Goal: Task Accomplishment & Management: Use online tool/utility

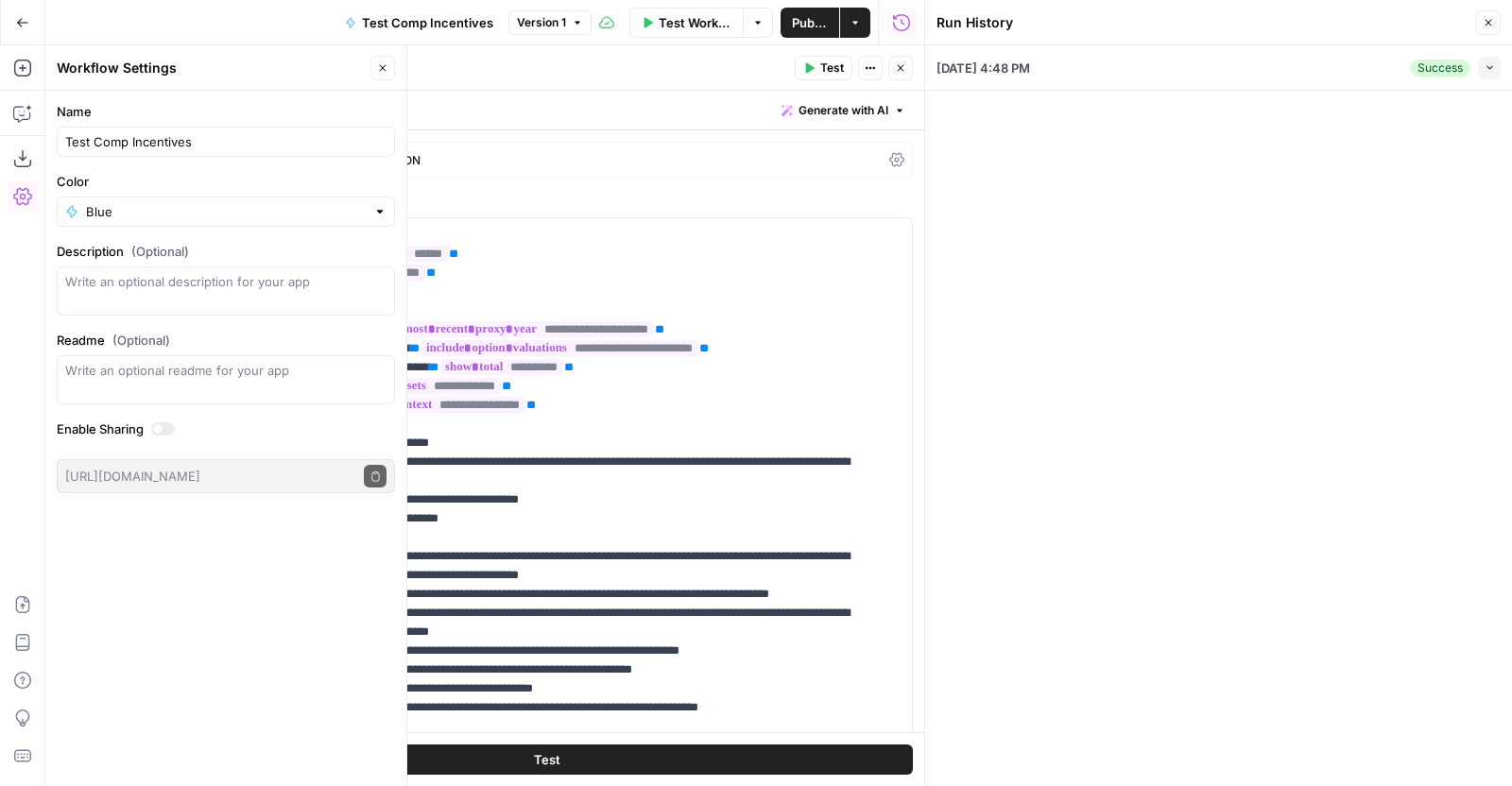
scroll to position [783, 0]
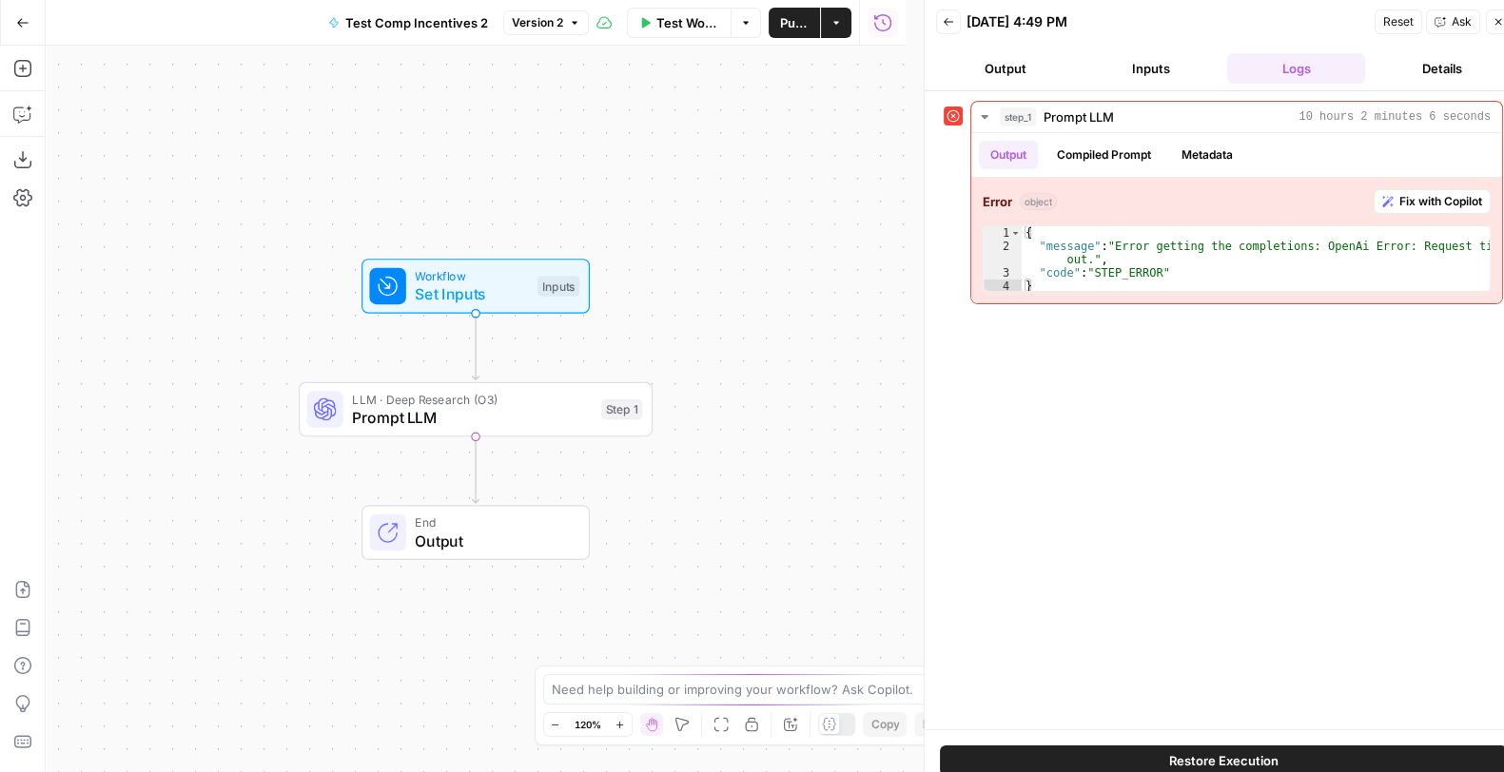
click at [1457, 76] on button "Details" at bounding box center [1441, 68] width 138 height 30
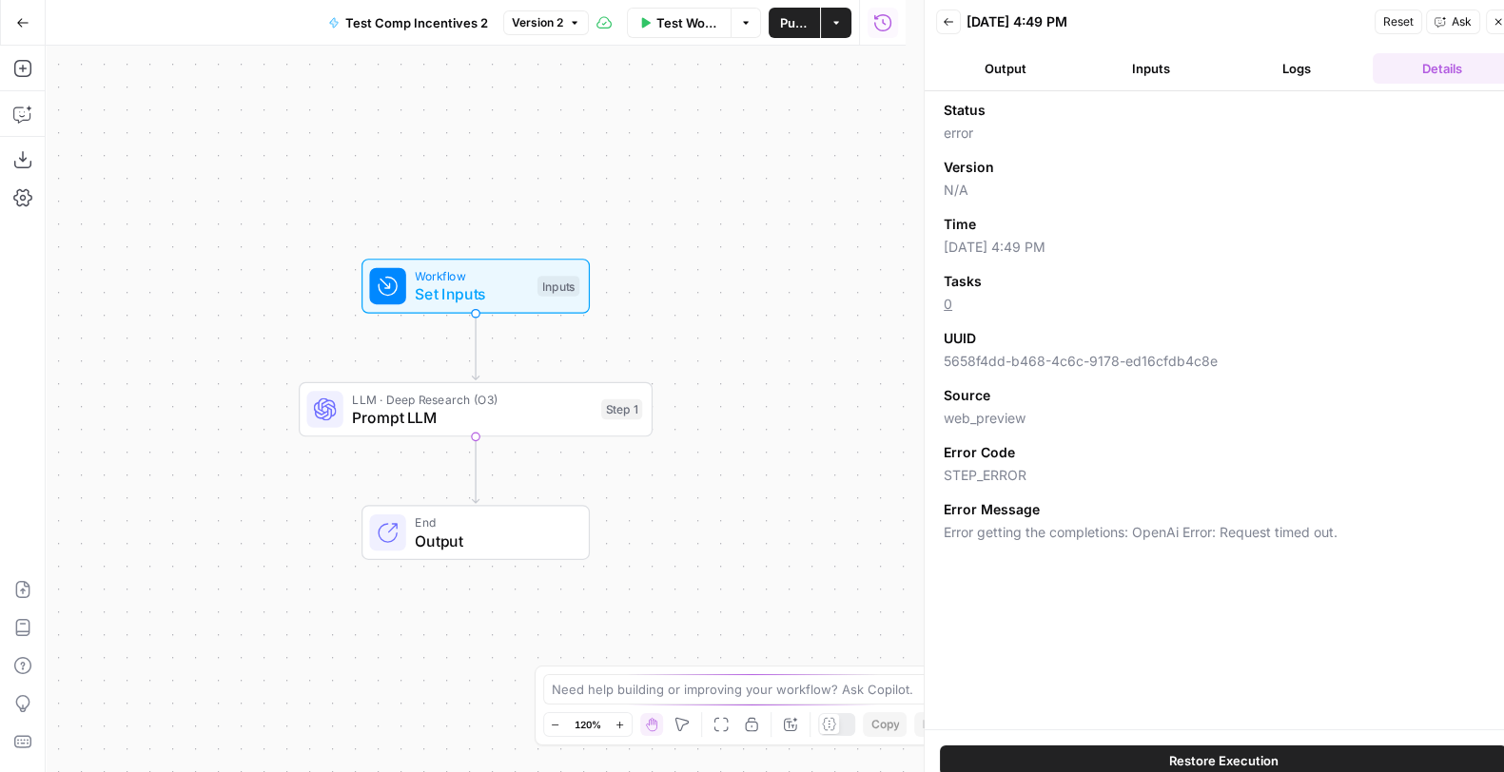
click at [1325, 73] on button "Logs" at bounding box center [1296, 68] width 138 height 30
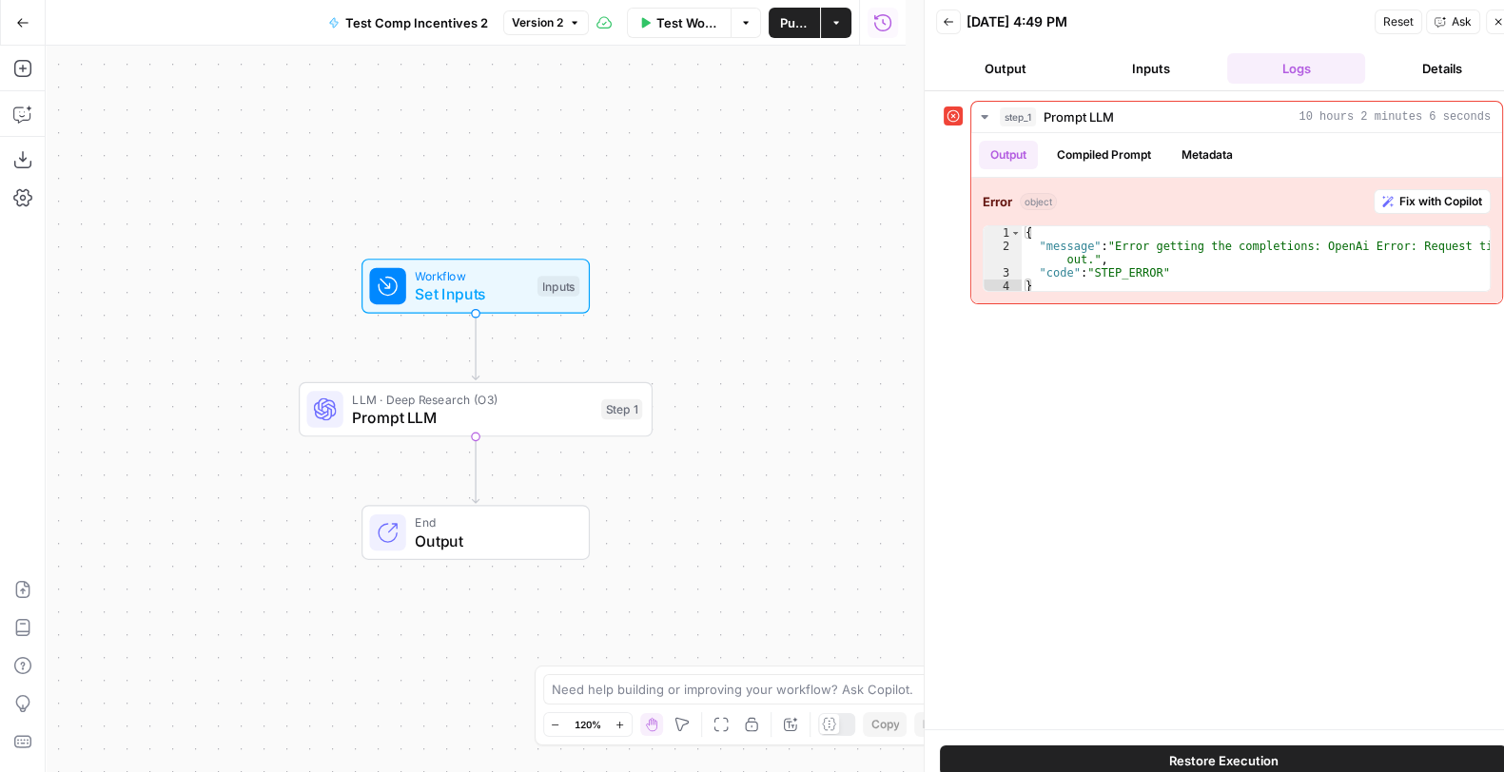
click at [1128, 70] on button "Inputs" at bounding box center [1150, 68] width 138 height 30
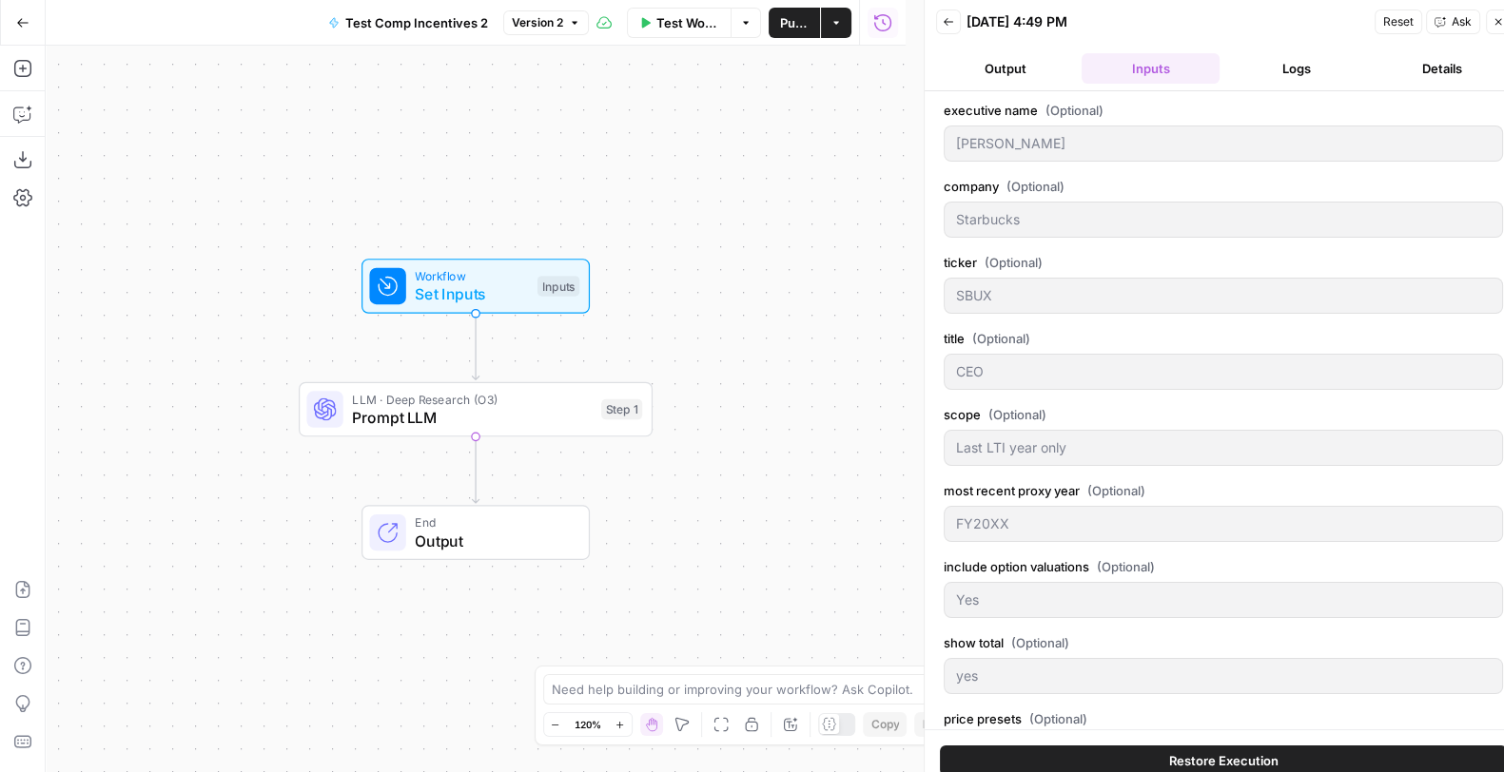
click at [1004, 63] on button "Output" at bounding box center [1005, 68] width 138 height 30
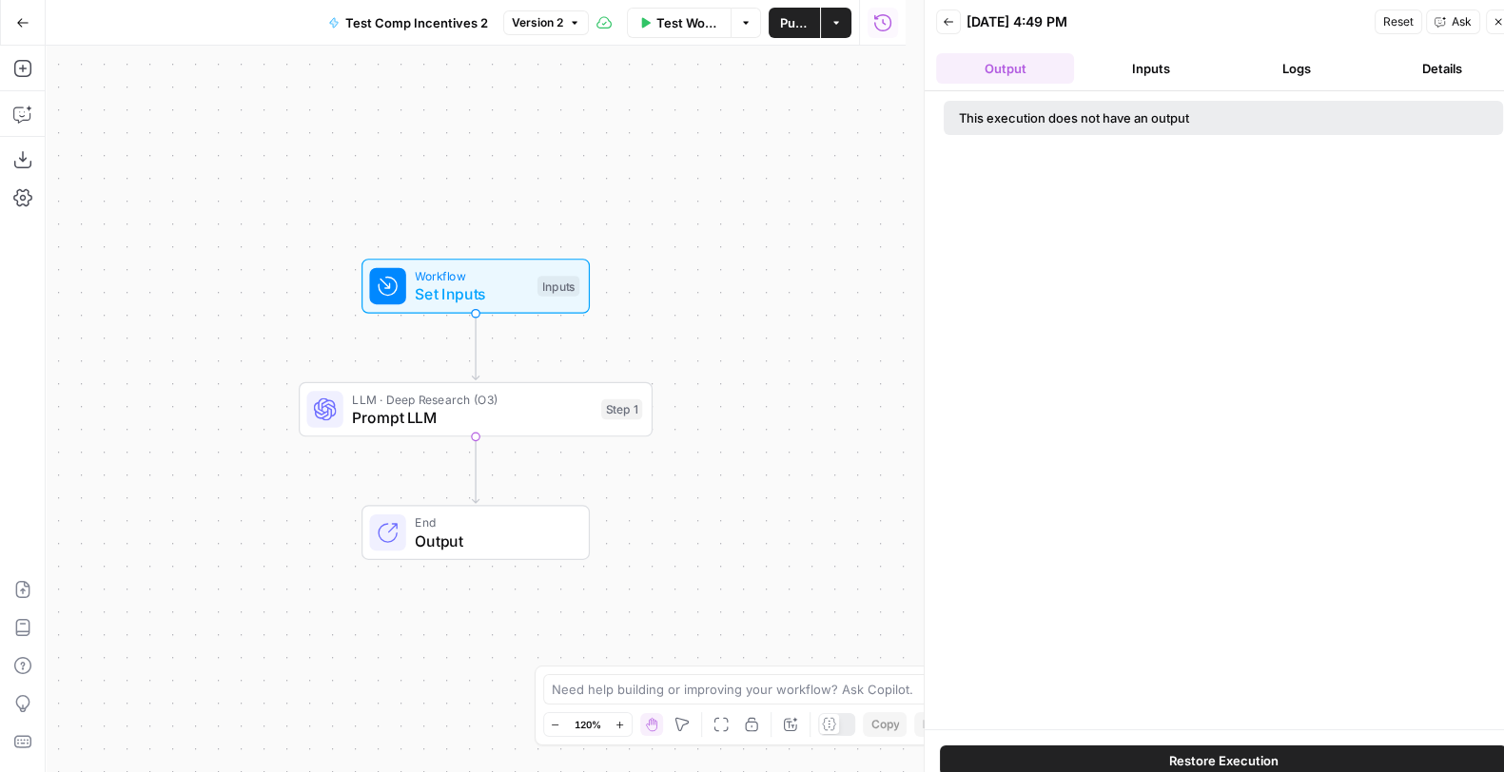
click at [1422, 54] on button "Details" at bounding box center [1441, 68] width 138 height 30
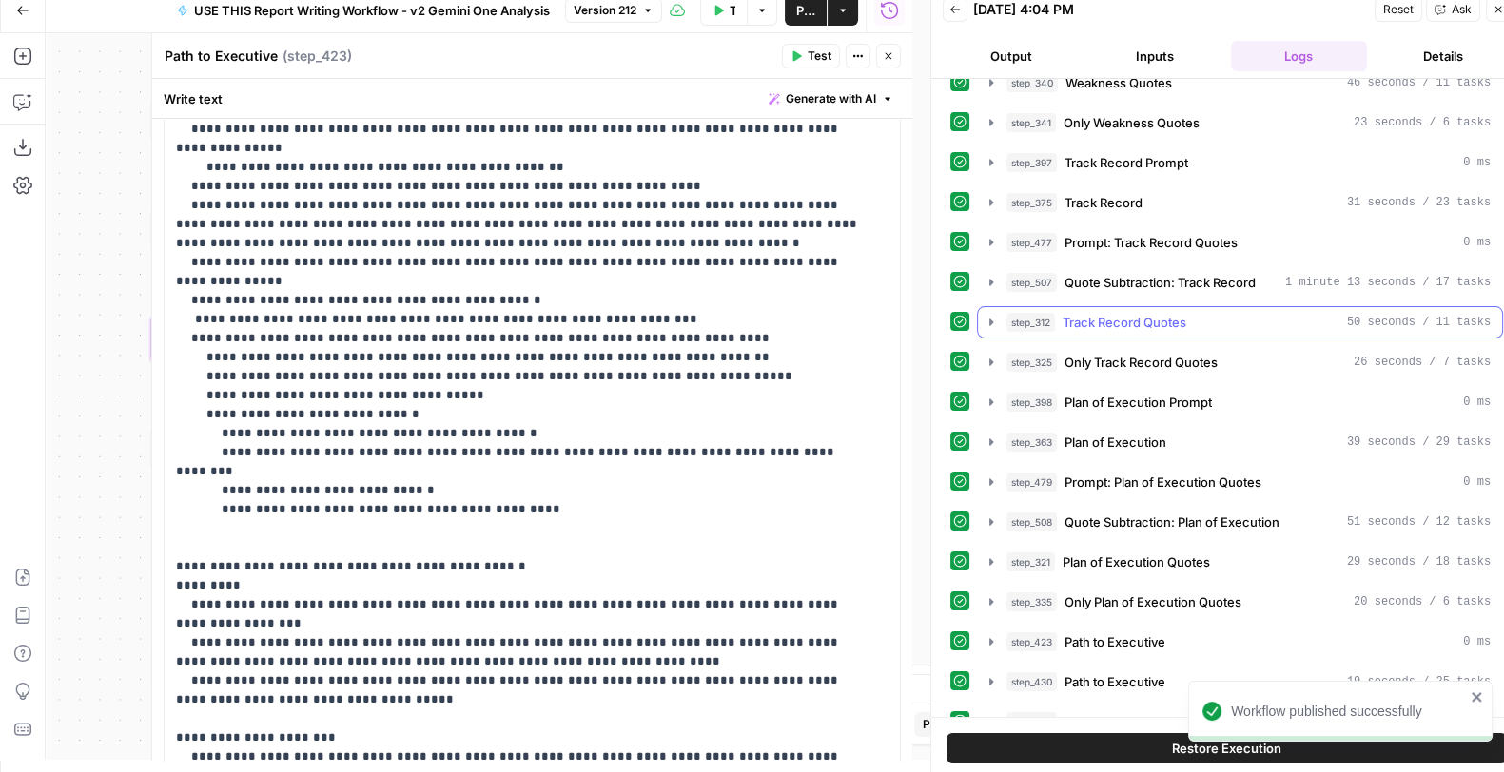
scroll to position [2606, 0]
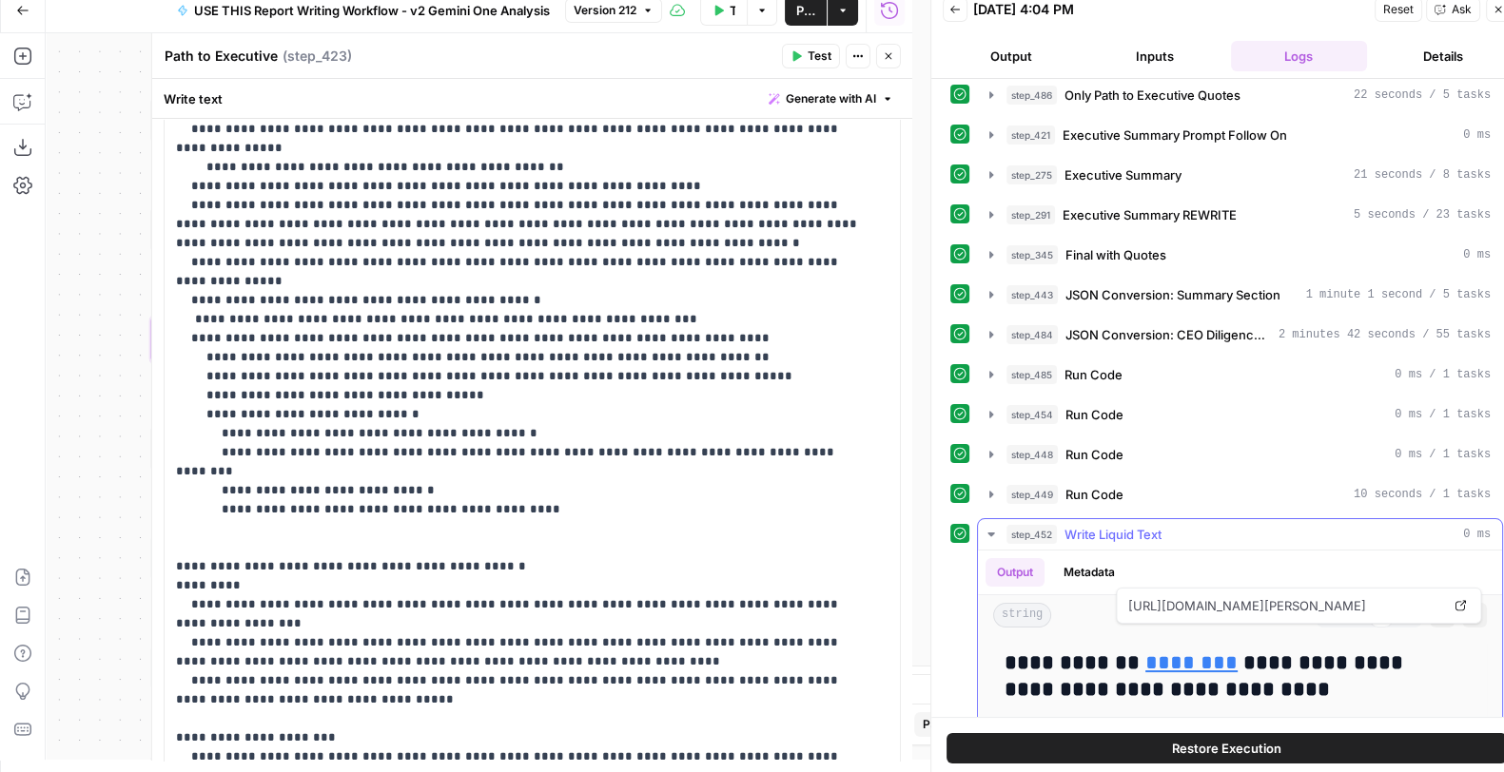
click at [1179, 652] on link "********" at bounding box center [1191, 662] width 92 height 21
click at [804, 3] on span "Publish" at bounding box center [805, 10] width 19 height 19
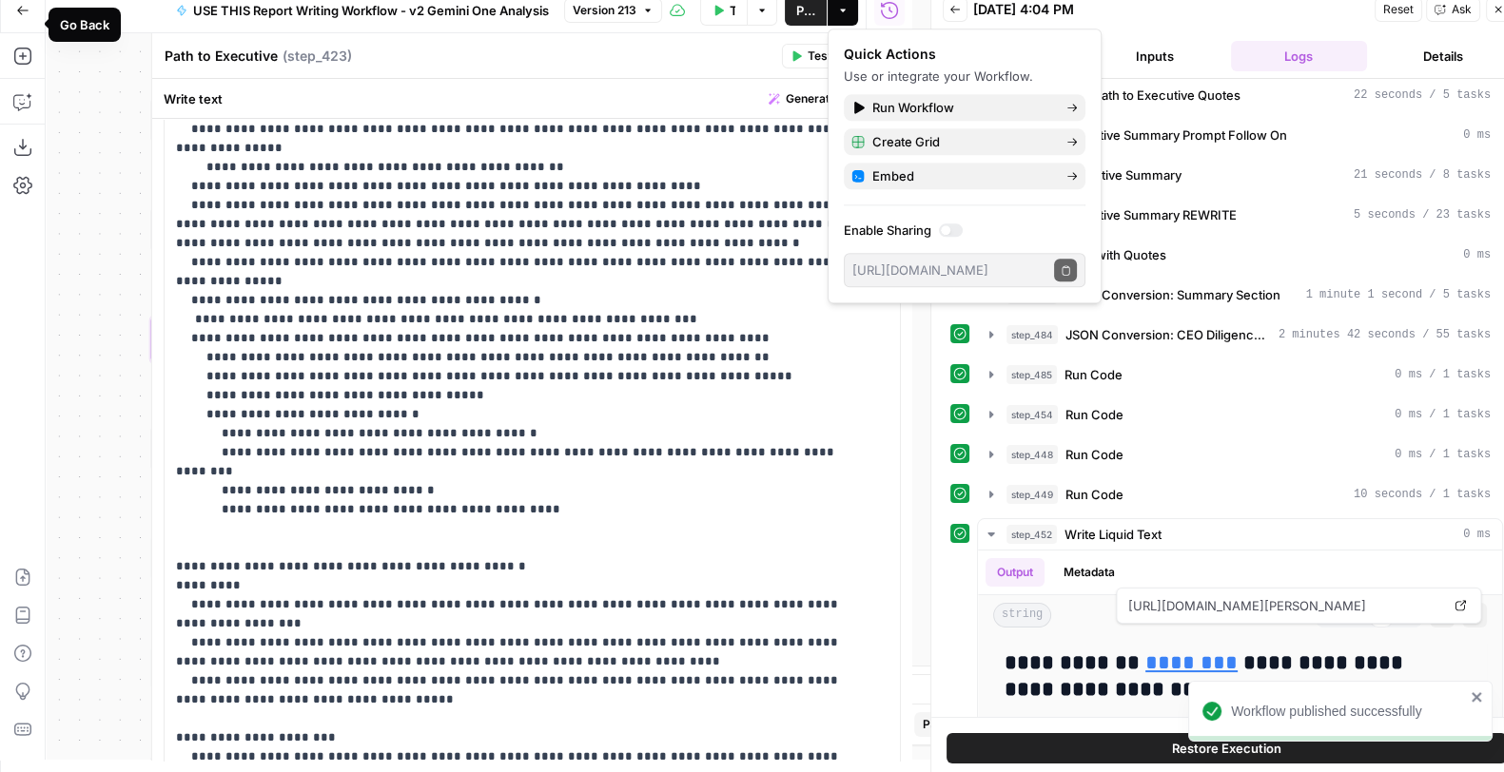
click at [769, 57] on div "Path to Executive Path to Executive ( step_423 )" at bounding box center [470, 56] width 613 height 21
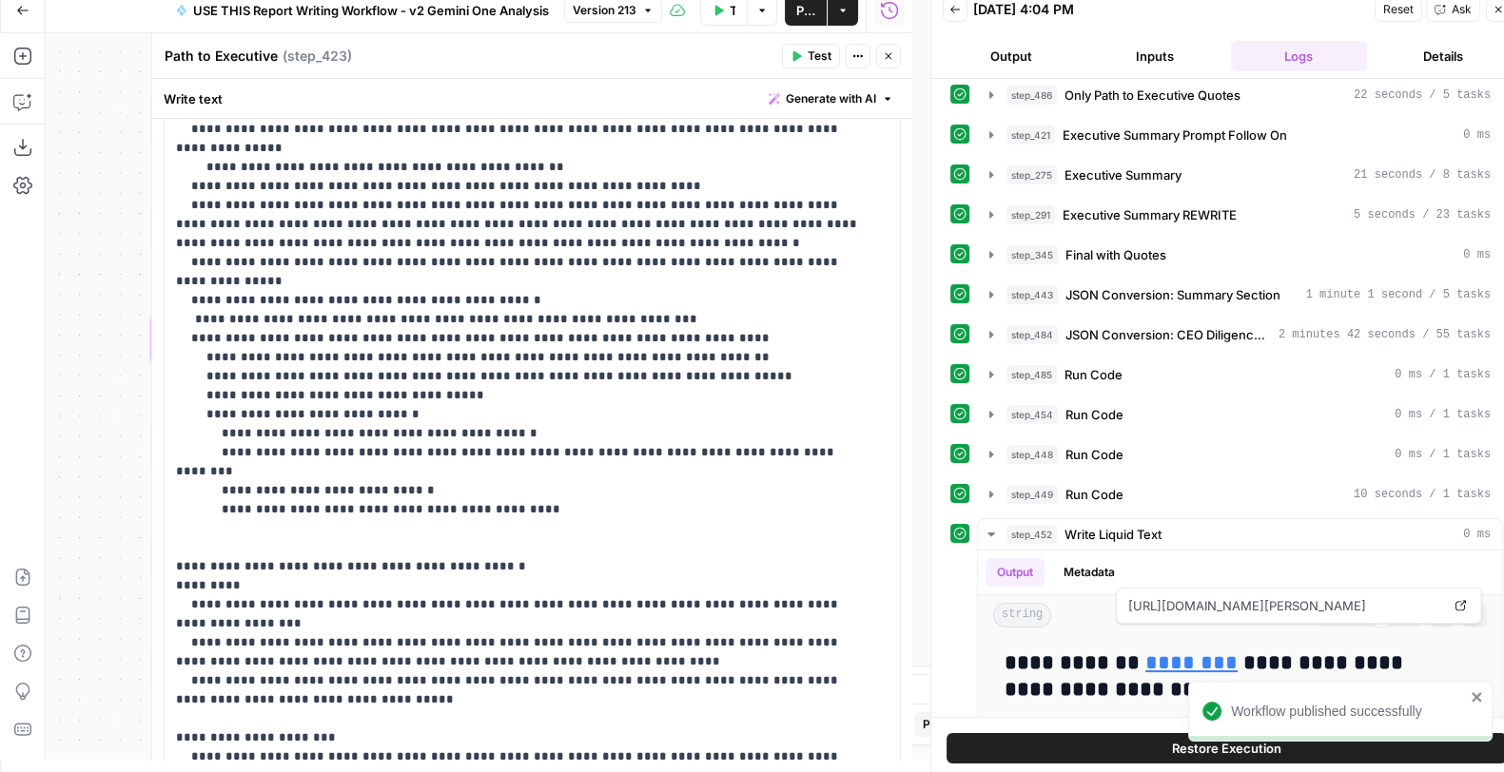
click at [886, 61] on icon "button" at bounding box center [888, 55] width 11 height 11
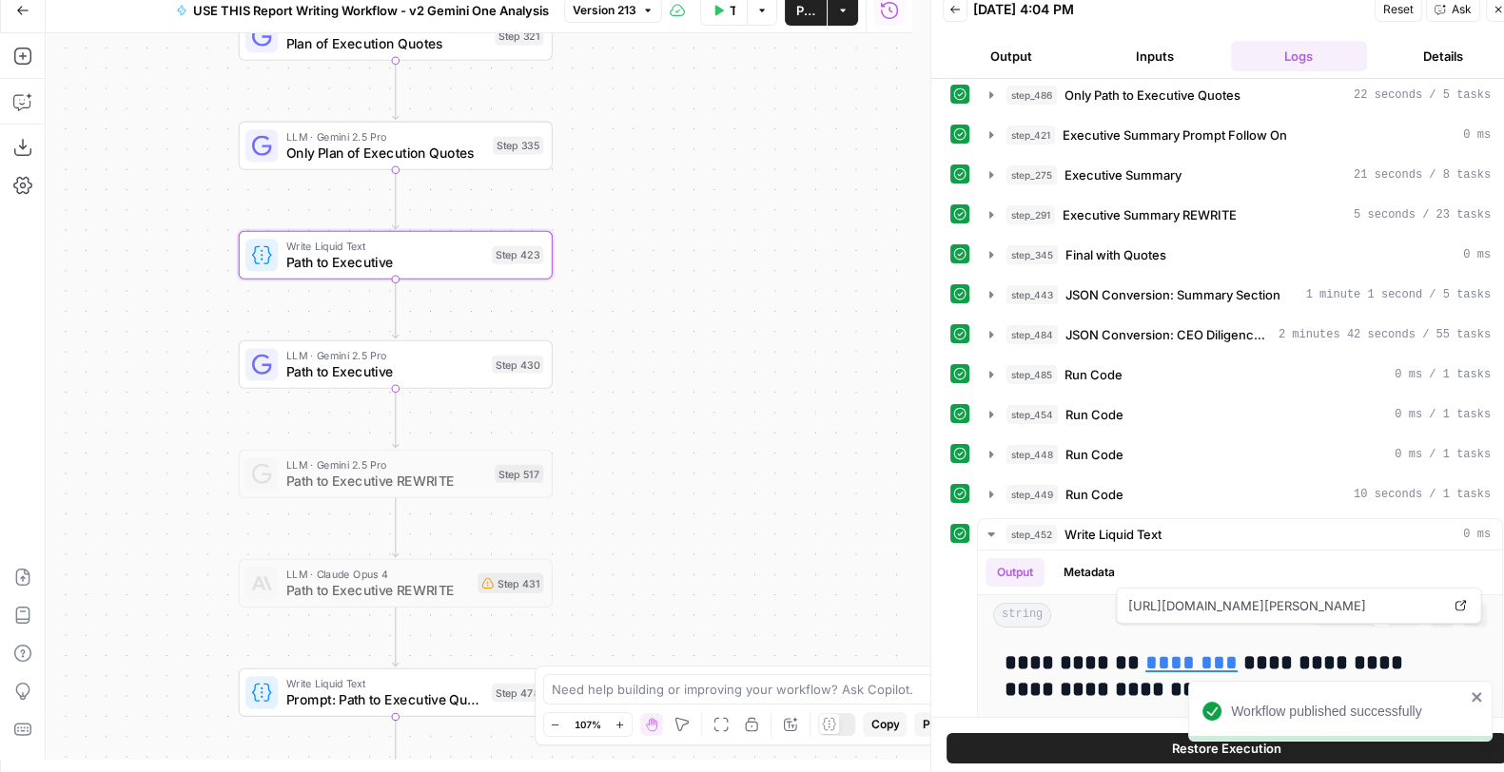
drag, startPoint x: 575, startPoint y: 401, endPoint x: 617, endPoint y: 236, distance: 170.7
click at [617, 236] on div "true false Workflow Set Inputs Inputs LLM · Perplexity Sonar Deep Research Late…" at bounding box center [479, 396] width 866 height 727
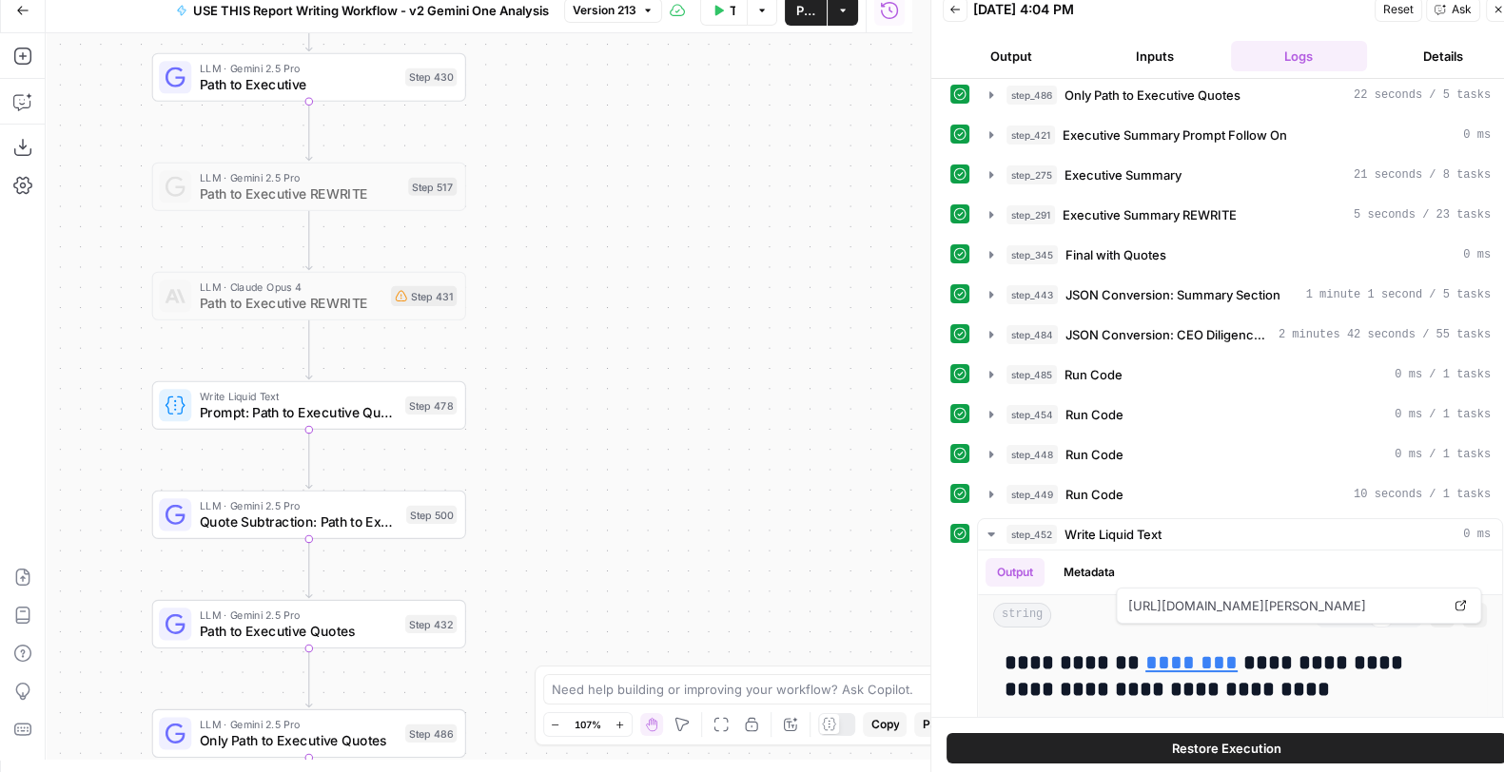
drag, startPoint x: 597, startPoint y: 340, endPoint x: 556, endPoint y: 136, distance: 208.5
click at [556, 136] on div "true false Workflow Set Inputs Inputs LLM · Perplexity Sonar Deep Research Late…" at bounding box center [479, 396] width 866 height 727
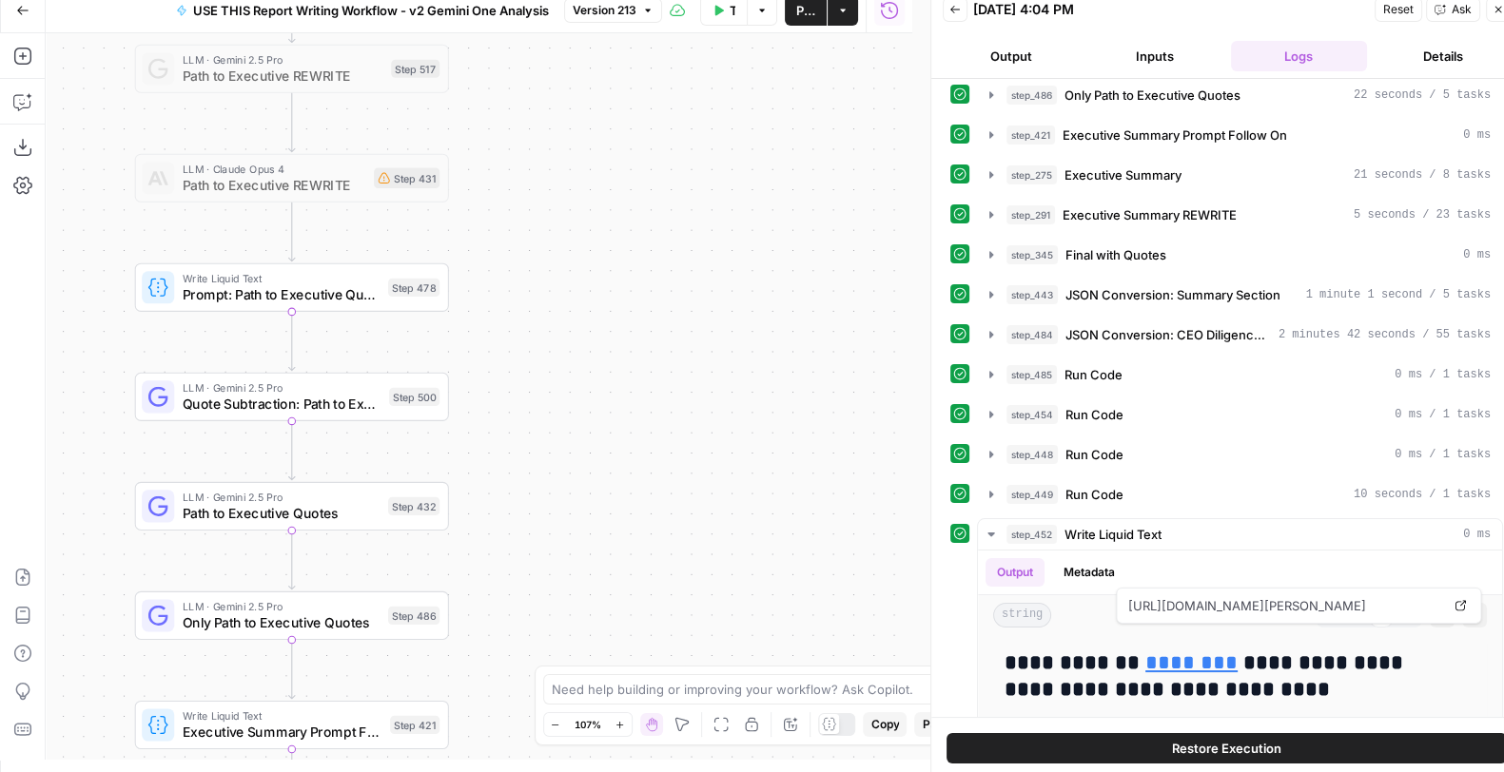
drag, startPoint x: 550, startPoint y: 518, endPoint x: 533, endPoint y: 400, distance: 119.2
click at [533, 400] on div "true false Workflow Set Inputs Inputs LLM · Perplexity Sonar Deep Research Late…" at bounding box center [479, 396] width 866 height 727
click at [399, 516] on div "Step 432" at bounding box center [413, 508] width 51 height 18
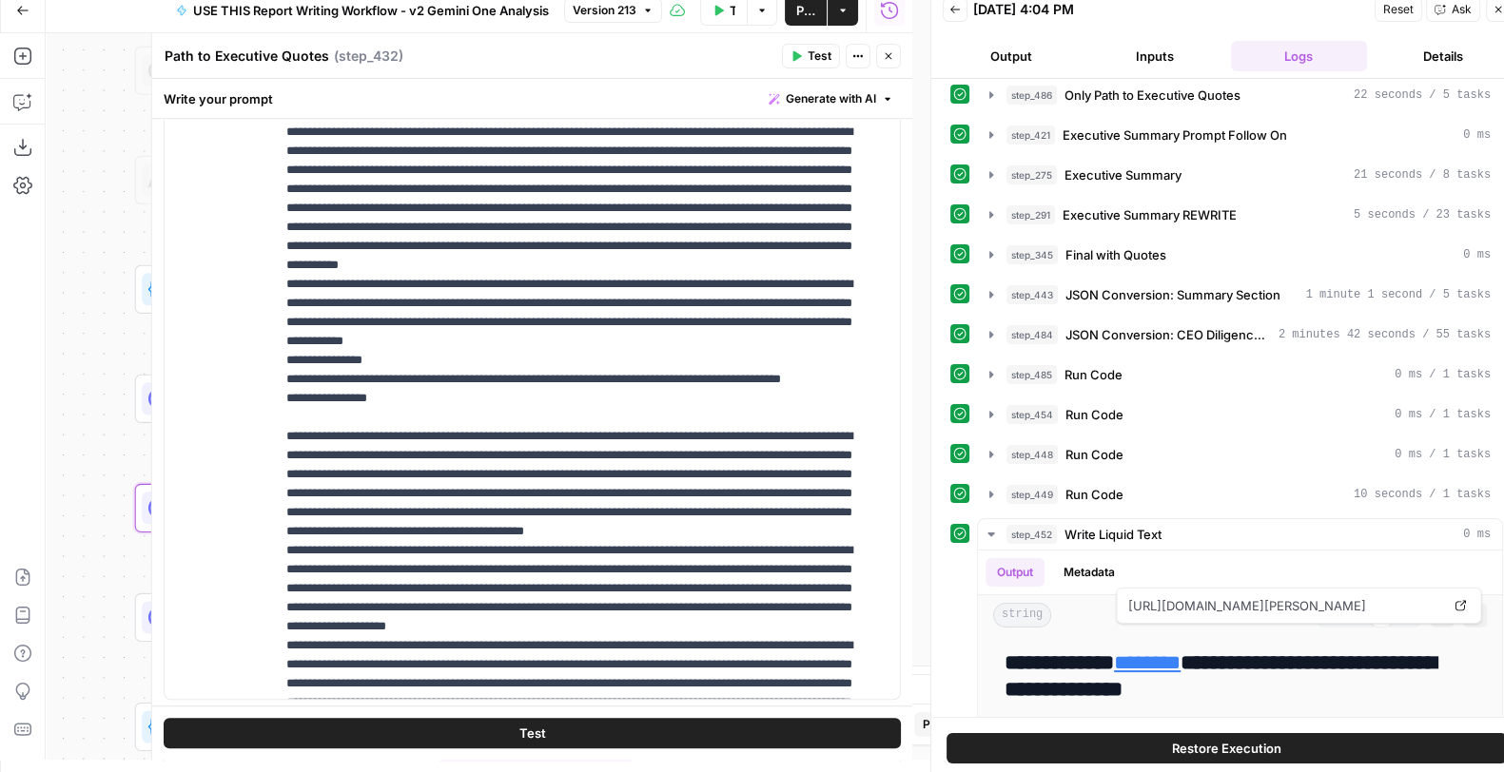
scroll to position [2028, 0]
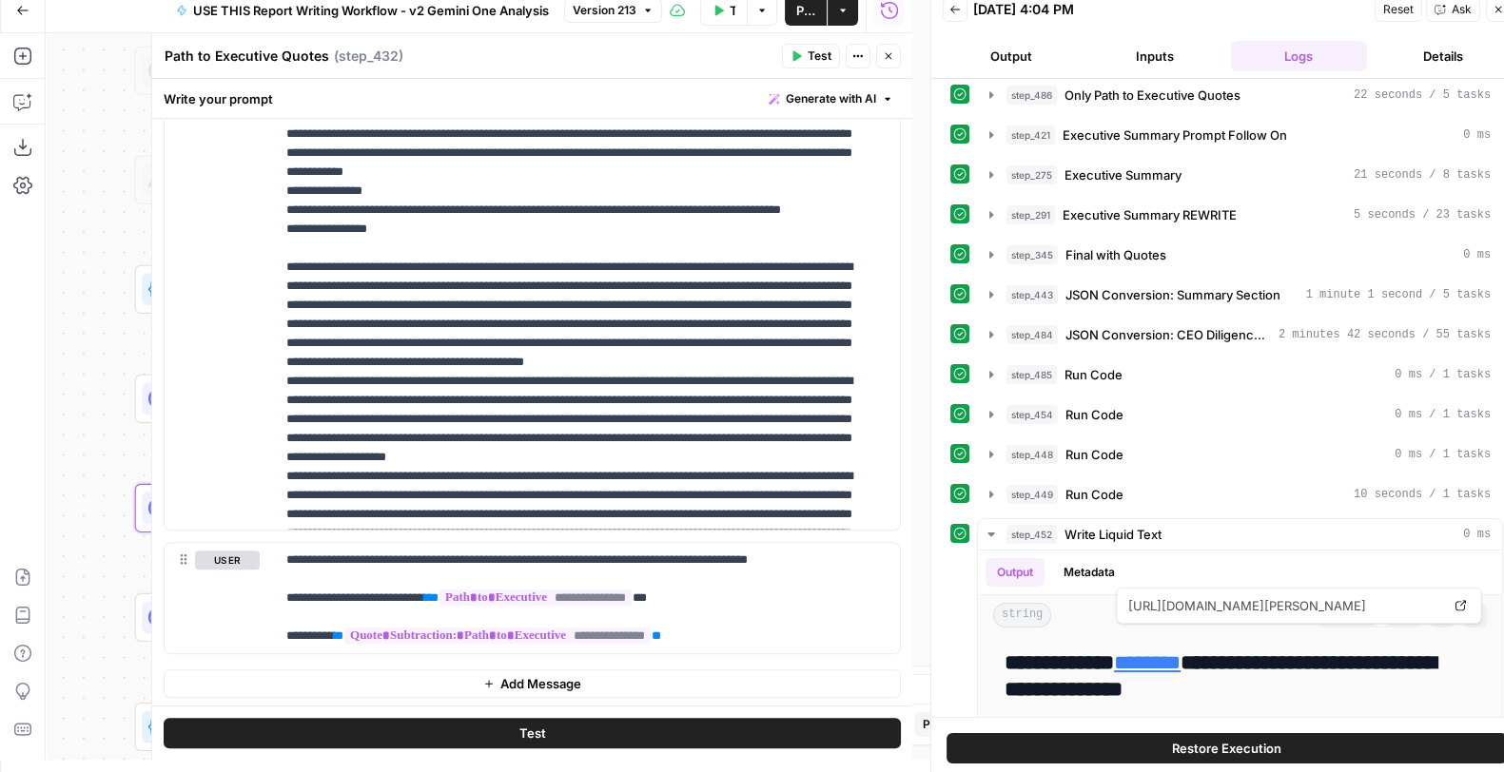
click at [885, 63] on button "Close" at bounding box center [888, 56] width 25 height 25
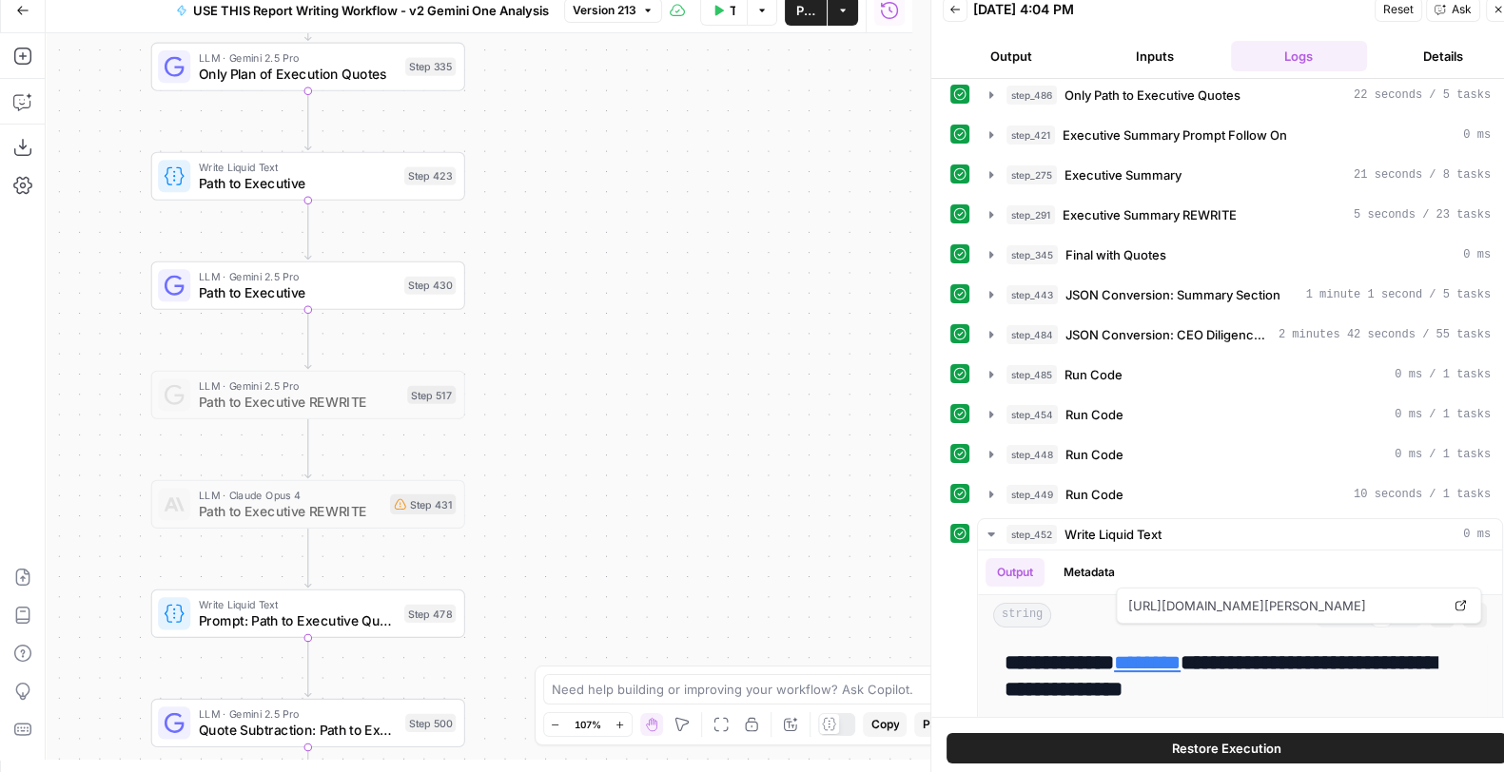
drag, startPoint x: 691, startPoint y: 139, endPoint x: 706, endPoint y: 462, distance: 323.7
click at [706, 462] on div "true false Workflow Set Inputs Inputs LLM · Perplexity Sonar Deep Research Late…" at bounding box center [479, 396] width 866 height 727
click at [797, 14] on span "Publish" at bounding box center [805, 10] width 19 height 19
click at [28, 11] on icon "button" at bounding box center [22, 10] width 13 height 13
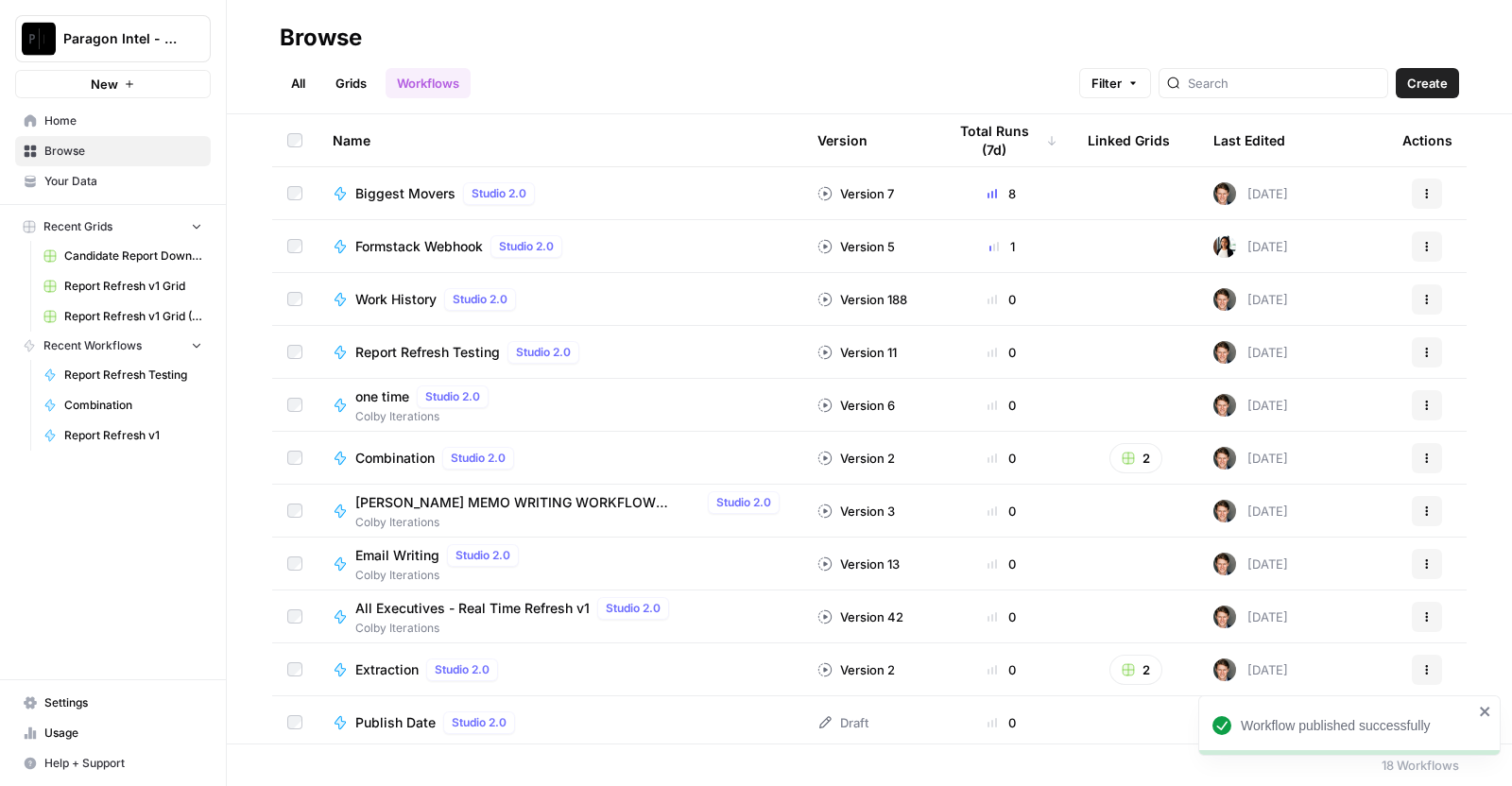
click at [102, 144] on span "Browse" at bounding box center [123, 151] width 158 height 17
click at [61, 145] on span "Browse" at bounding box center [123, 151] width 158 height 17
click at [59, 152] on span "Browse" at bounding box center [123, 151] width 158 height 17
click at [151, 27] on button "Paragon Intel - Bill / Ty / [PERSON_NAME] R&D" at bounding box center [112, 39] width 196 height 48
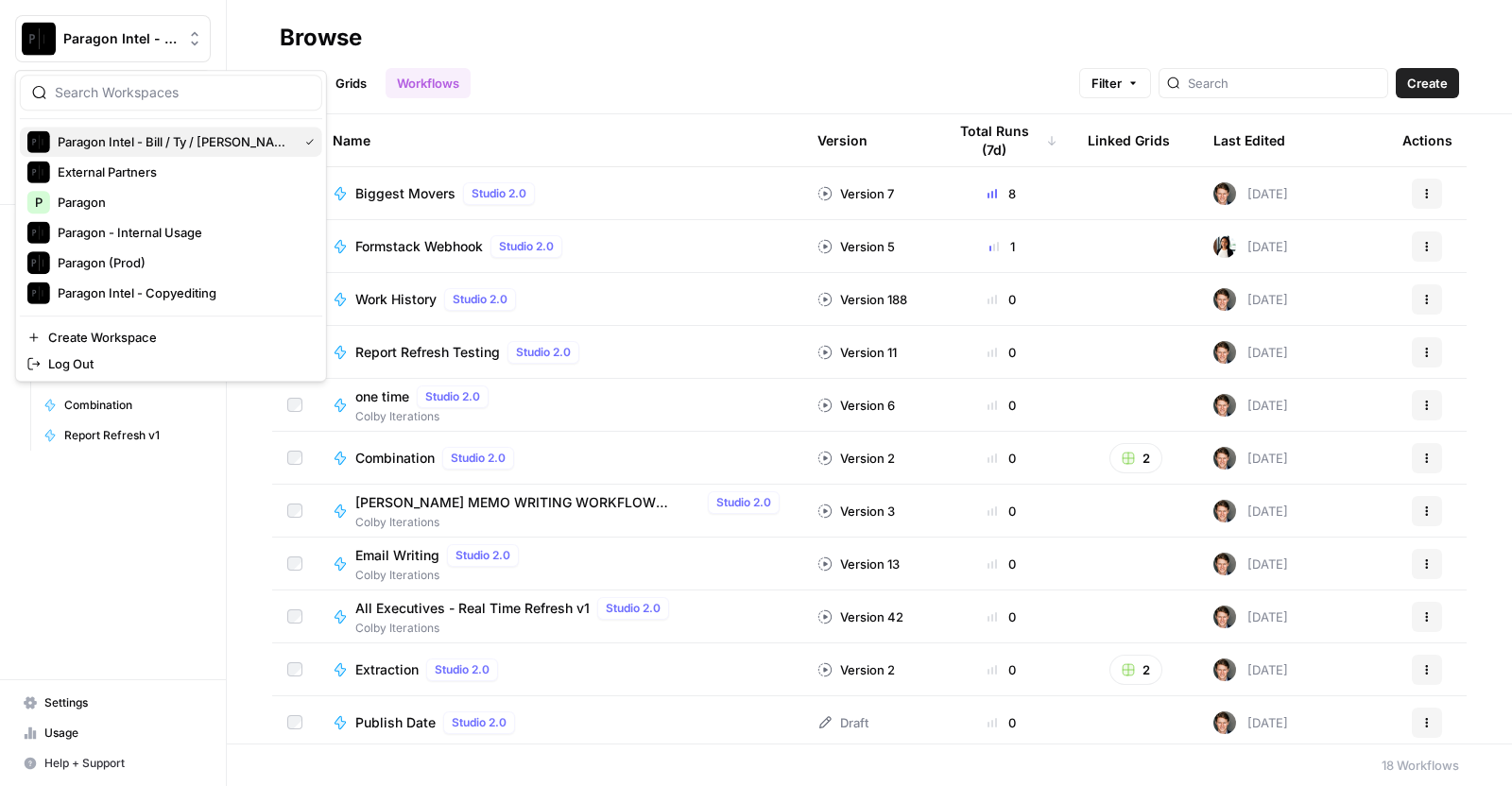
click at [161, 146] on span "Paragon Intel - Bill / Ty / [PERSON_NAME] R&D" at bounding box center [174, 141] width 232 height 19
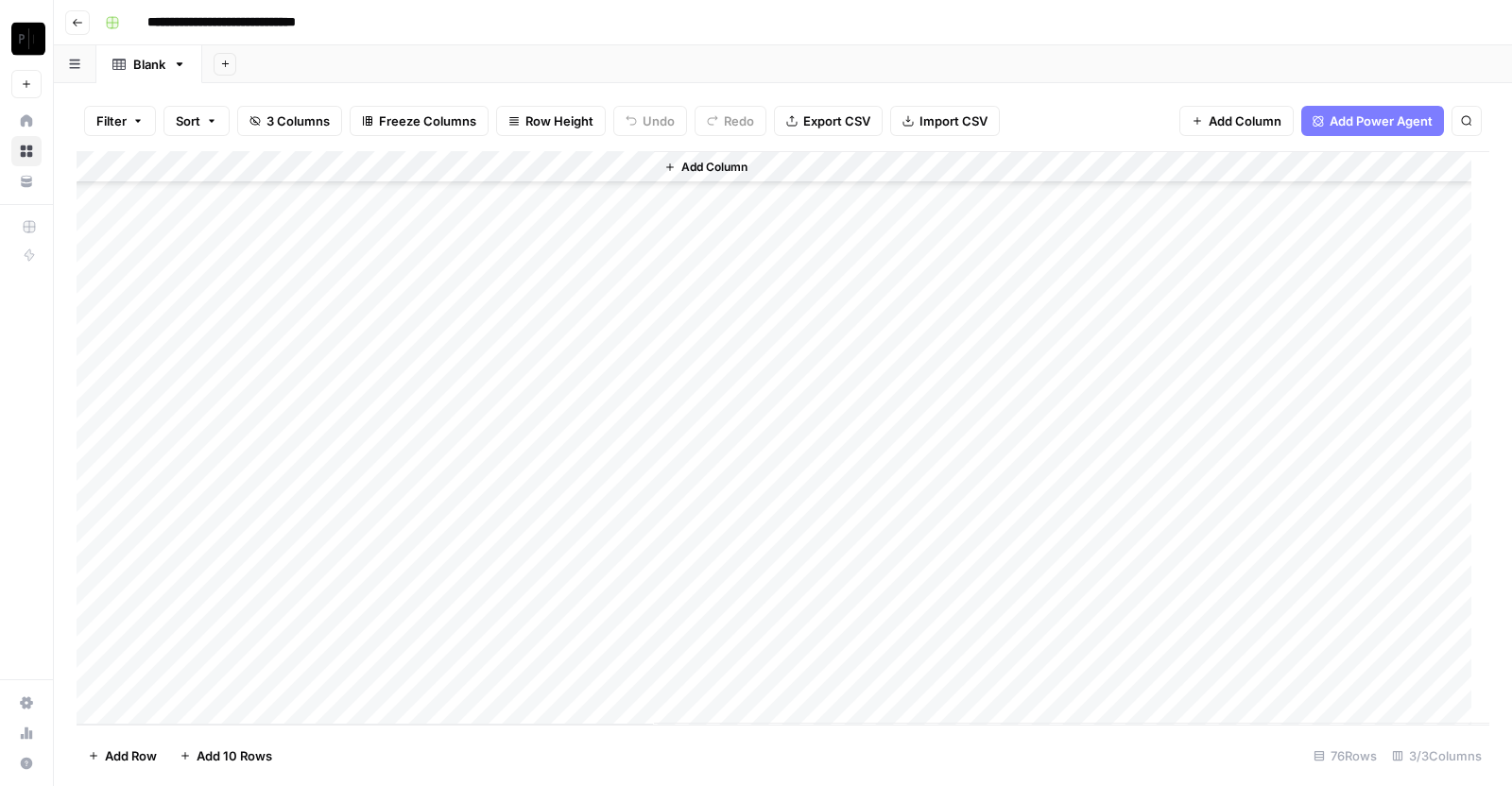
click at [443, 684] on div "Add Column" at bounding box center [783, 437] width 1413 height 573
click at [468, 679] on div "Add Column" at bounding box center [783, 437] width 1413 height 573
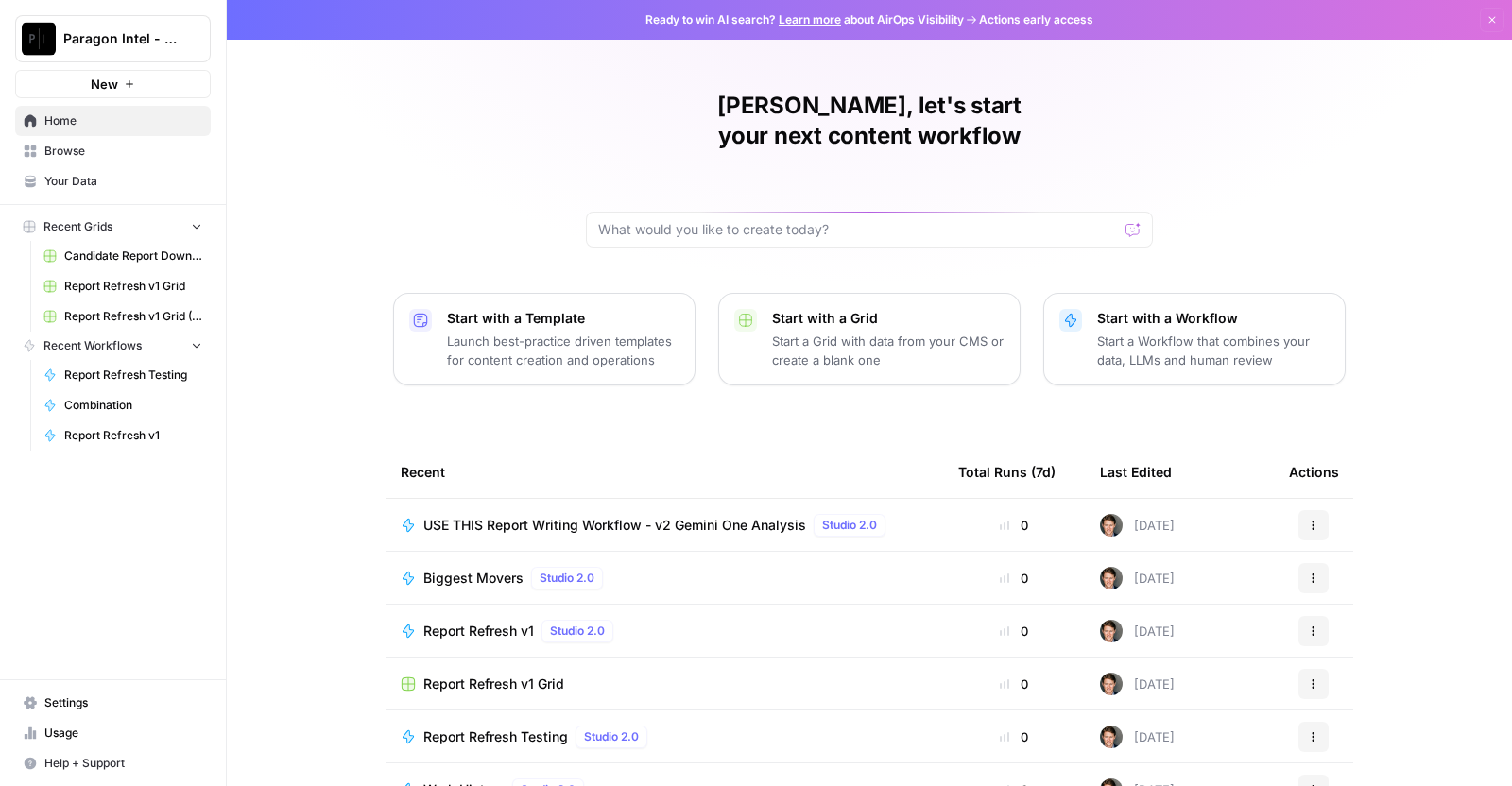
click at [678, 516] on span "USE THIS Report Writing Workflow - v2 Gemini One Analysis" at bounding box center [614, 525] width 382 height 19
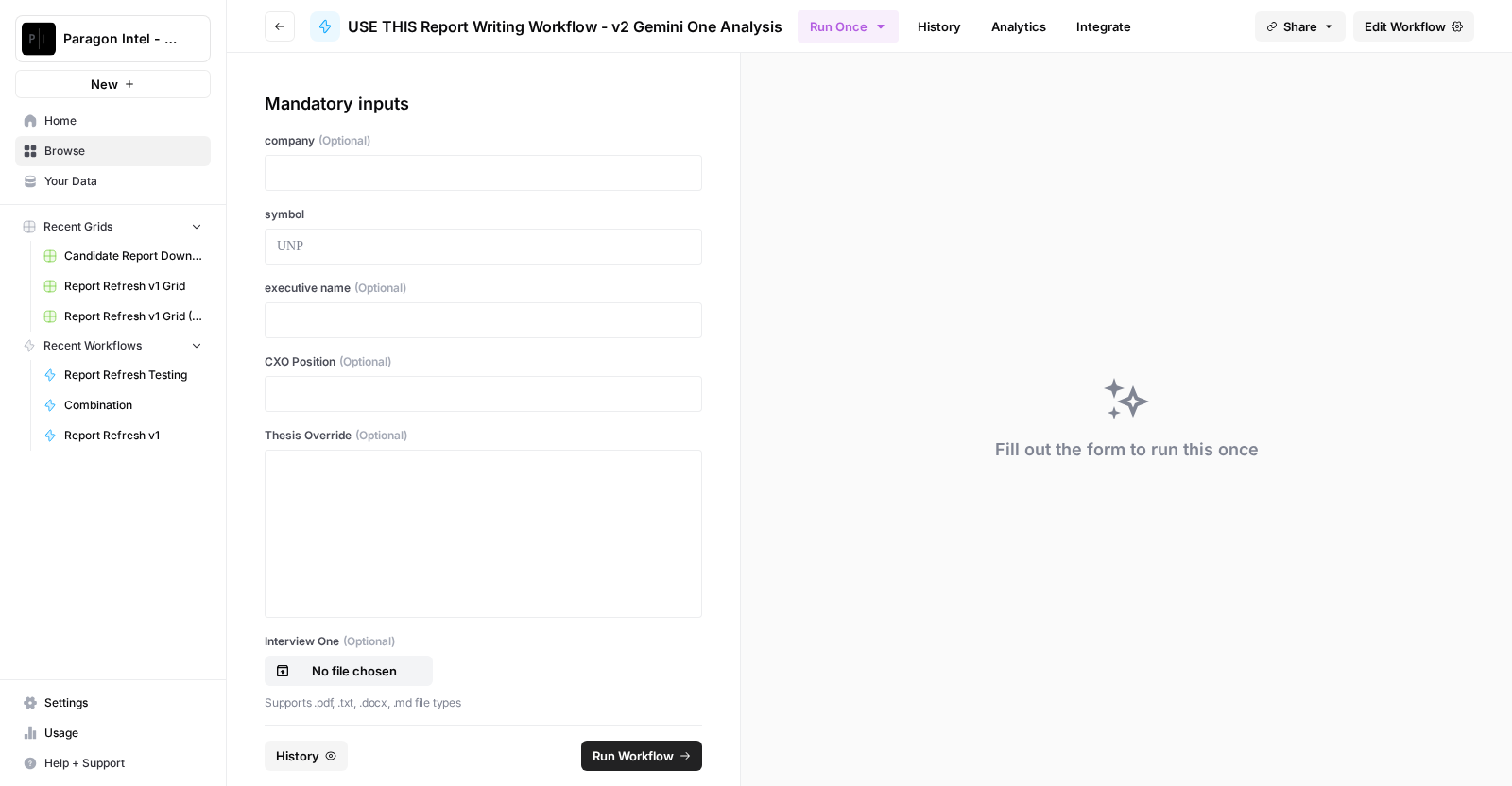
click at [933, 16] on link "History" at bounding box center [939, 26] width 67 height 30
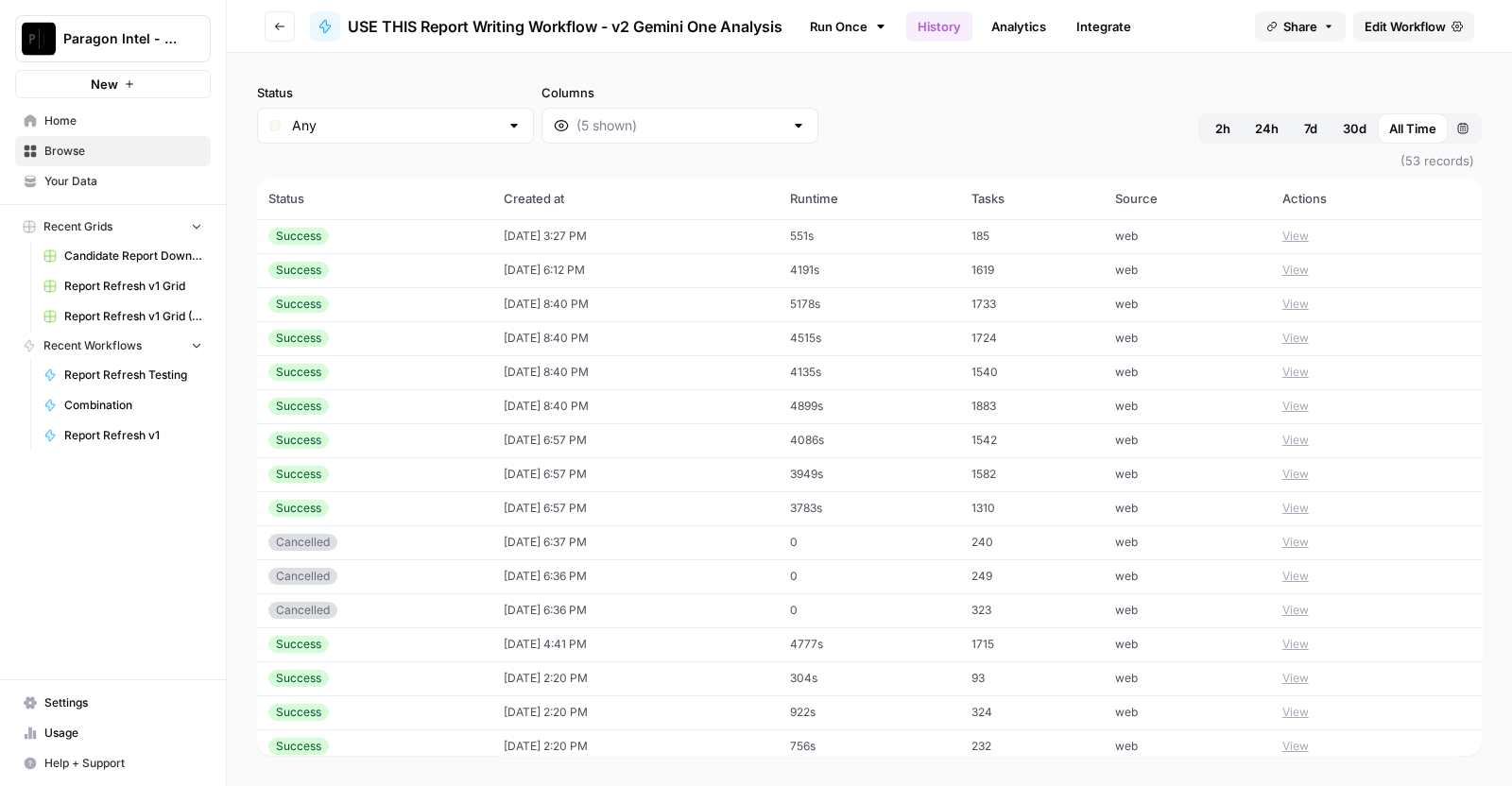
click at [1253, 236] on td "web" at bounding box center [1187, 236] width 167 height 34
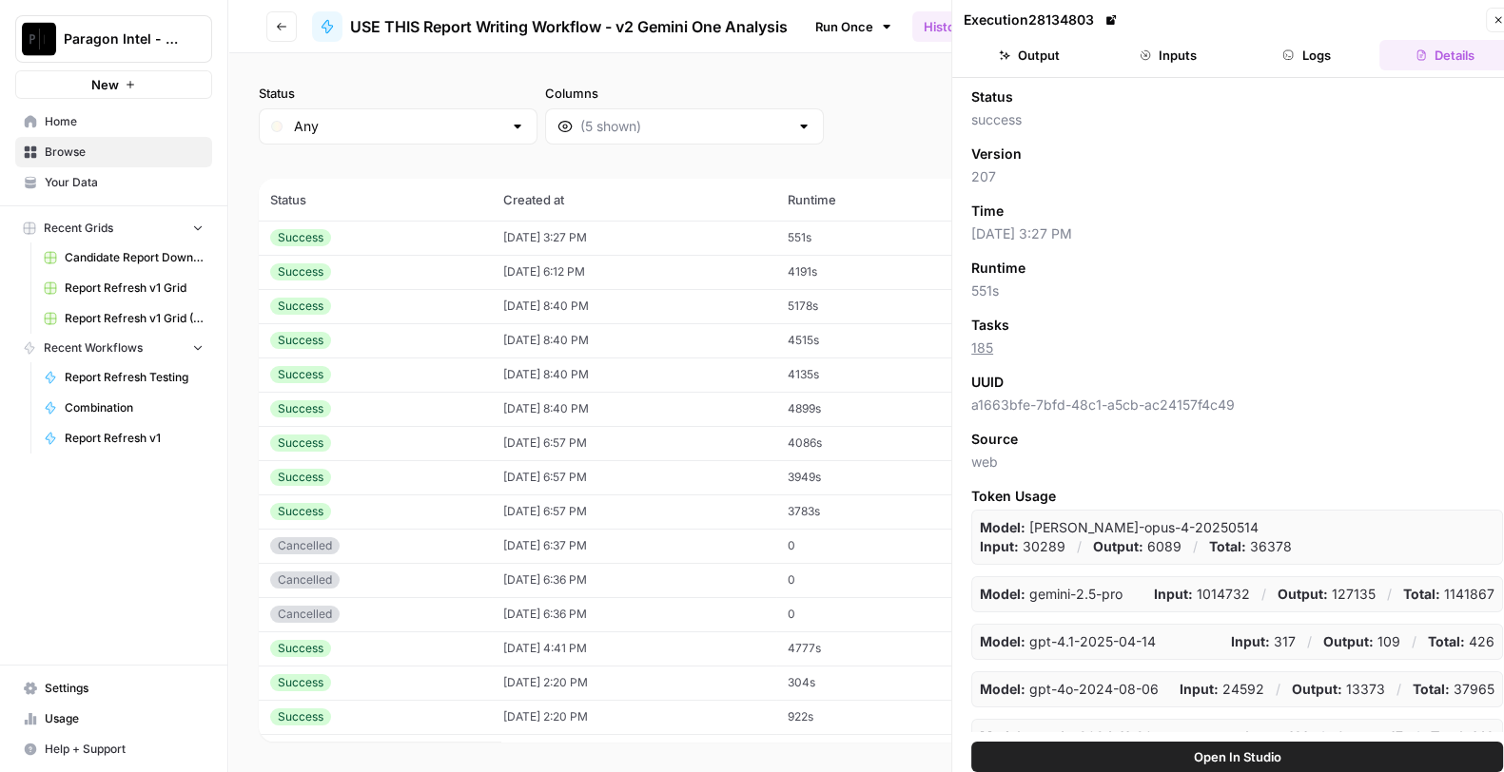
click at [1145, 55] on icon "button" at bounding box center [1145, 55] width 10 height 10
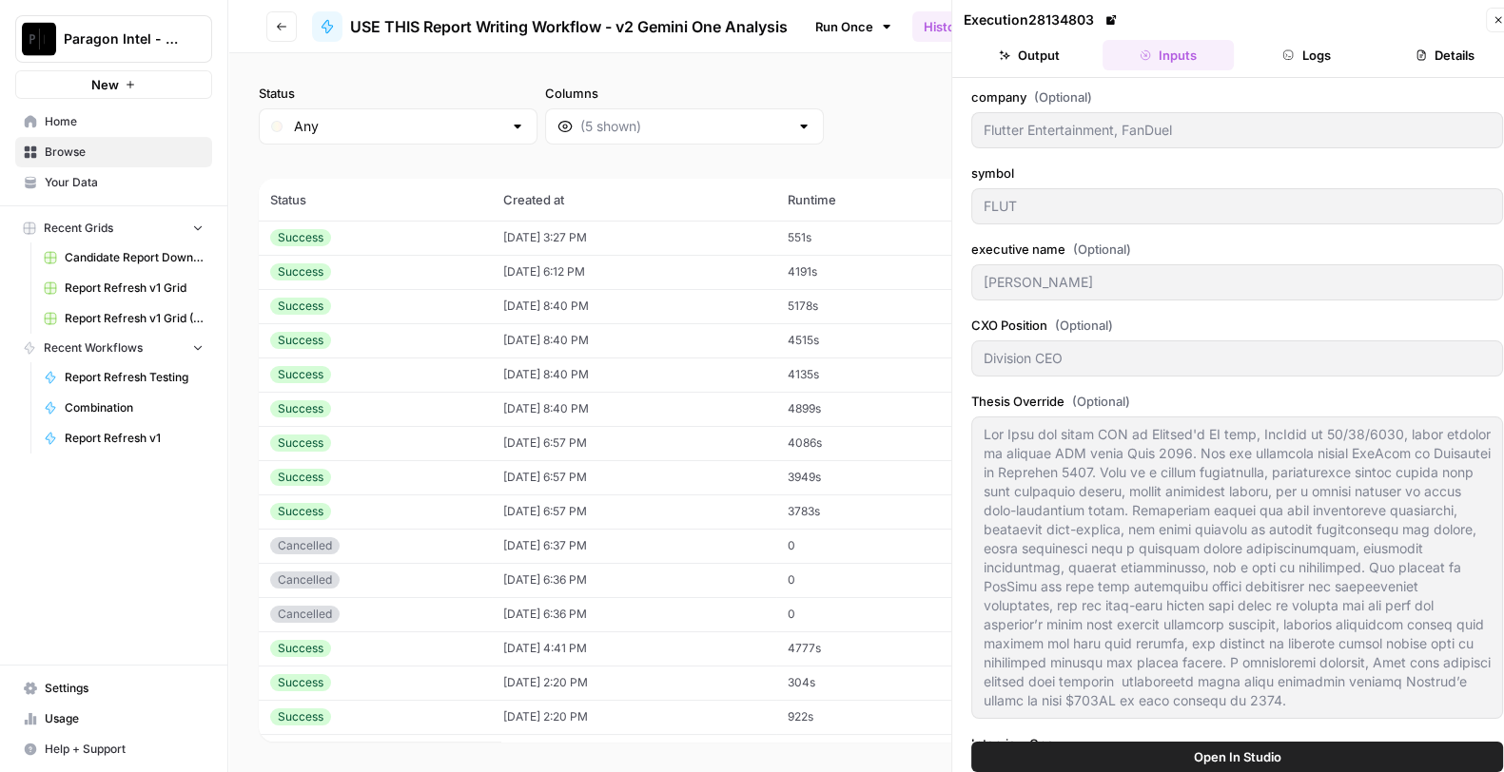
click at [837, 278] on td "4191s" at bounding box center [866, 272] width 181 height 34
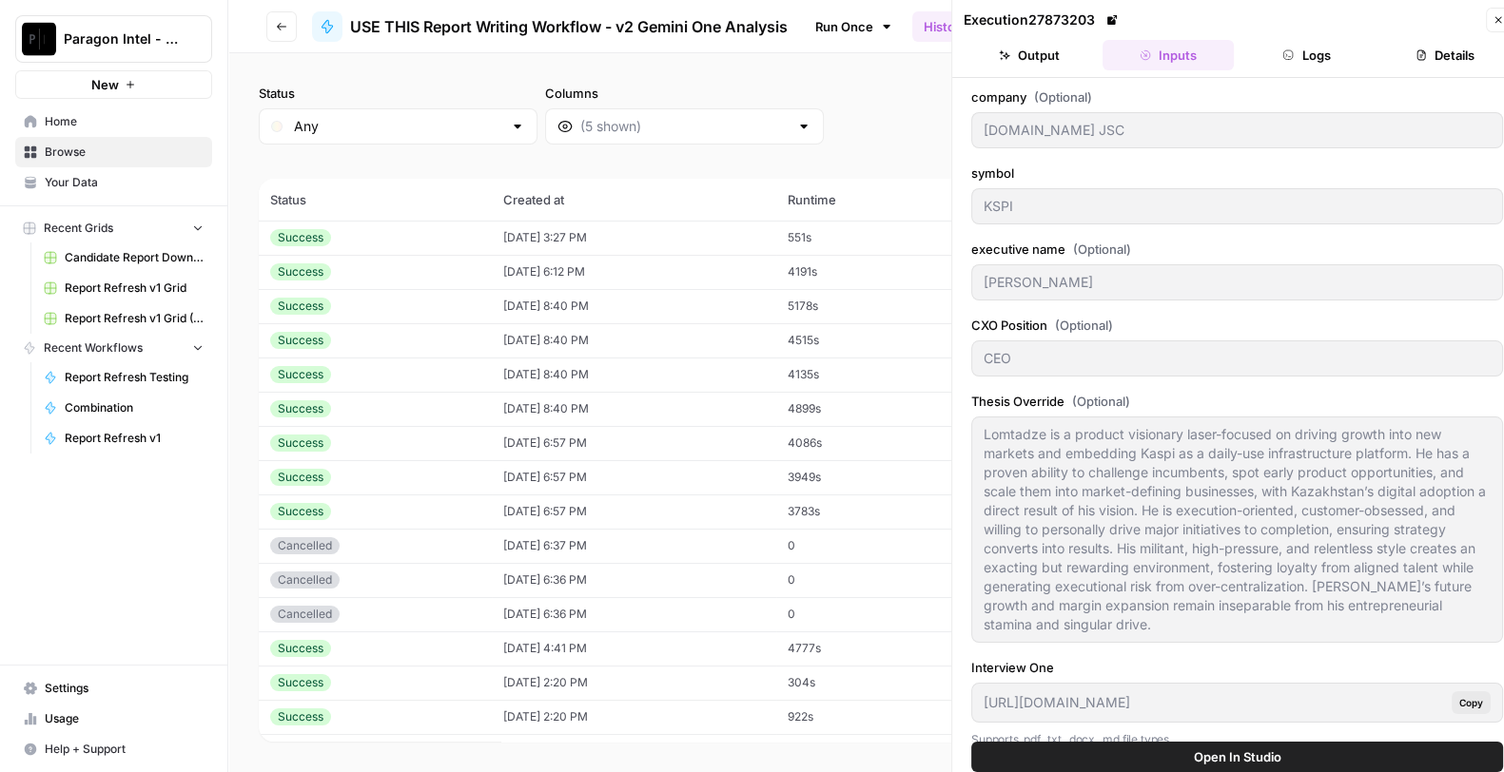
click at [818, 325] on td "4515s" at bounding box center [866, 340] width 181 height 34
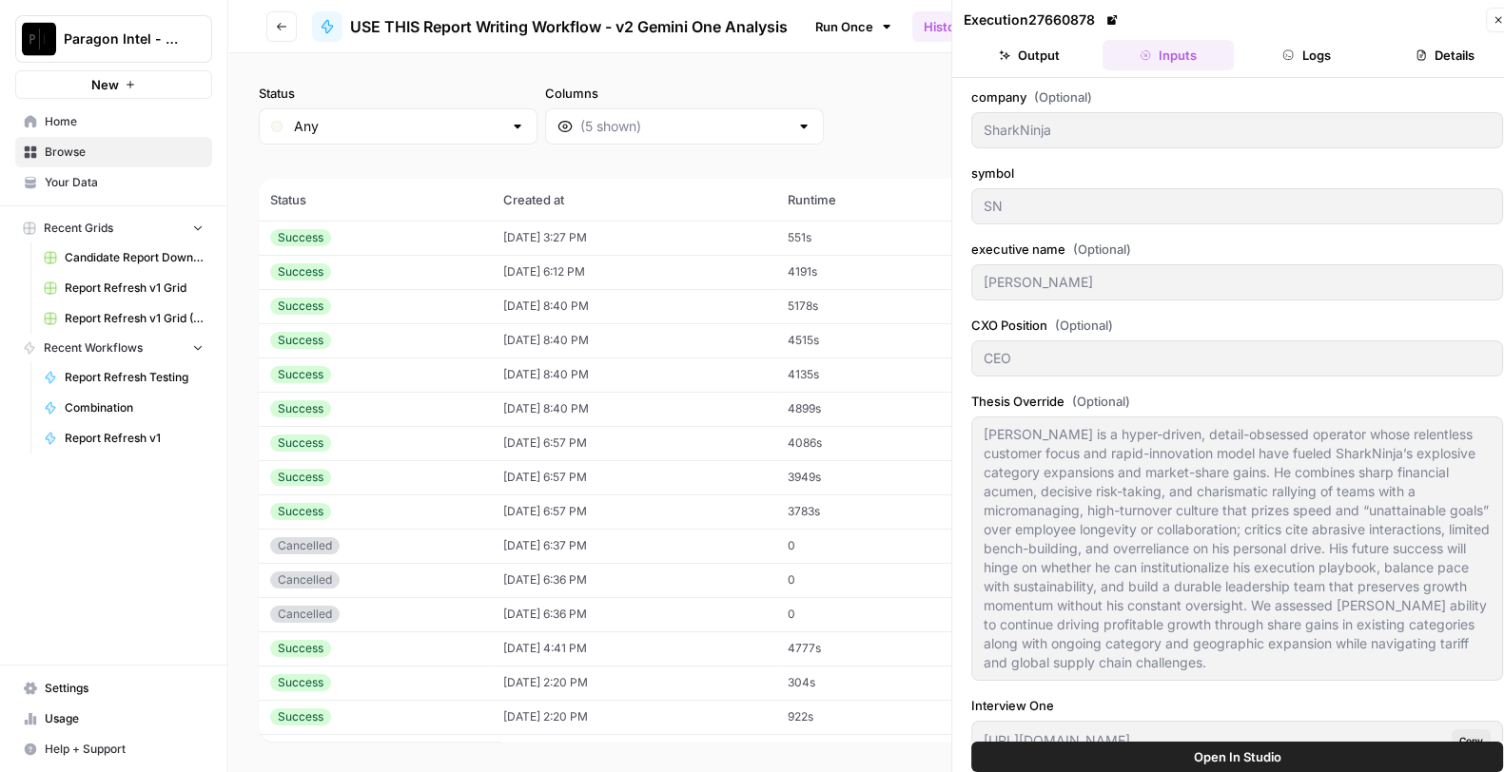
click at [823, 291] on td "5178s" at bounding box center [866, 306] width 181 height 34
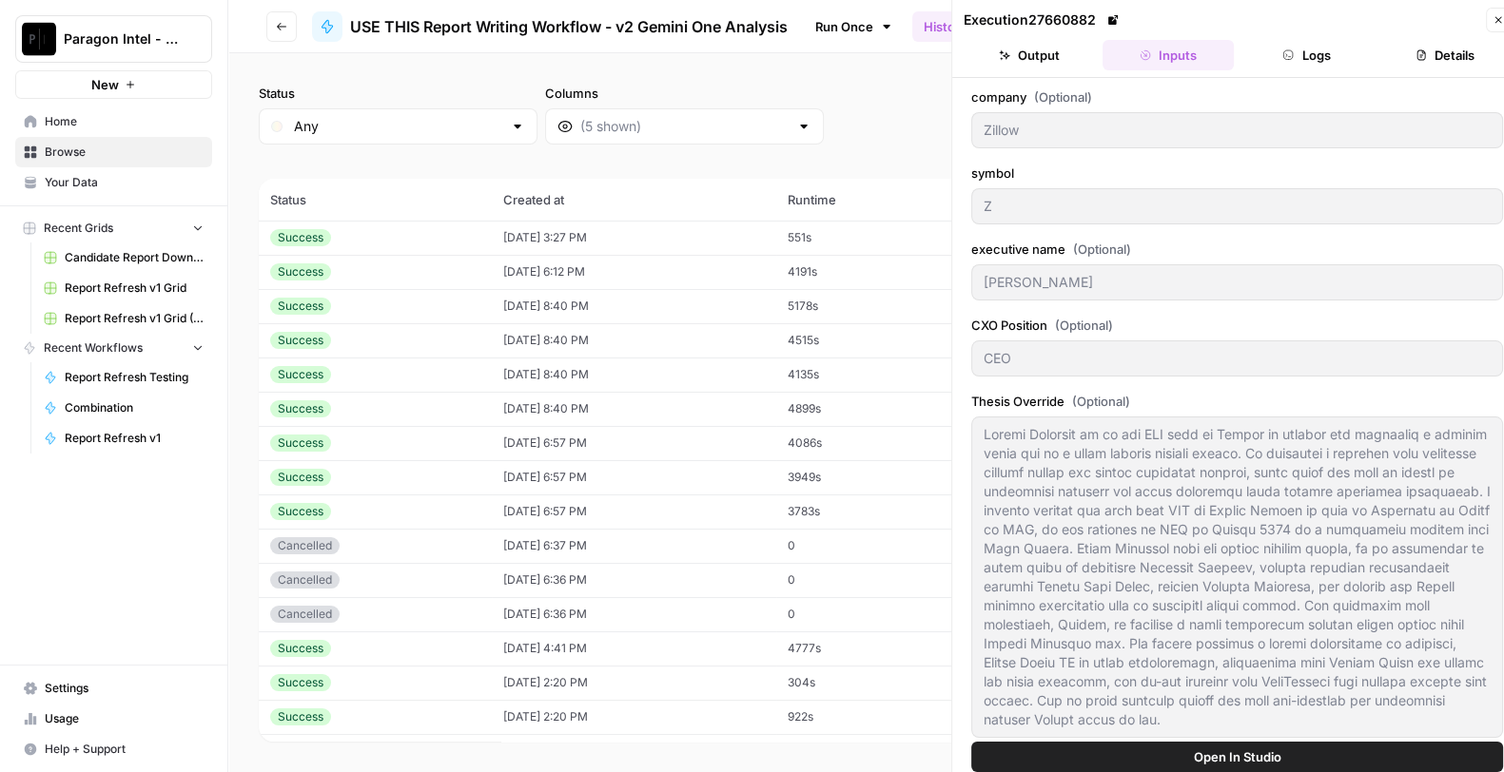
click at [825, 344] on td "4515s" at bounding box center [866, 340] width 181 height 34
type input "SharkNinja"
type input "SN"
type input "[PERSON_NAME]"
type input "[URL][DOMAIN_NAME]"
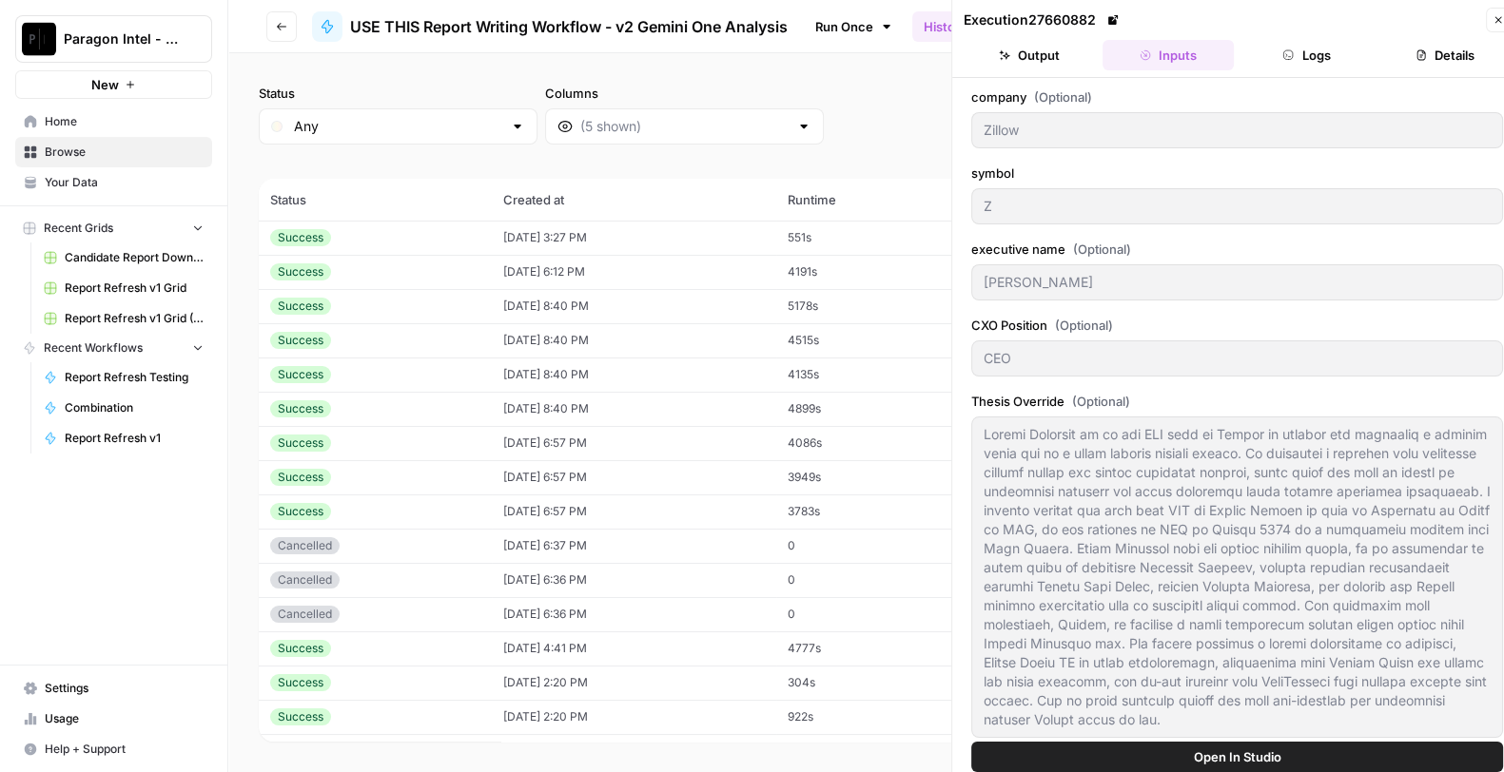
type input "[URL][DOMAIN_NAME]"
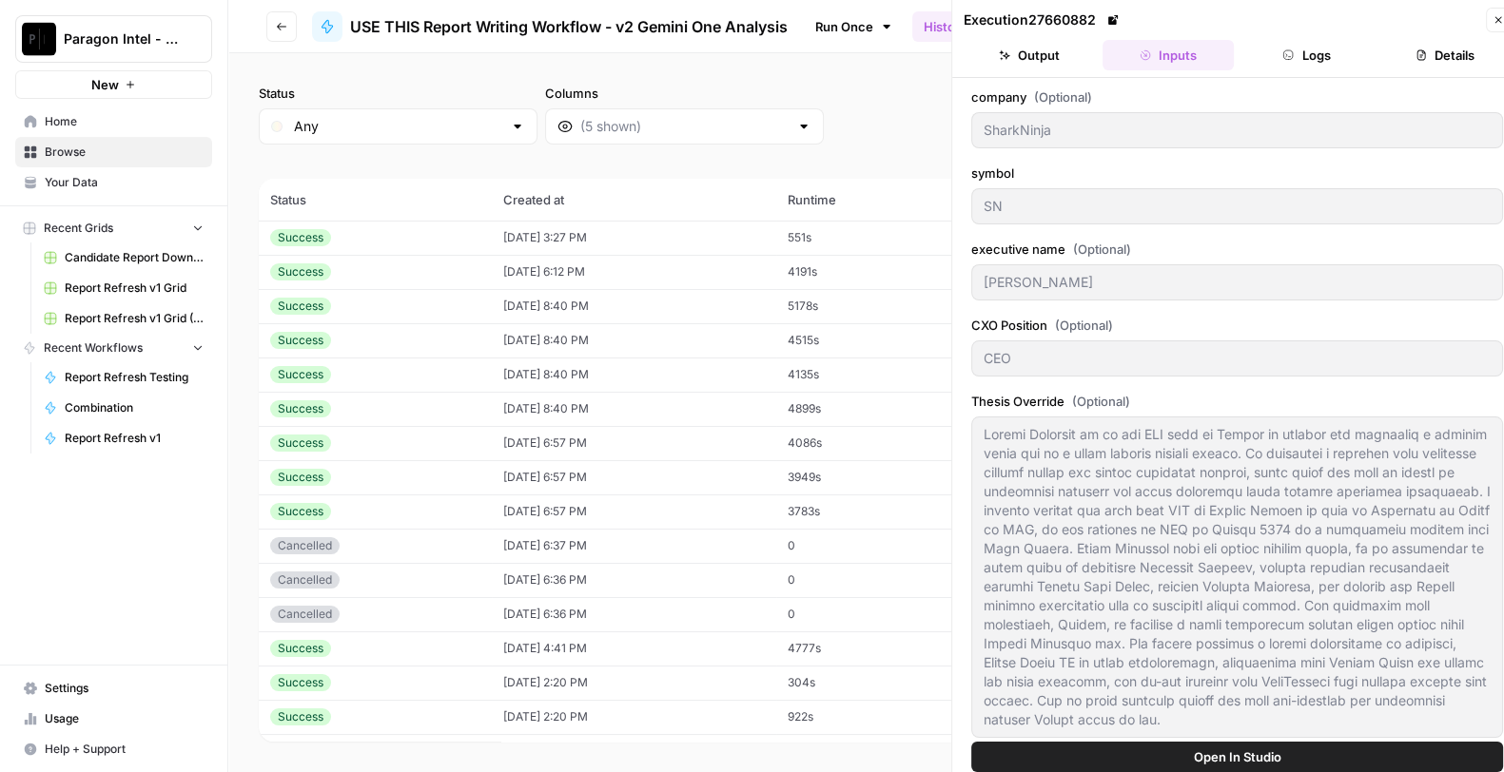
type input "[URL][DOMAIN_NAME]"
type input "[DATE]"
type input "Q2 2025"
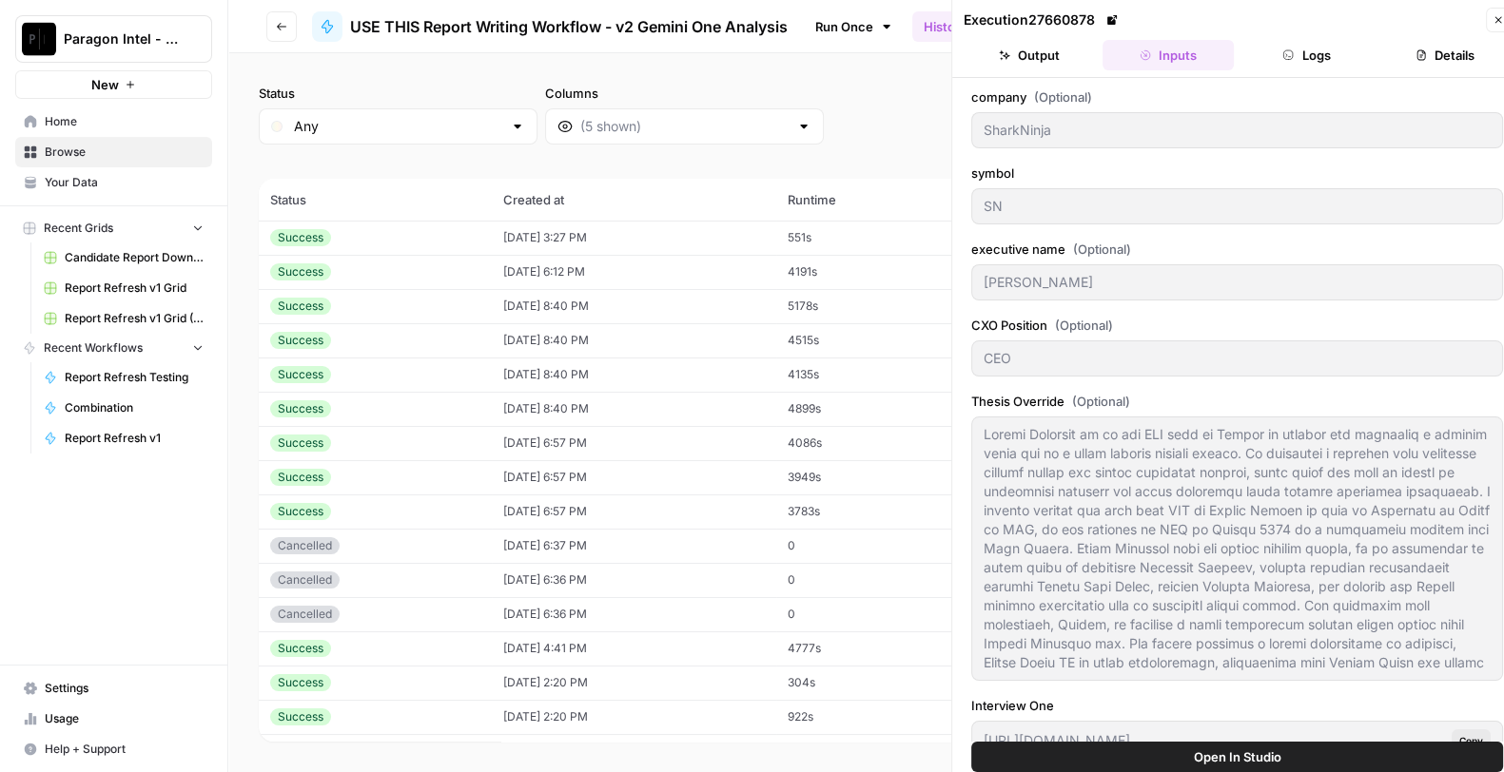
type textarea "[PERSON_NAME] is a hyper-driven, detail-obsessed operator whose relentless cust…"
type textarea "**Loremip Dolorsit ame Consect** **8. Adipisc Elitseddoe** TempoRinci utl etdol…"
type textarea "**FUNDAMENTALS OVERVIEW** --- **What Has Changed the Most for the Company Over …"
type textarea "**Loremipsu Dolorsi ame Consect** Adipi el se doeiusmodt inc‐utla etdolore ma A…"
type textarea "**[PERSON_NAME] BACKGROUND** * [PERSON_NAME] is a seasoned executive with over …"
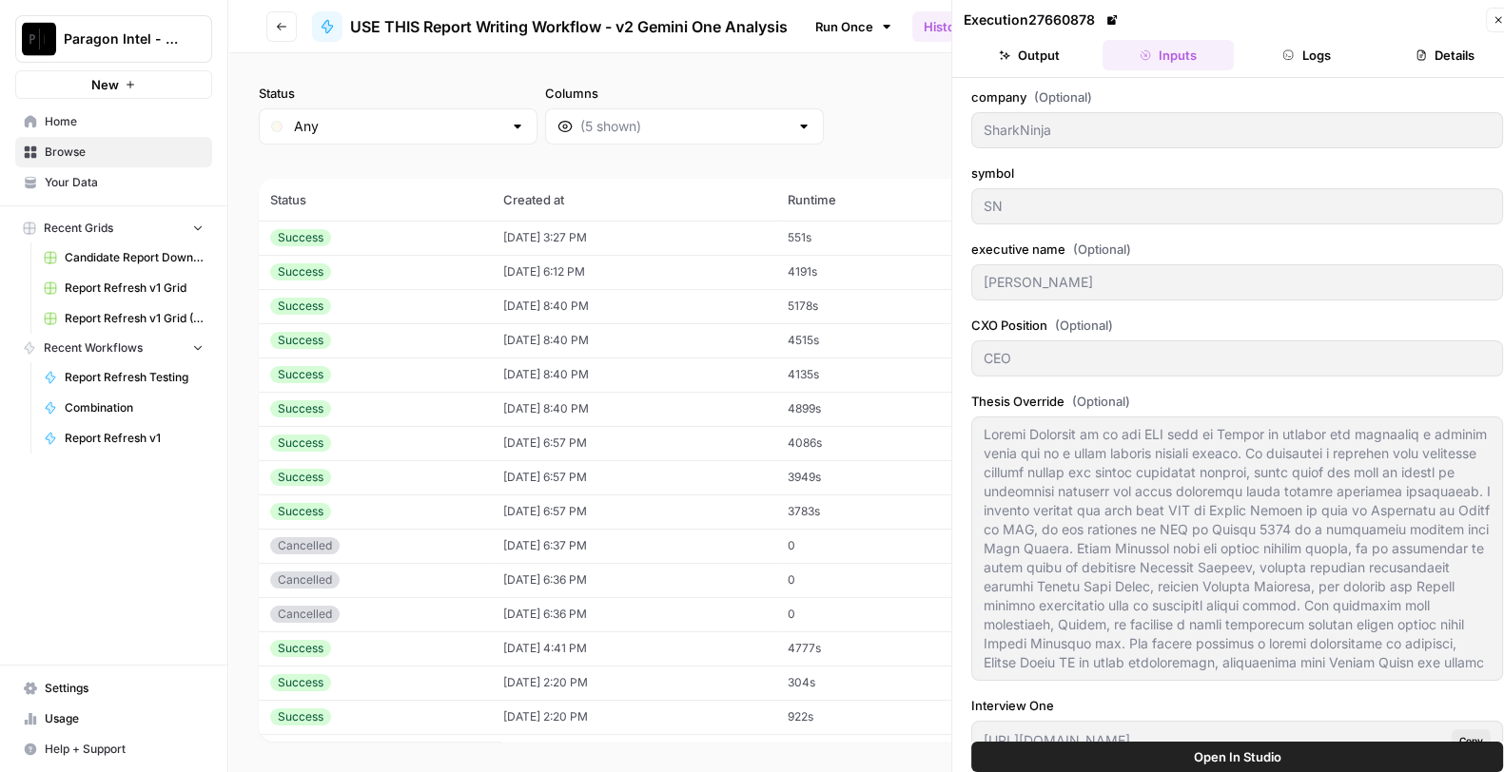
type textarea "**Loremip Dolor Sitamet con Adip Elitsedd** **EiusmOdtem Inc. (2408–Utlabor)** …"
type textarea "tional business than we were [DATE]. I mean, we're in more new product categori…"
click at [1115, 21] on icon at bounding box center [1112, 20] width 10 height 10
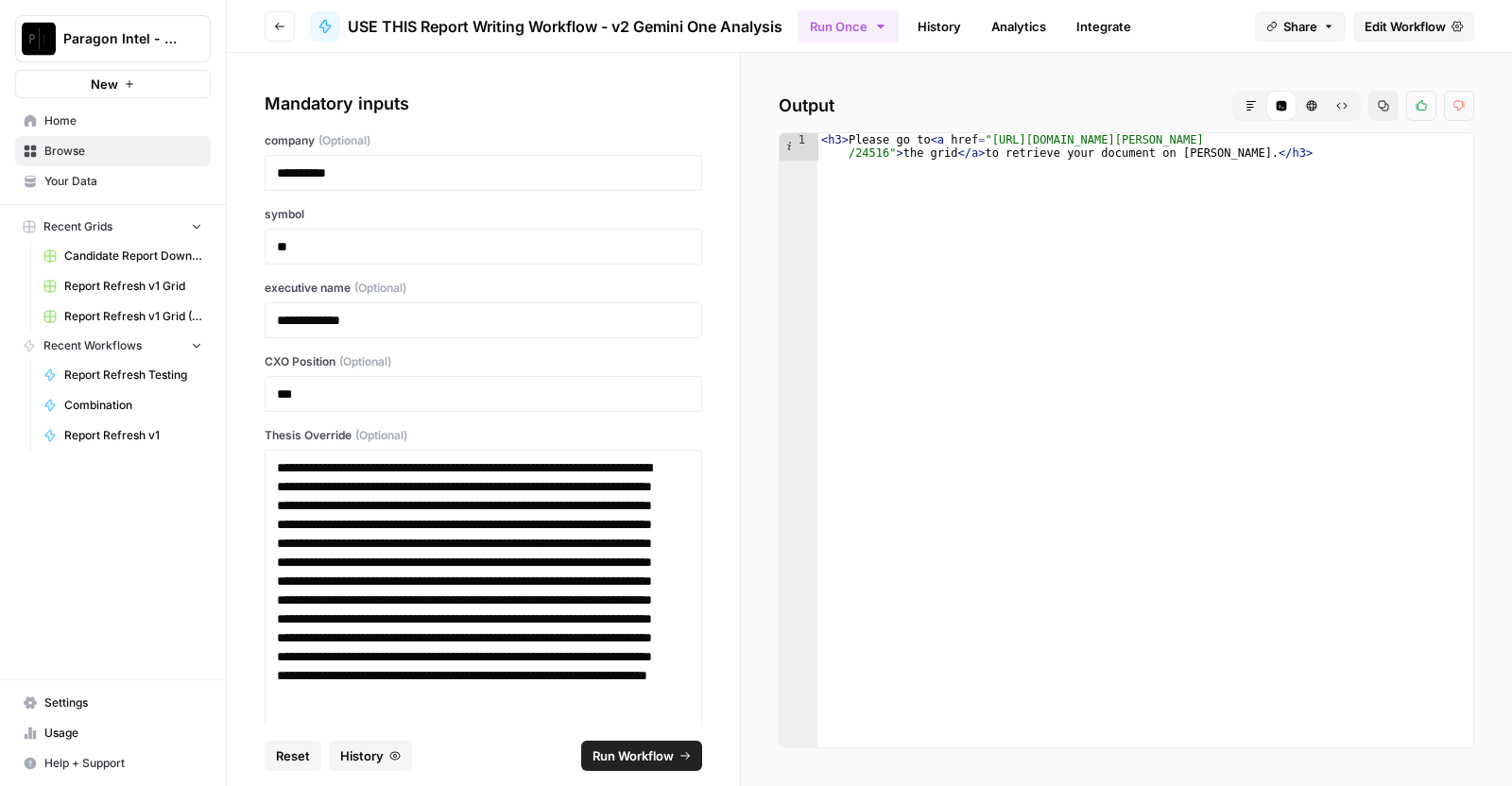
click at [673, 752] on span "Run Workflow" at bounding box center [633, 755] width 81 height 19
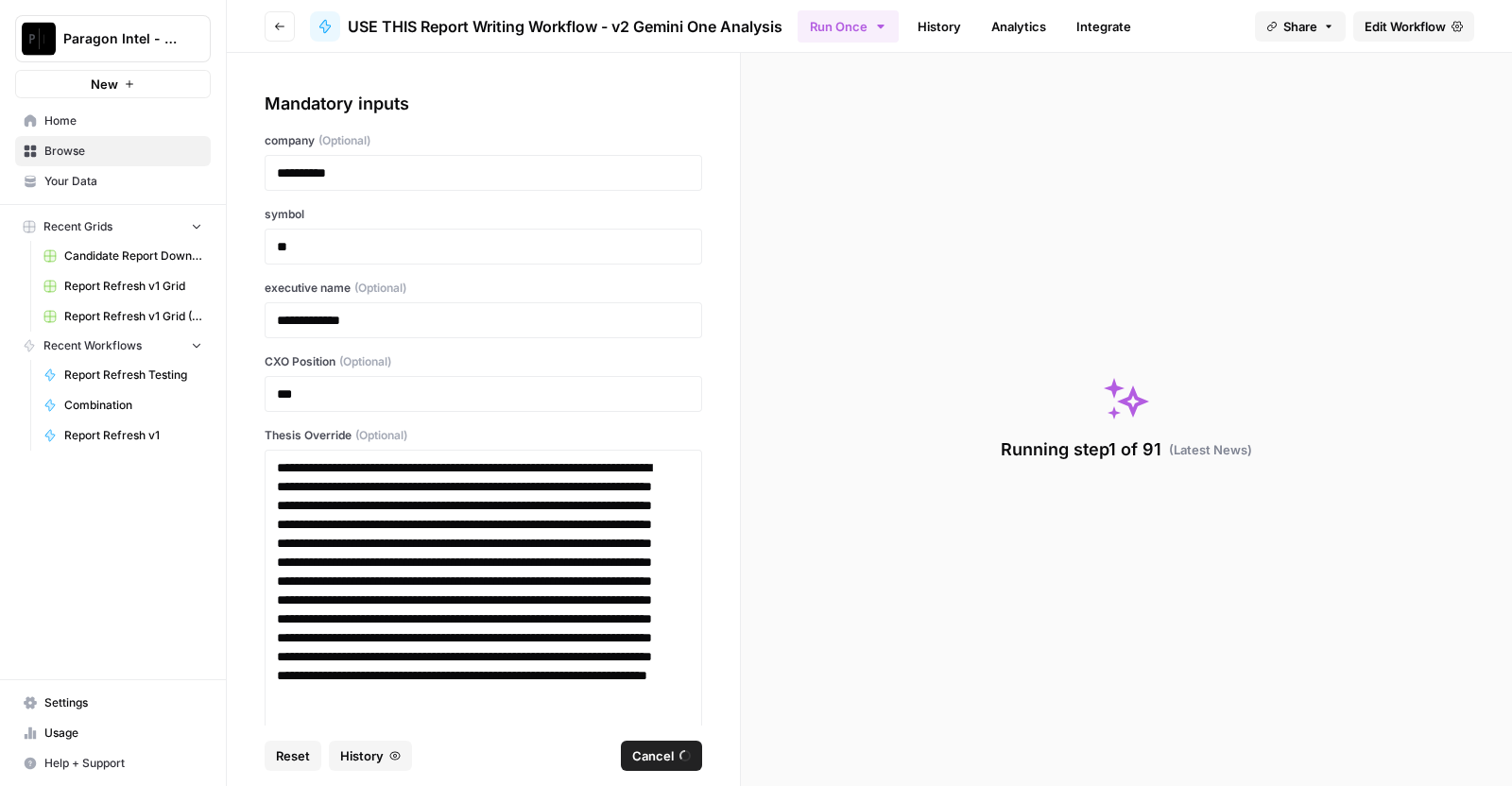
click at [282, 29] on icon "button" at bounding box center [279, 26] width 11 height 11
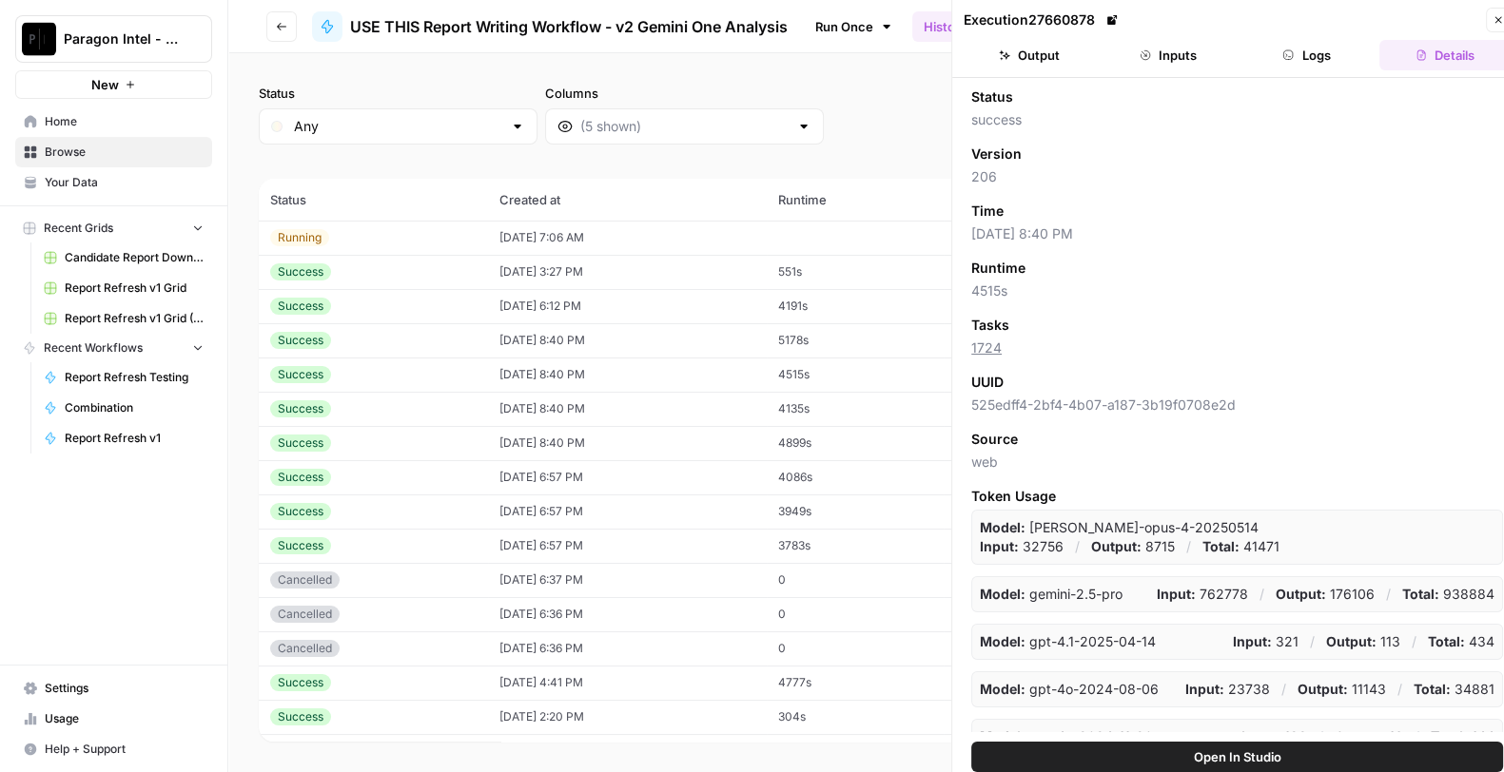
click at [815, 371] on td "4515s" at bounding box center [855, 375] width 177 height 34
click at [1162, 57] on button "Inputs" at bounding box center [1167, 55] width 131 height 30
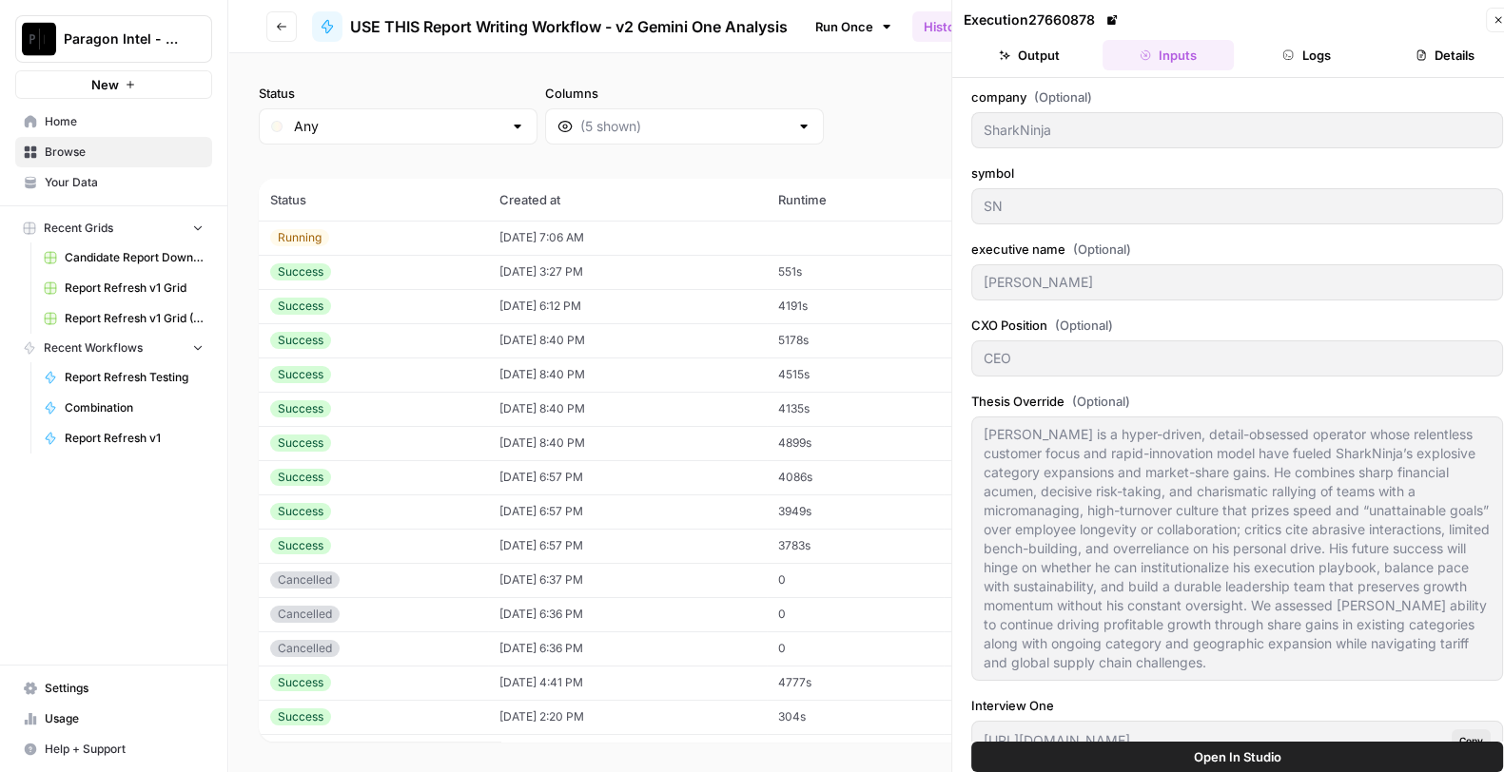
click at [826, 396] on td "4135s" at bounding box center [855, 409] width 177 height 34
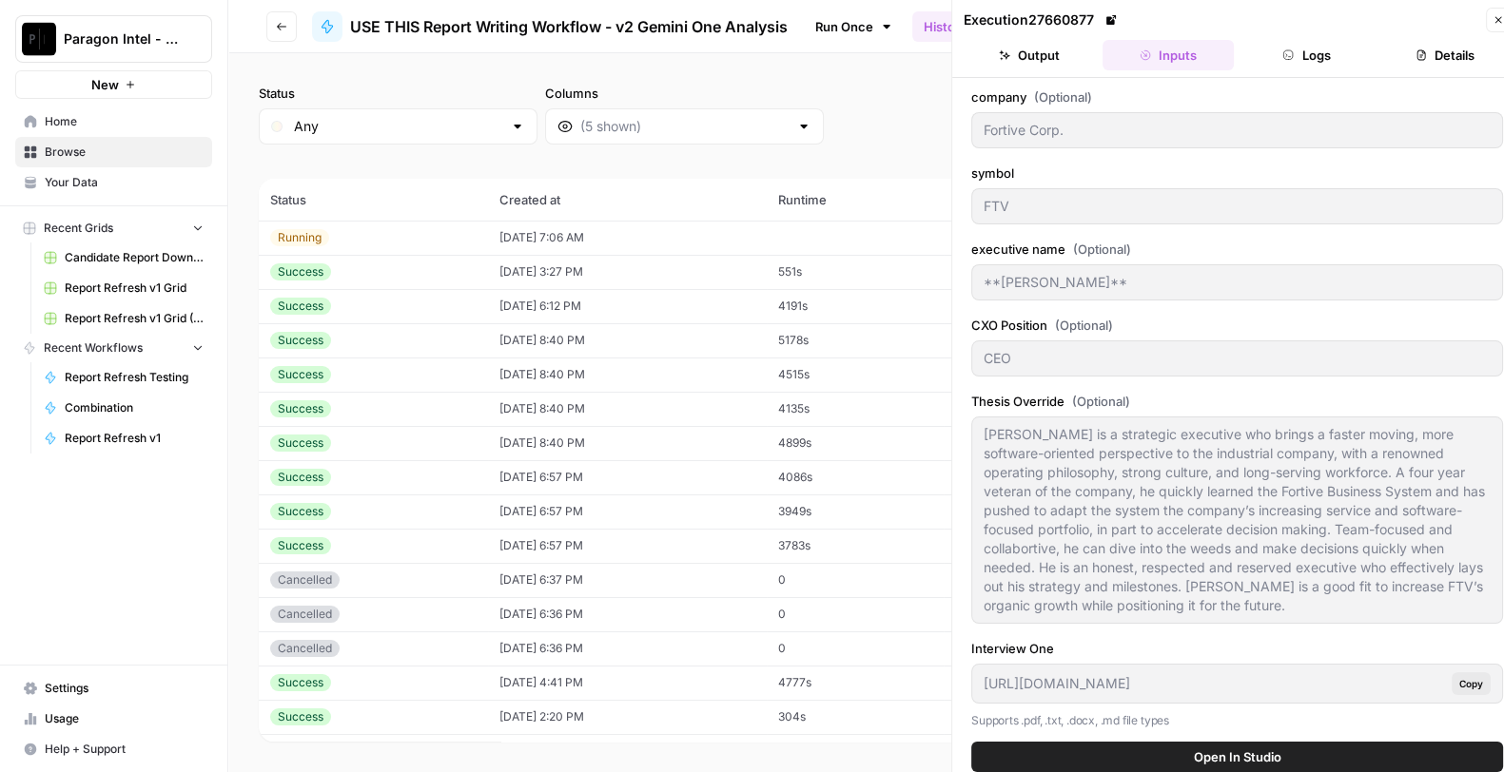
click at [1112, 16] on icon at bounding box center [1111, 20] width 10 height 10
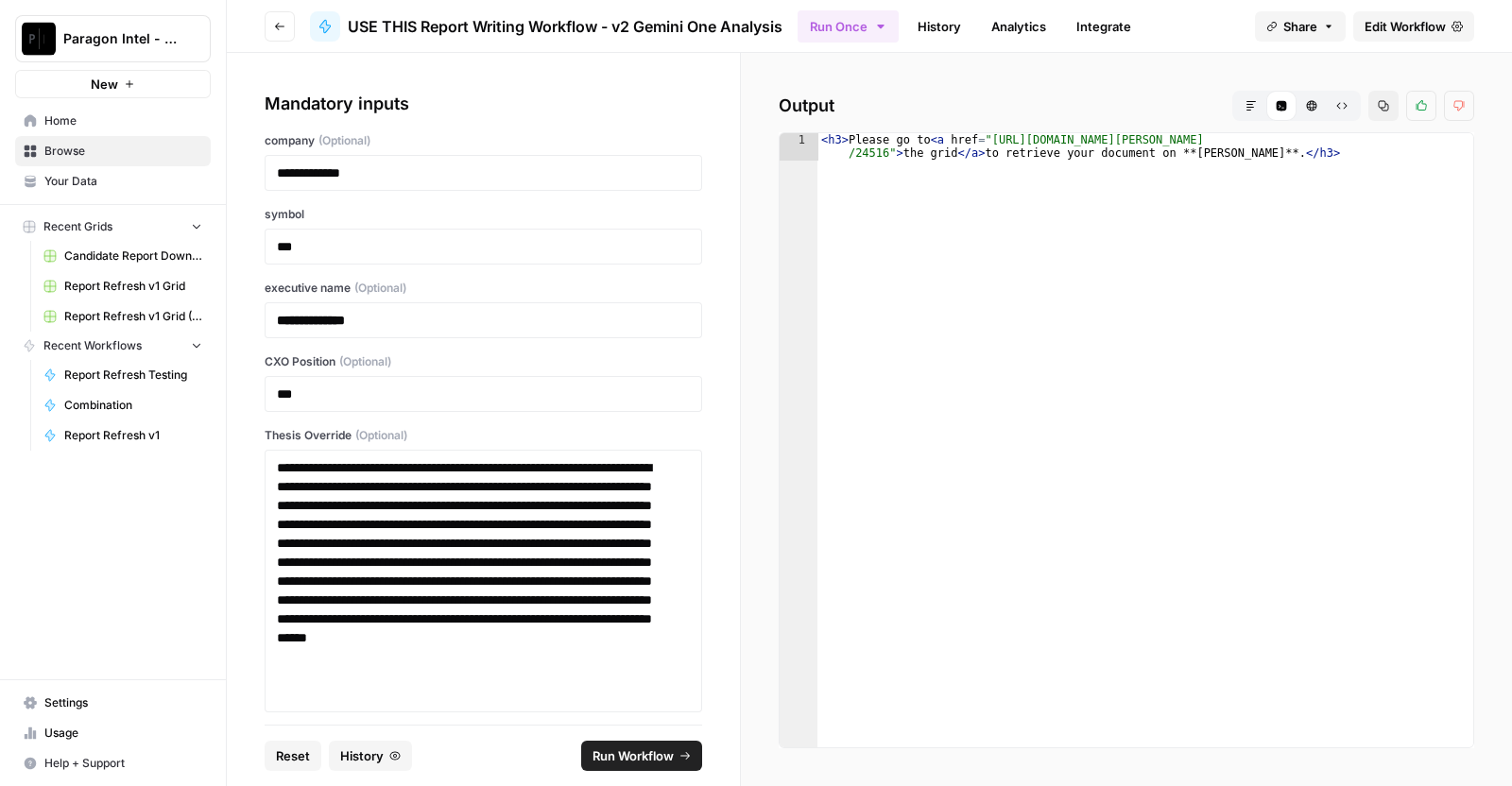
click at [676, 754] on button "Run Workflow" at bounding box center [642, 756] width 121 height 30
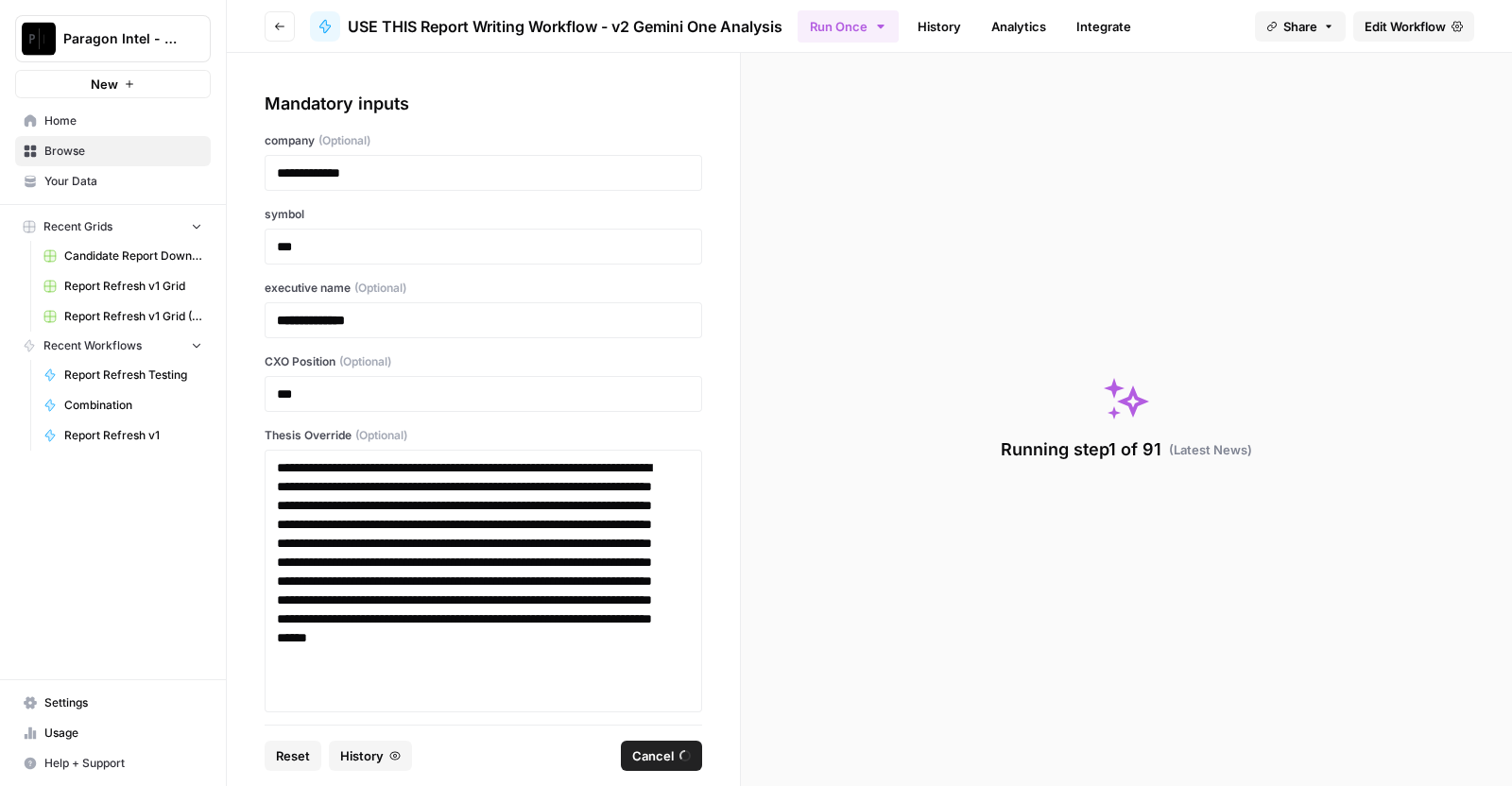
click at [288, 16] on button "Go back" at bounding box center [279, 26] width 30 height 30
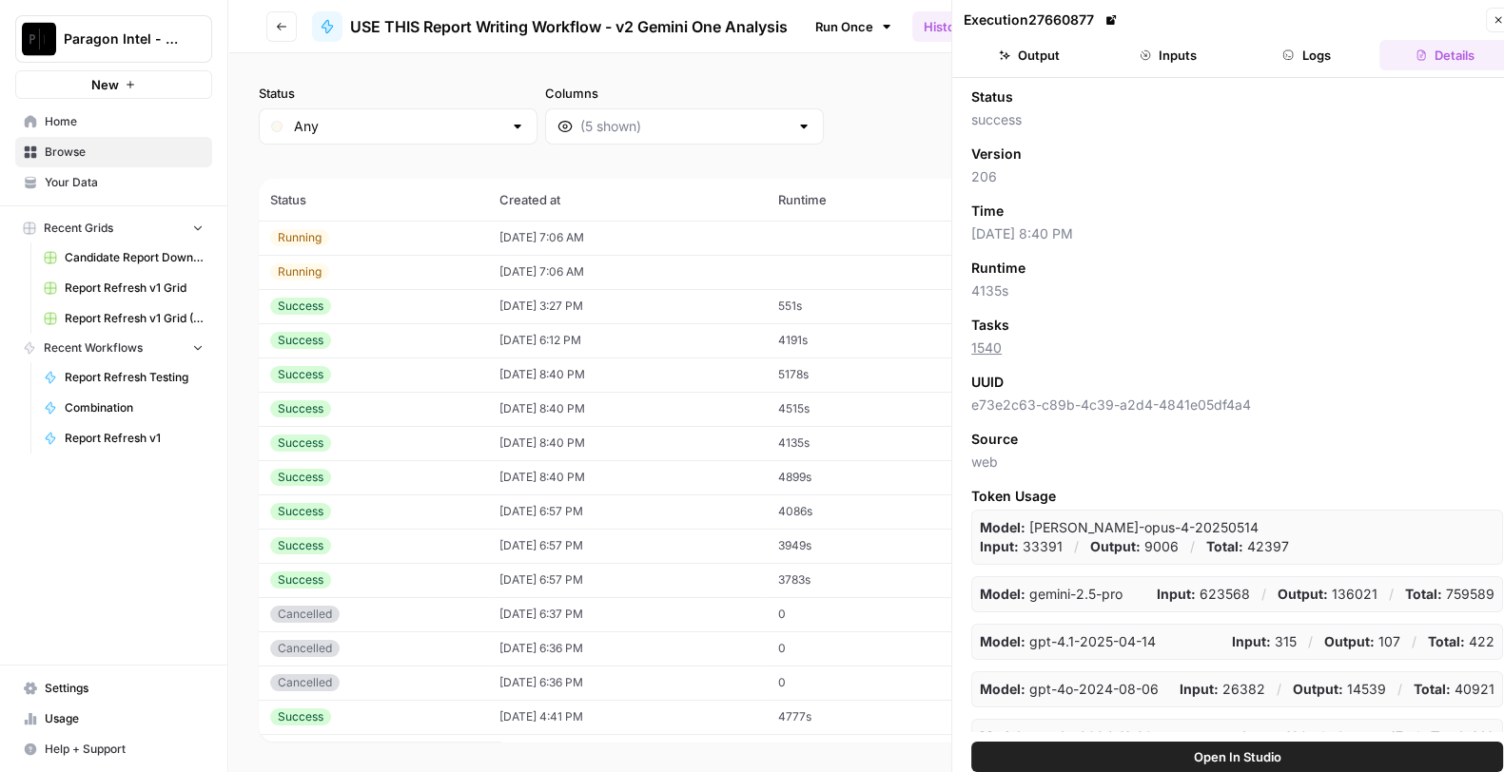
click at [841, 474] on td "4899s" at bounding box center [855, 477] width 177 height 34
click at [1170, 49] on button "Inputs" at bounding box center [1167, 55] width 131 height 30
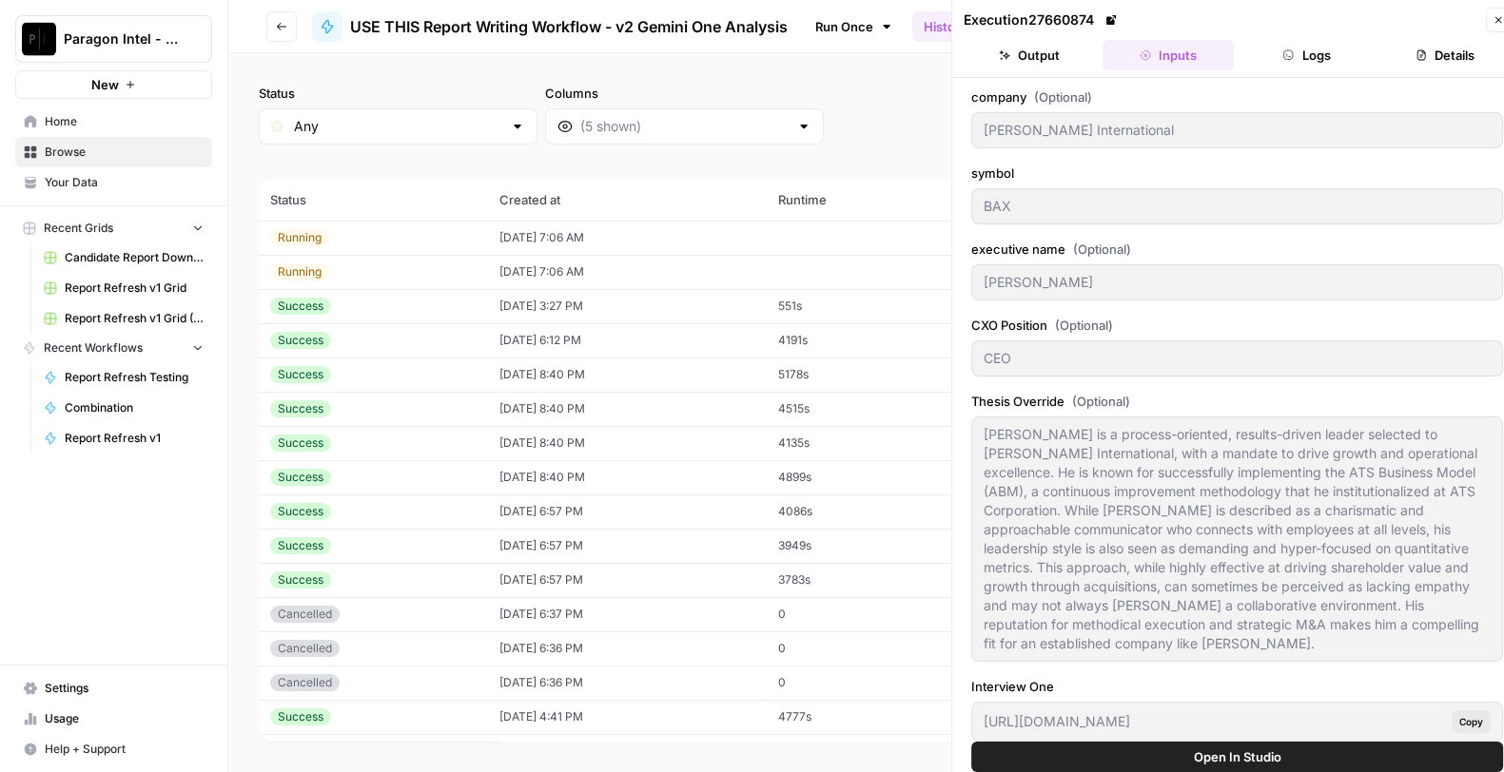
click at [1112, 21] on icon at bounding box center [1110, 19] width 11 height 11
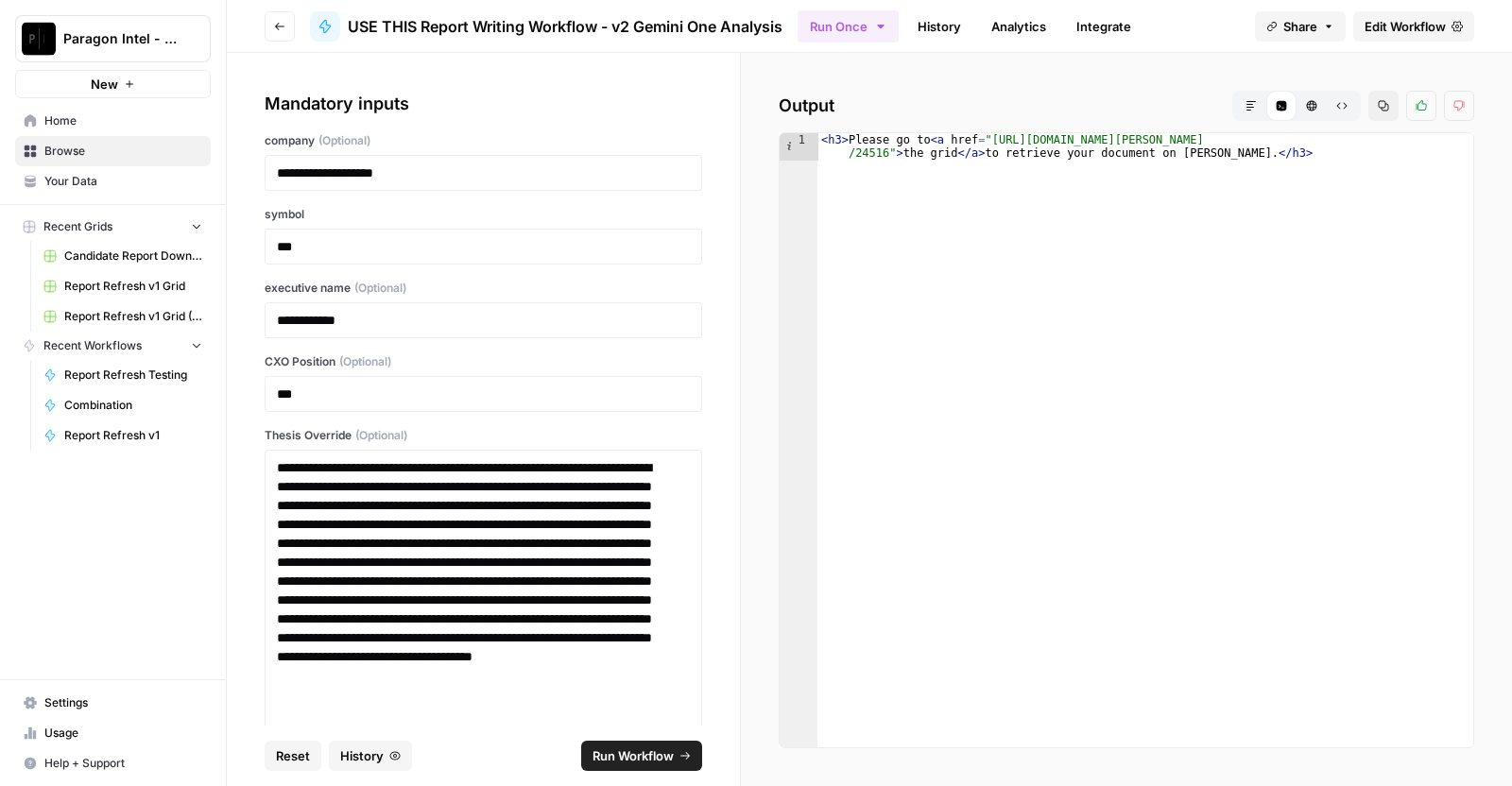
click at [665, 752] on span "Run Workflow" at bounding box center [633, 755] width 81 height 19
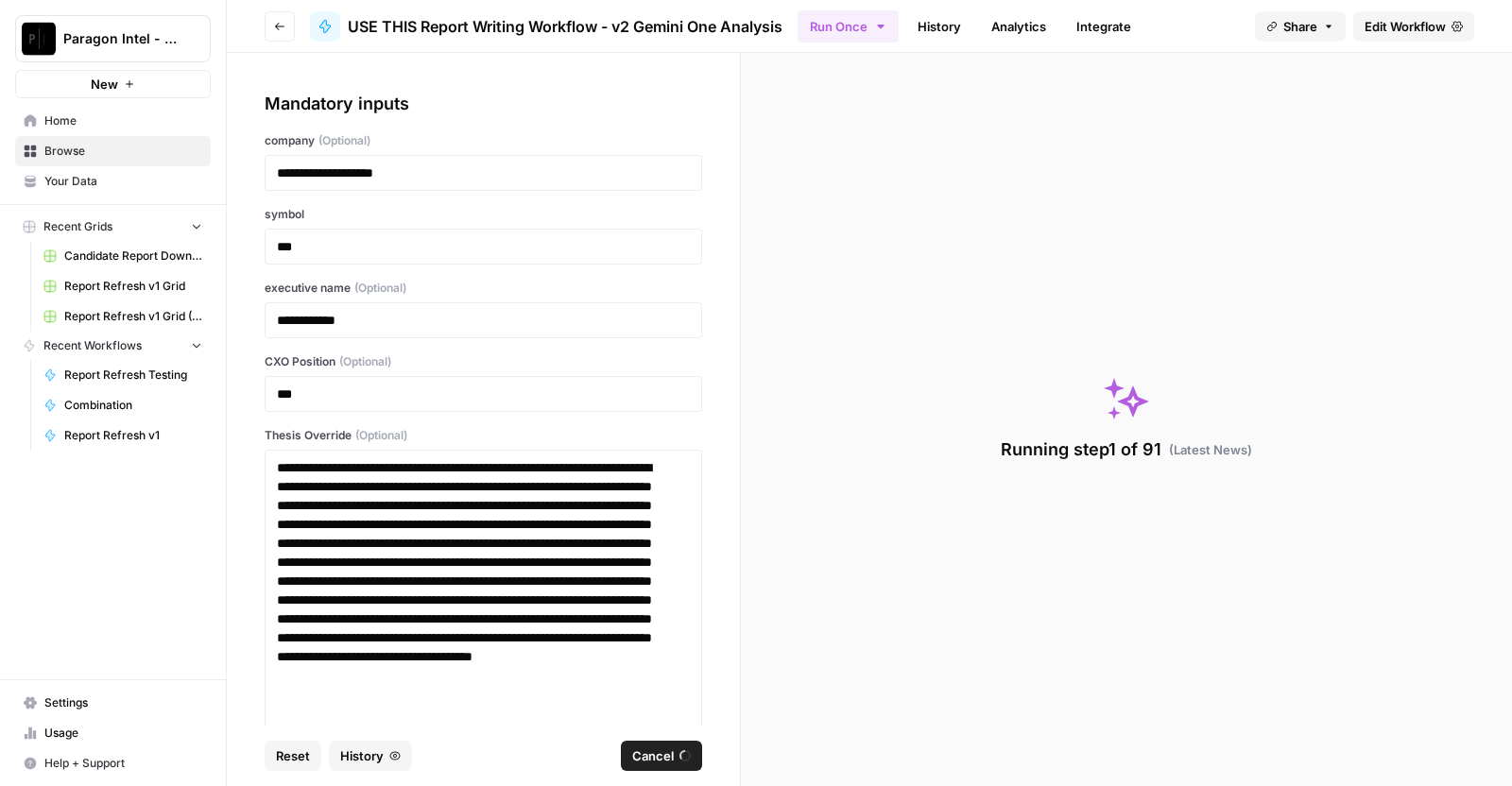
click at [286, 27] on button "Go back" at bounding box center [279, 26] width 30 height 30
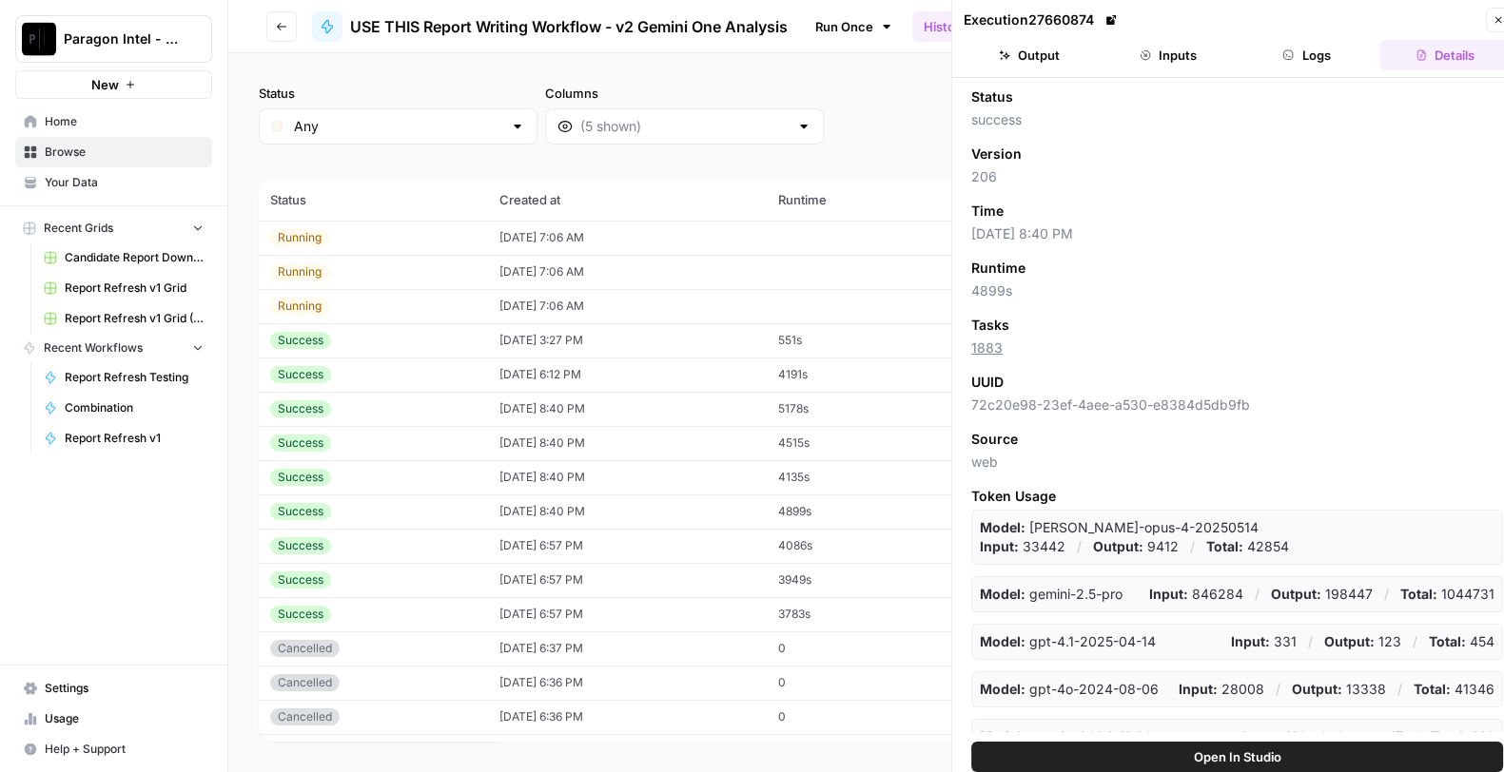
scroll to position [51, 0]
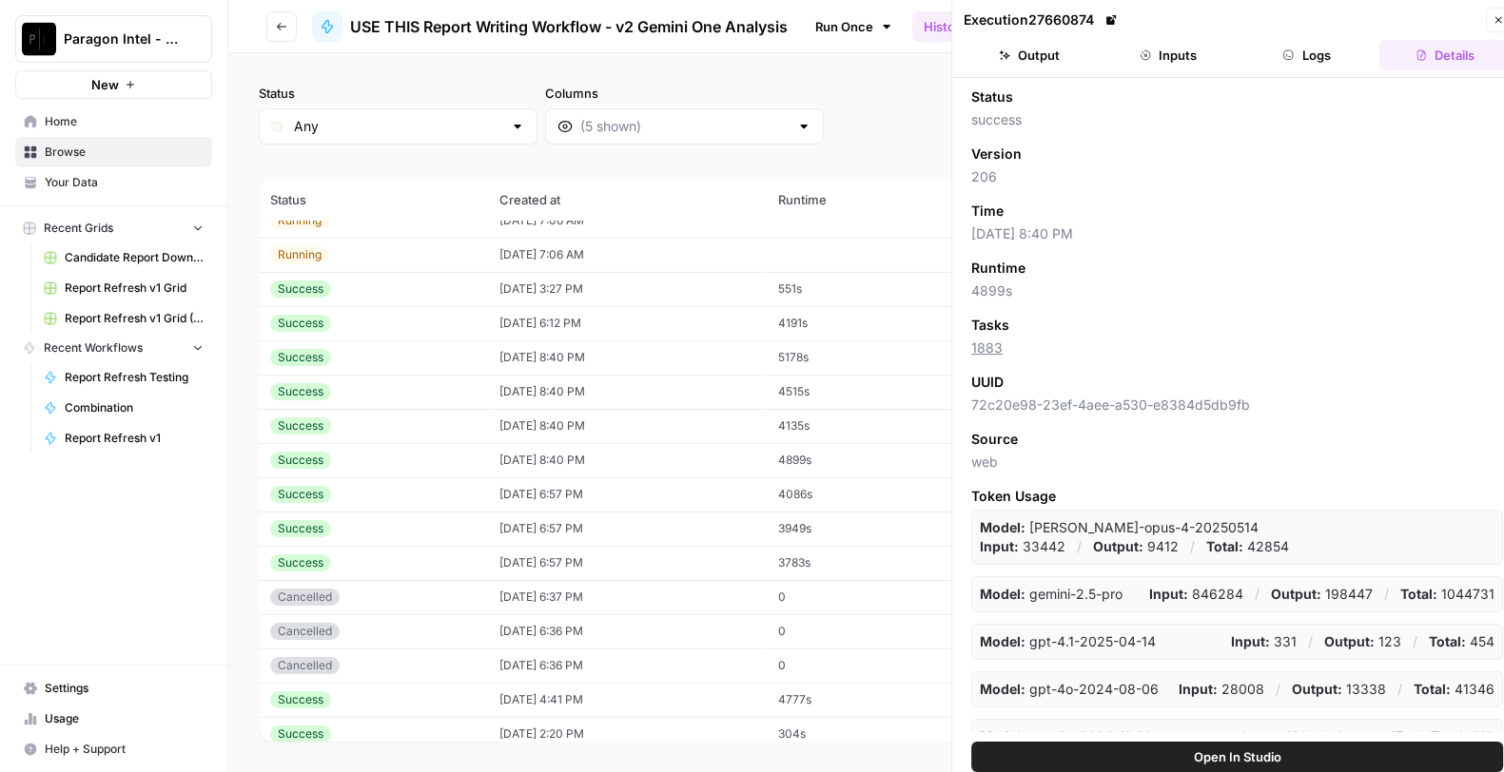
click at [726, 532] on td "[DATE] 6:57 PM" at bounding box center [627, 529] width 279 height 34
click at [1188, 53] on button "Inputs" at bounding box center [1167, 55] width 131 height 30
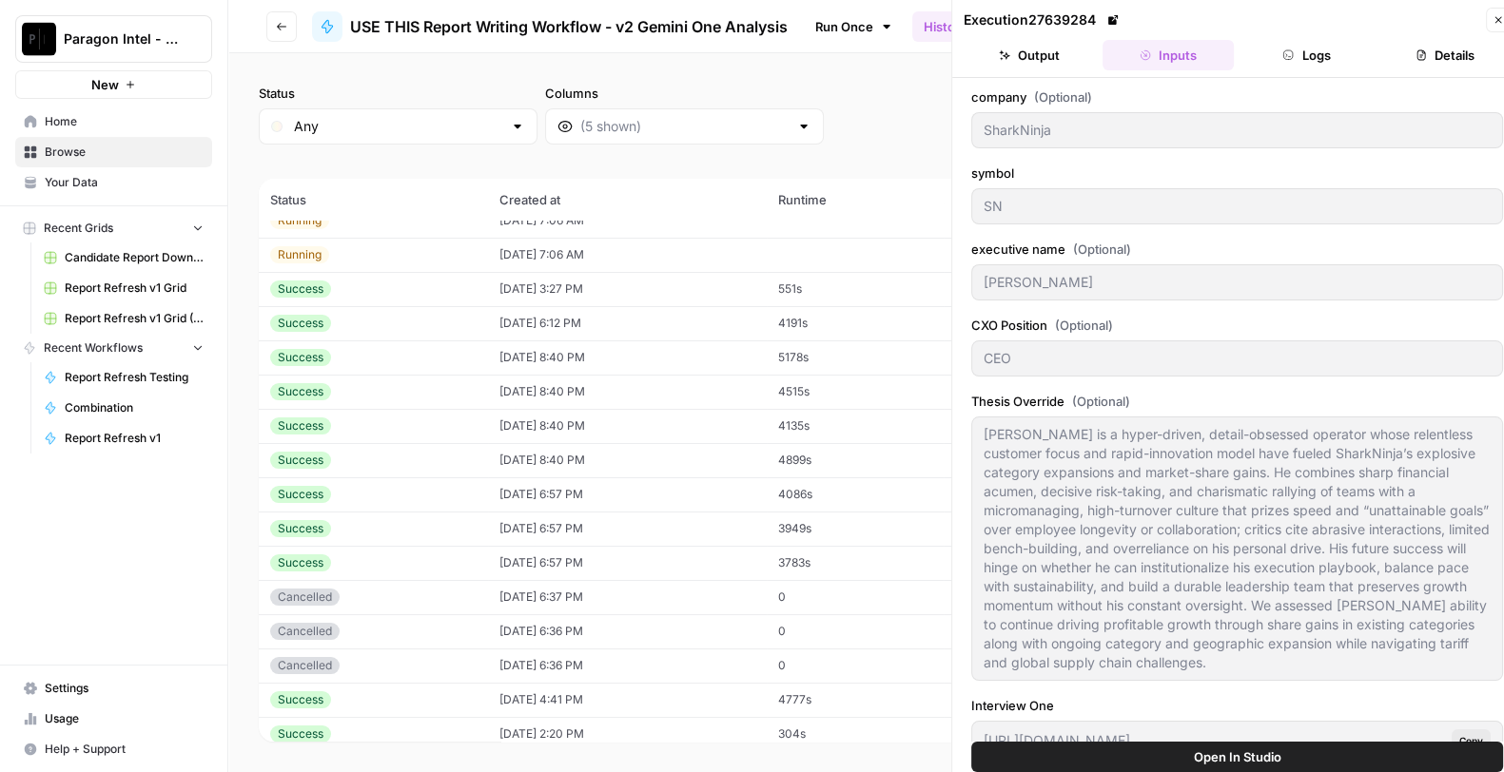
click at [835, 485] on td "4086s" at bounding box center [855, 494] width 177 height 34
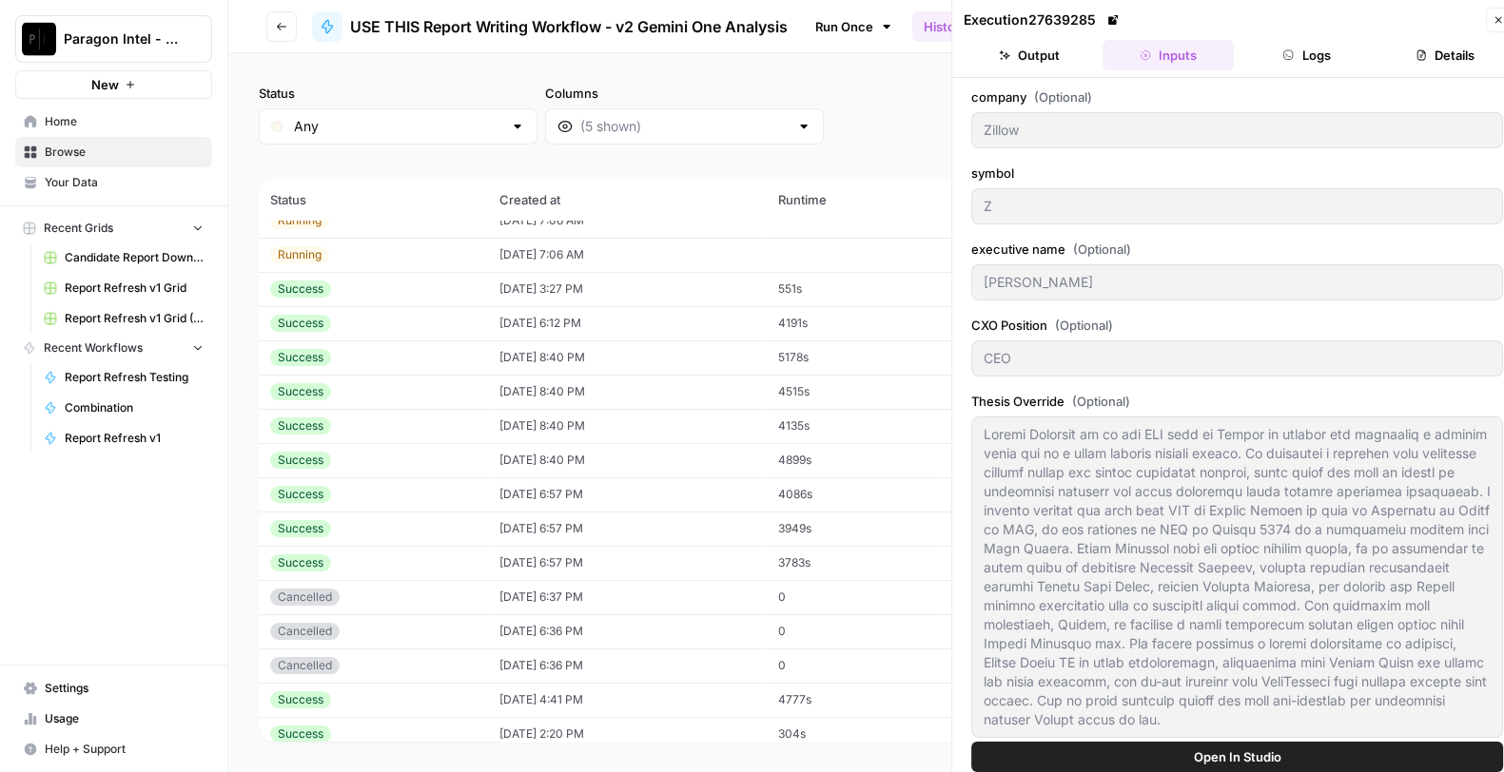
click at [1118, 19] on icon at bounding box center [1112, 19] width 11 height 11
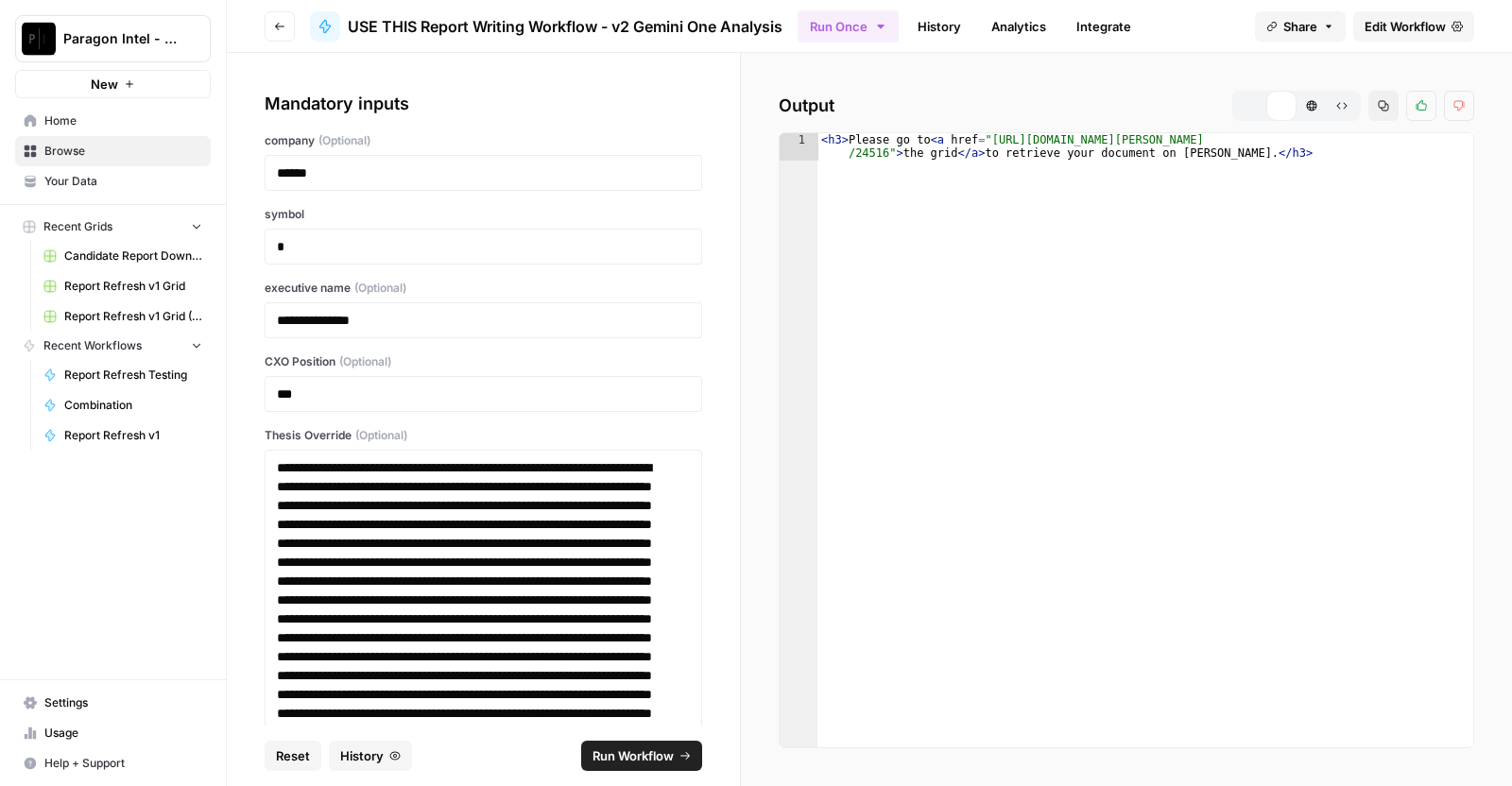
click at [669, 747] on span "Run Workflow" at bounding box center [633, 755] width 81 height 19
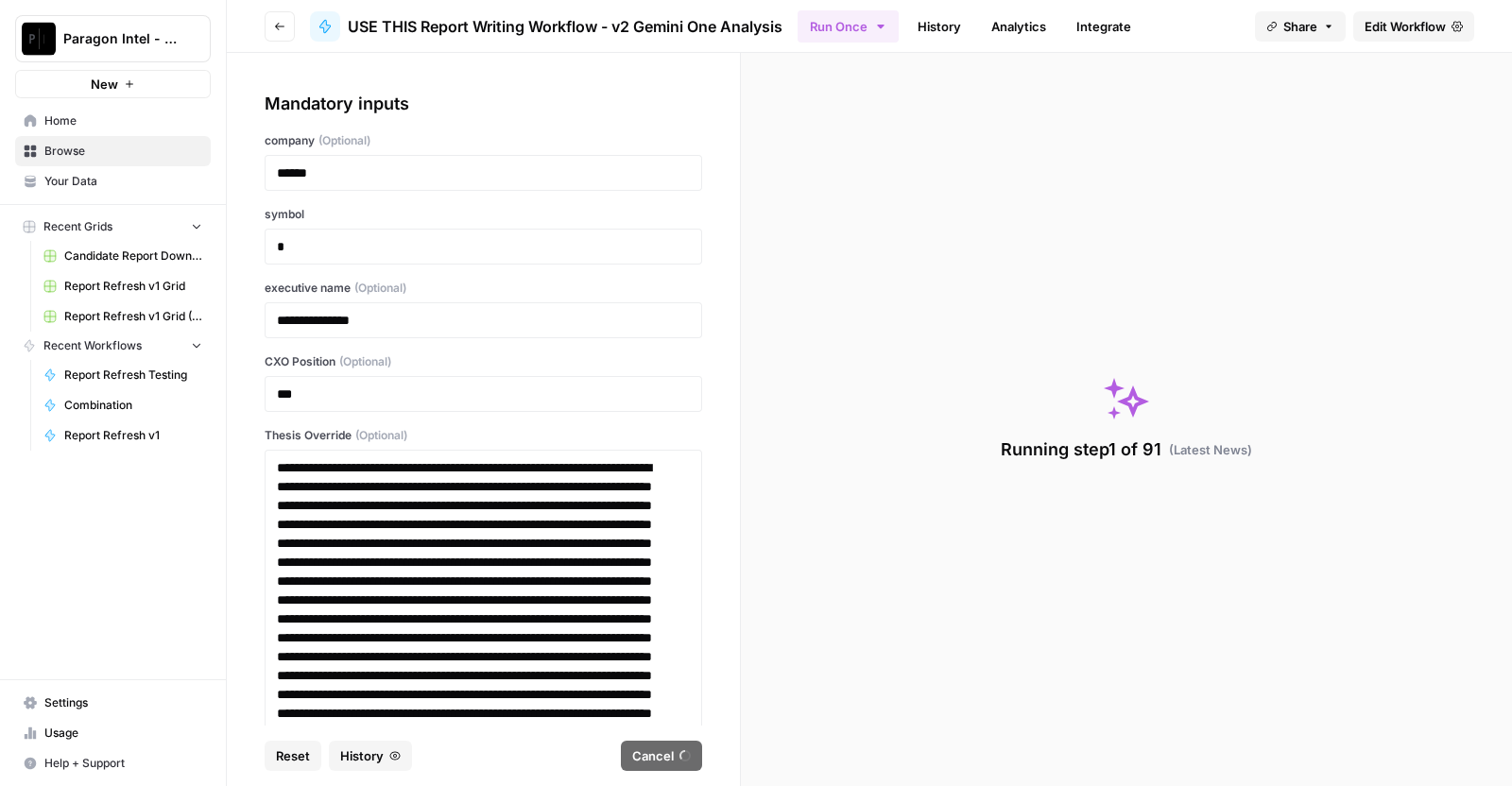
click at [262, 20] on header "Go back USE THIS Report Writing Workflow - v2 Gemini One Analysis Run Once Hist…" at bounding box center [869, 26] width 1285 height 53
click at [278, 30] on icon "button" at bounding box center [279, 26] width 11 height 11
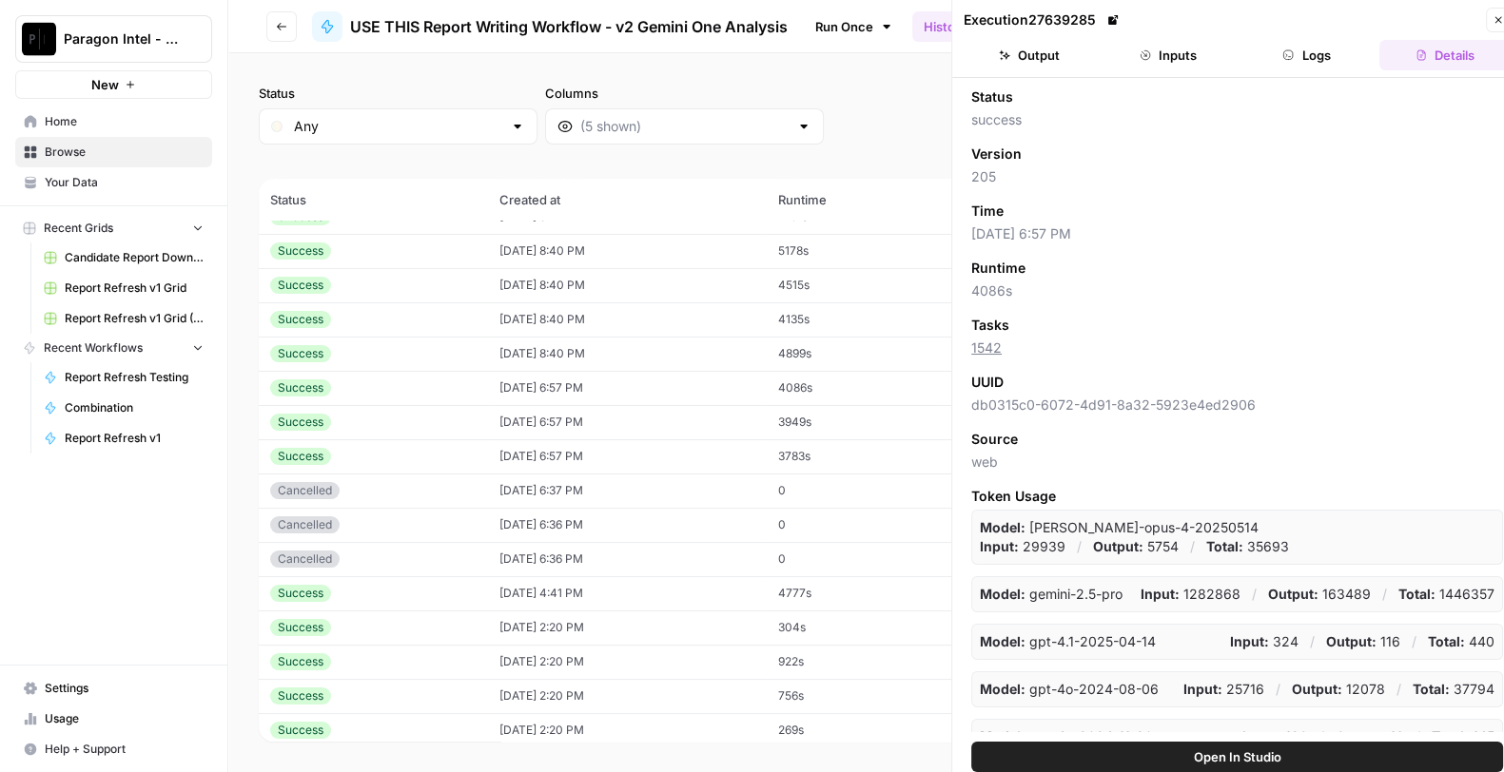
scroll to position [285, 0]
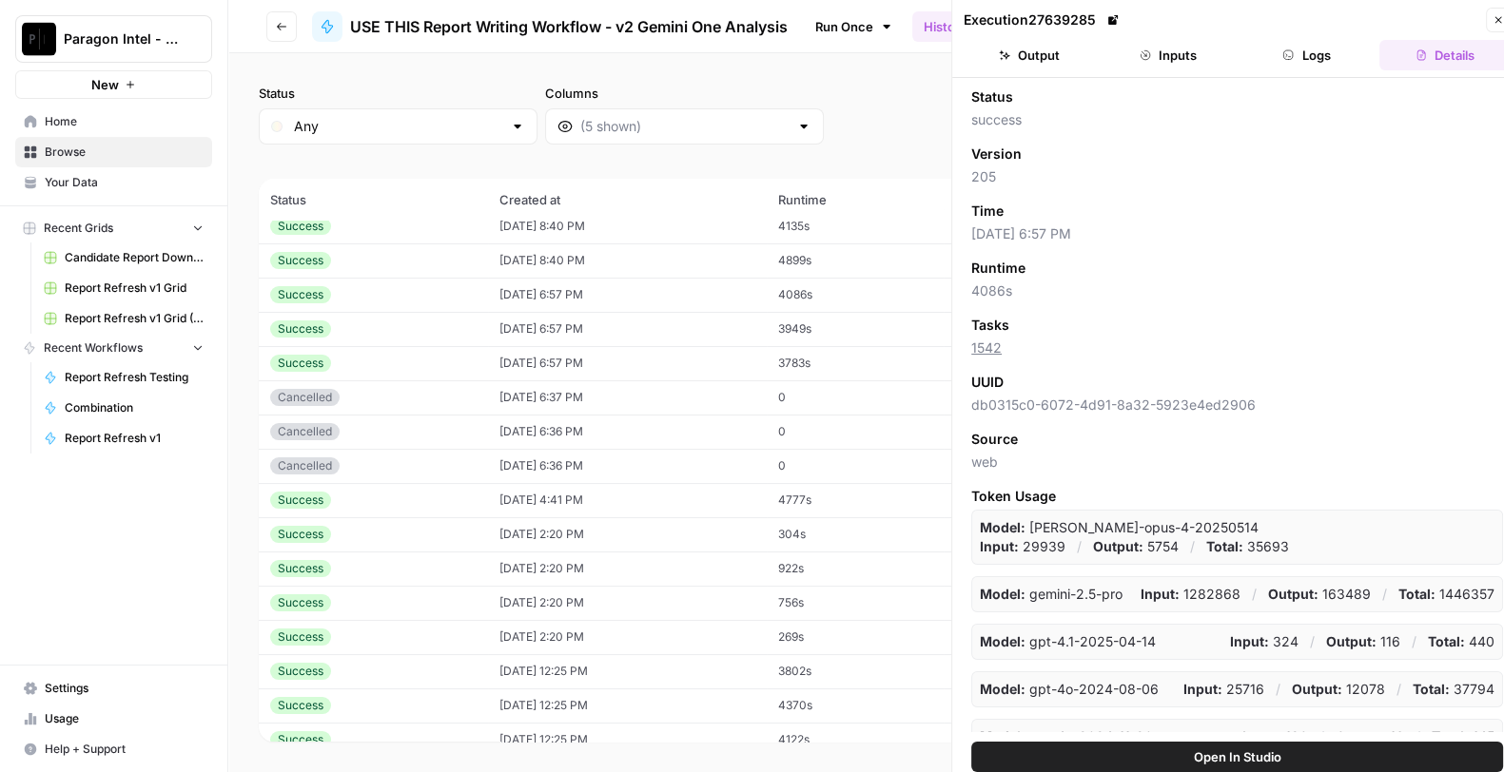
click at [835, 497] on td "4777s" at bounding box center [855, 500] width 177 height 34
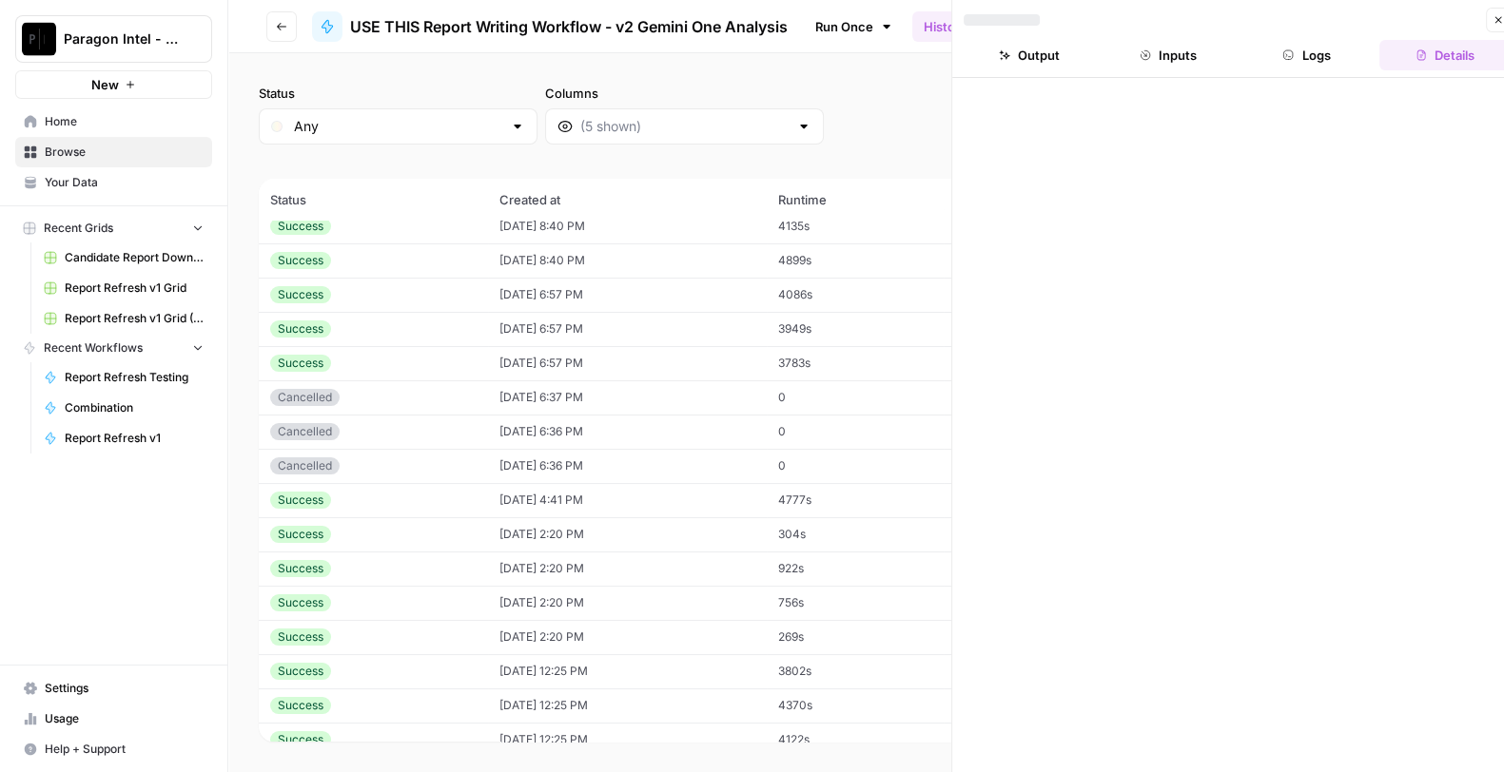
click at [1194, 53] on button "Inputs" at bounding box center [1167, 55] width 131 height 30
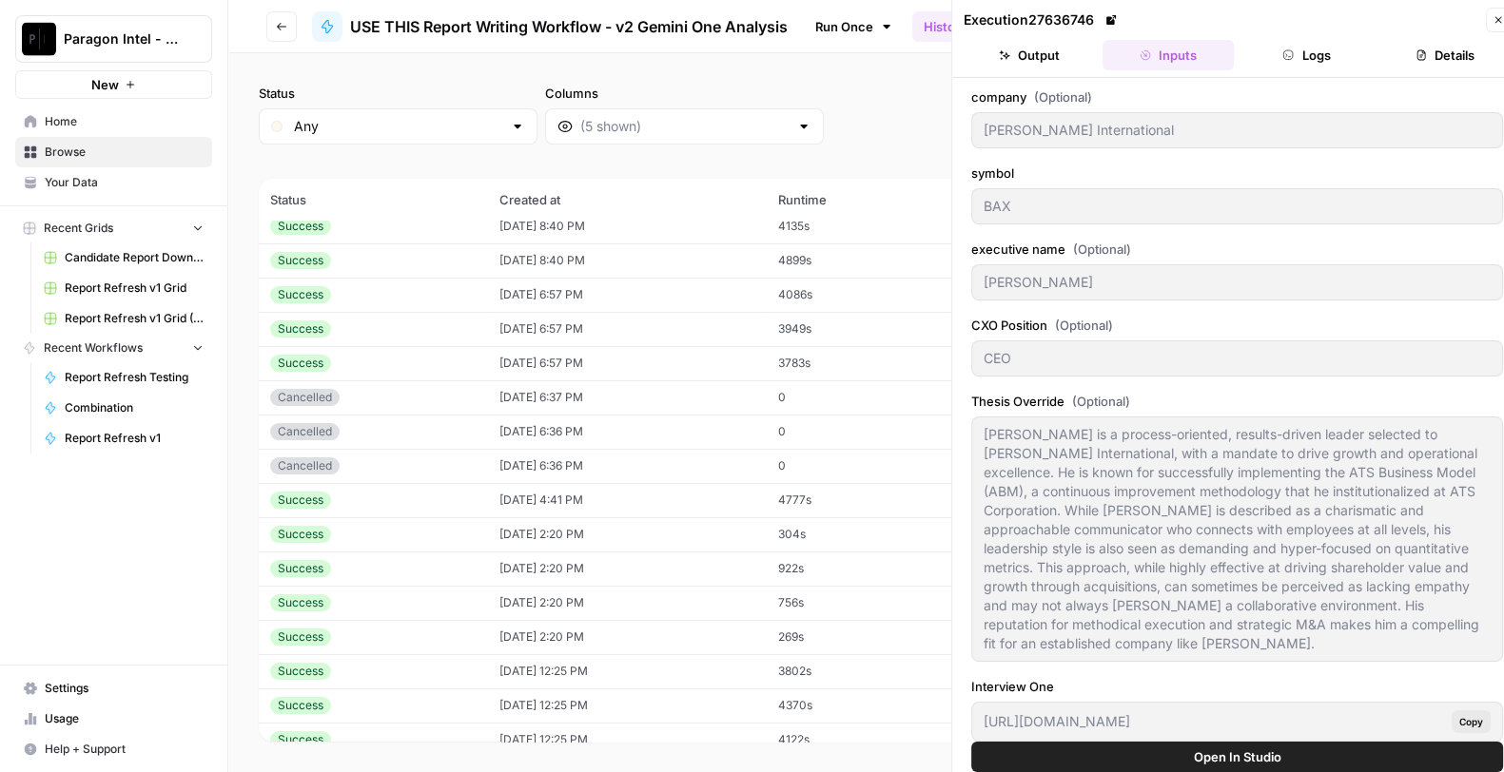
click at [870, 529] on td "304s" at bounding box center [855, 534] width 177 height 34
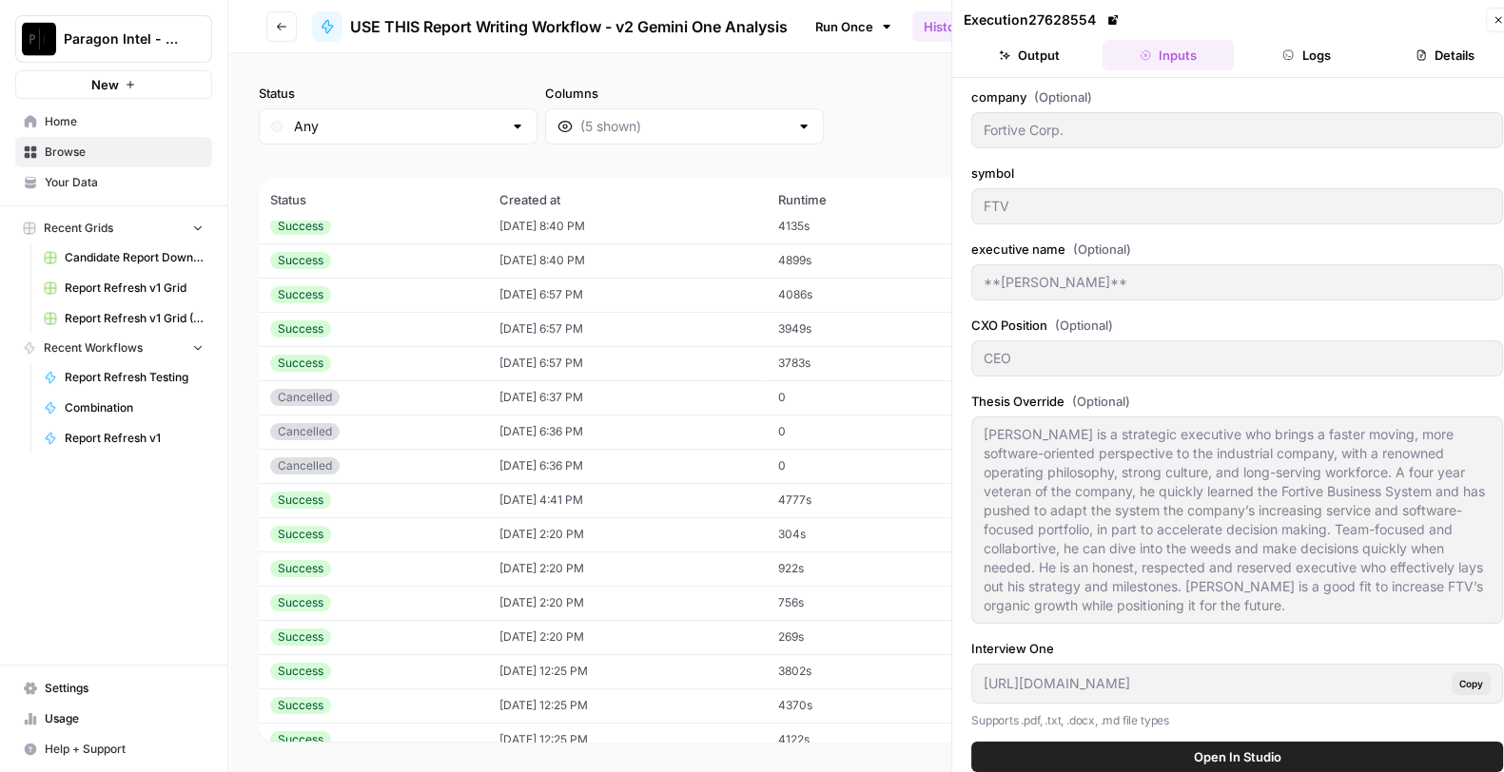
click at [851, 638] on td "269s" at bounding box center [855, 637] width 177 height 34
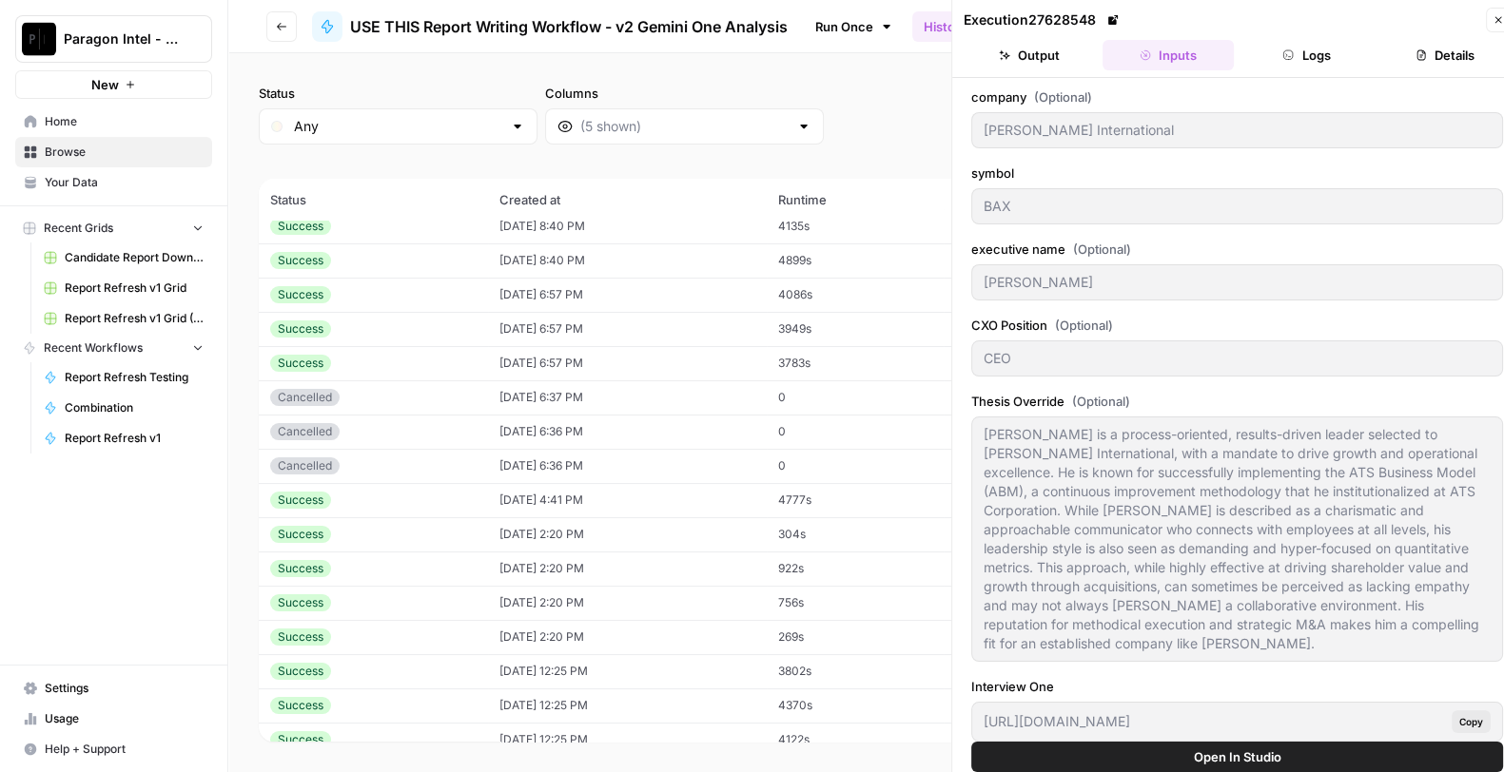
click at [827, 676] on td "3802s" at bounding box center [855, 671] width 177 height 34
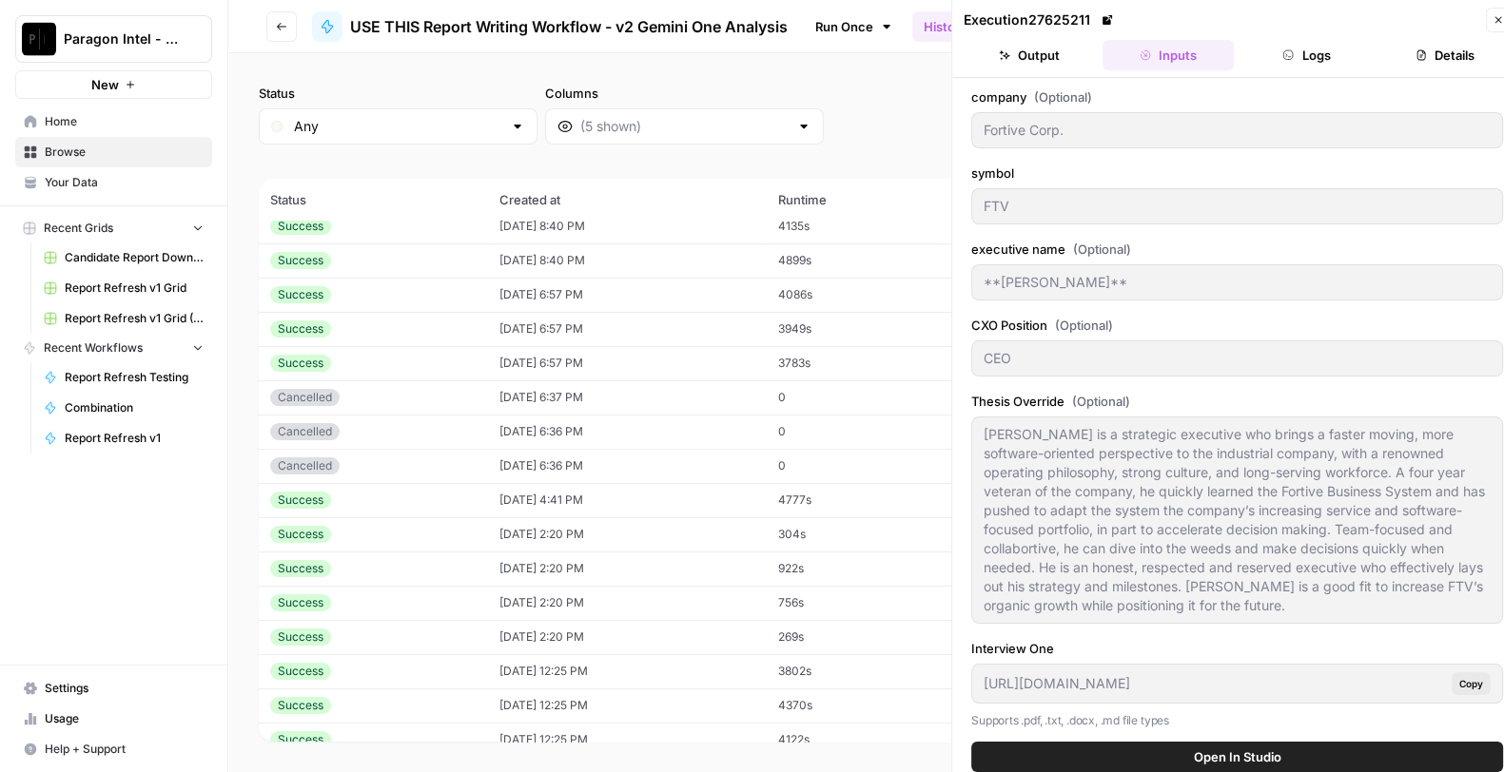
click at [808, 709] on td "4370s" at bounding box center [855, 706] width 177 height 34
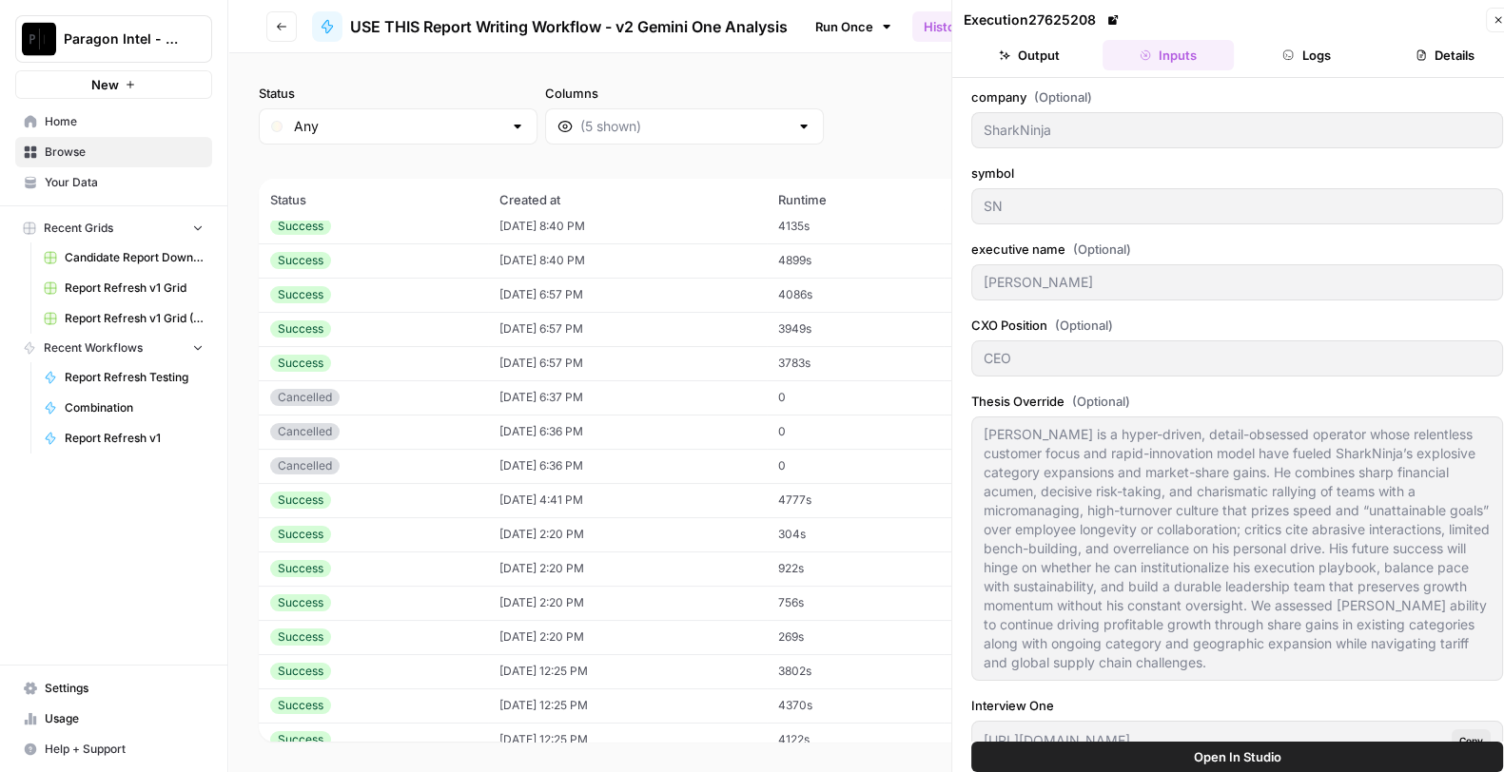
click at [807, 736] on td "4122s" at bounding box center [855, 740] width 177 height 34
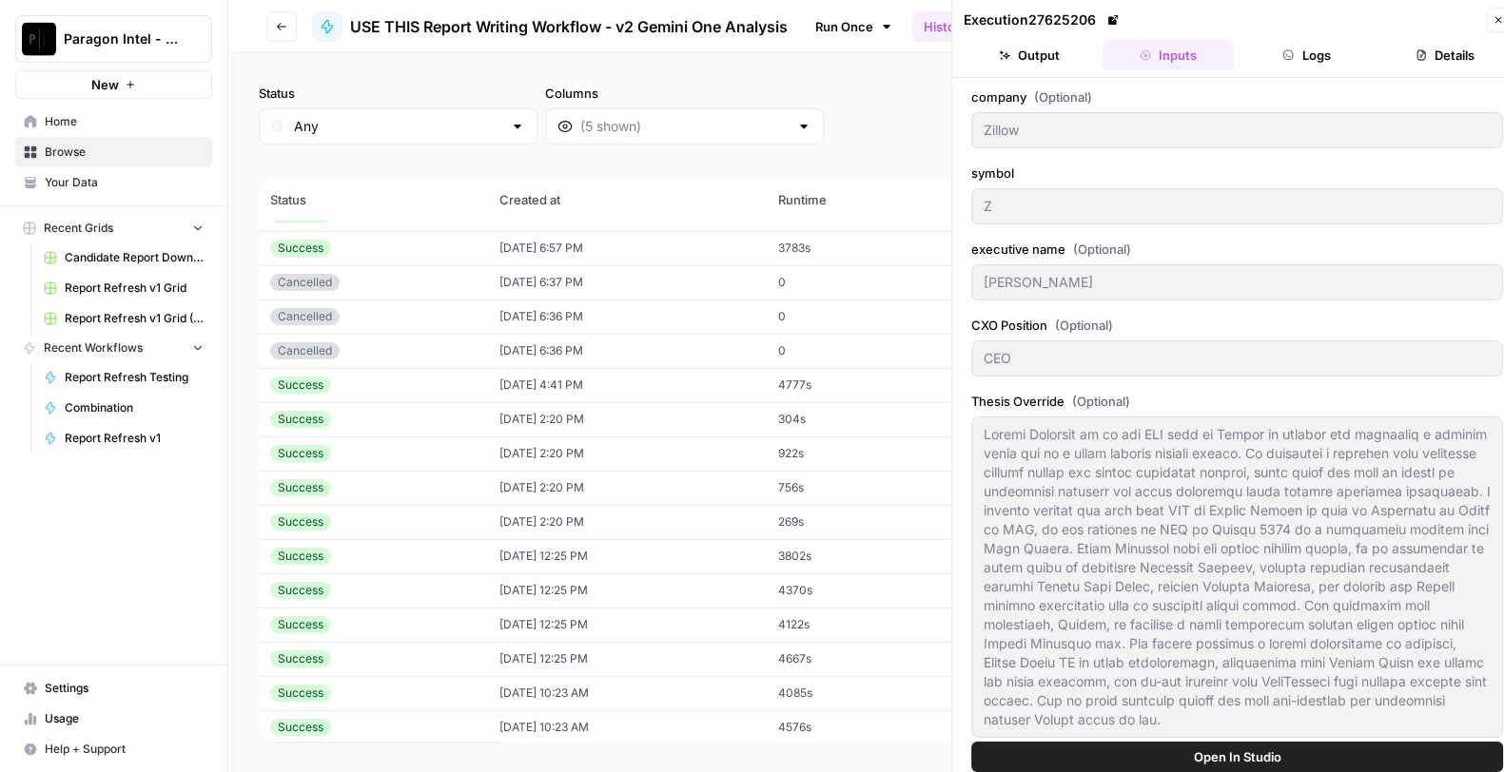
scroll to position [401, 0]
click at [818, 675] on td "4085s" at bounding box center [855, 692] width 177 height 34
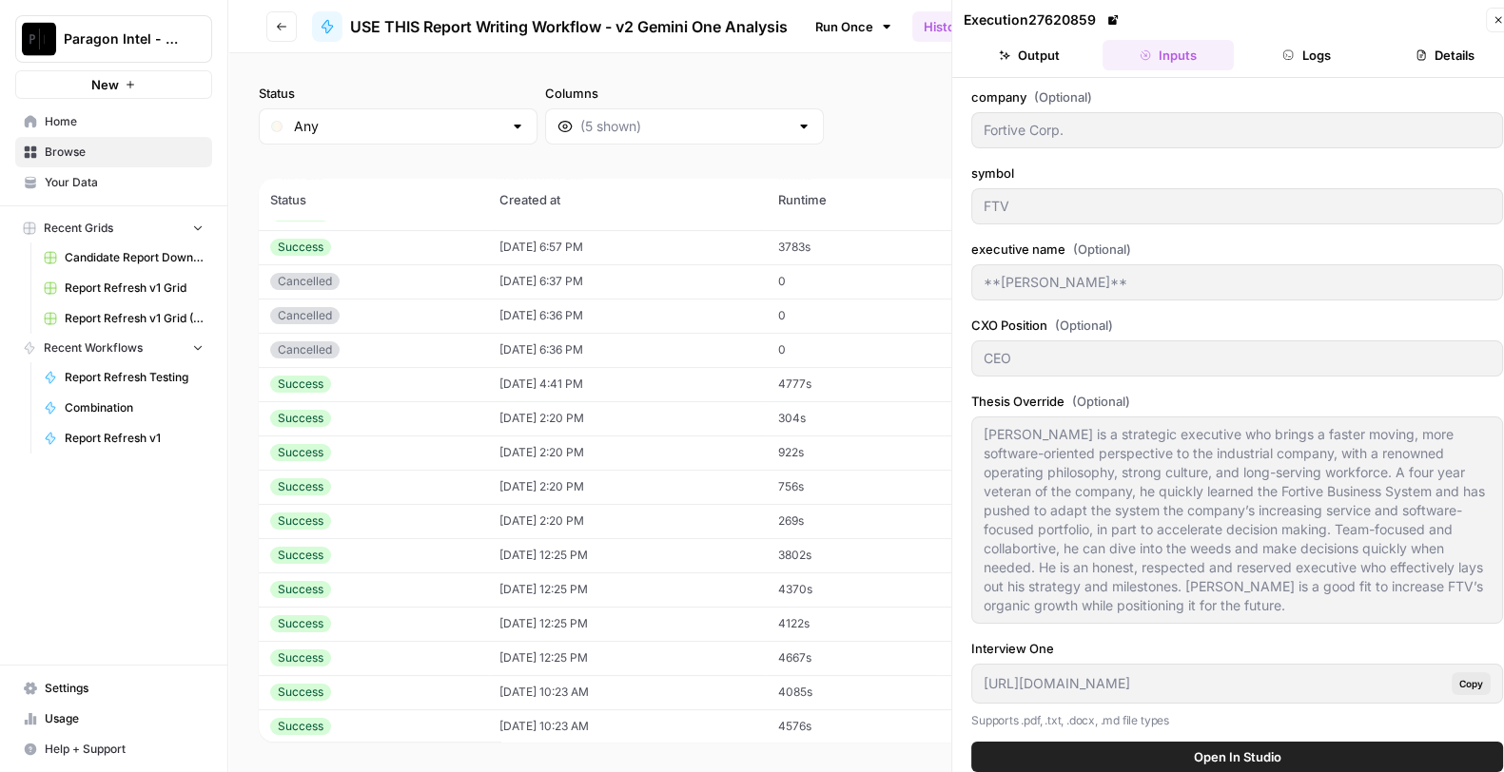
click at [817, 649] on td "4667s" at bounding box center [855, 658] width 177 height 34
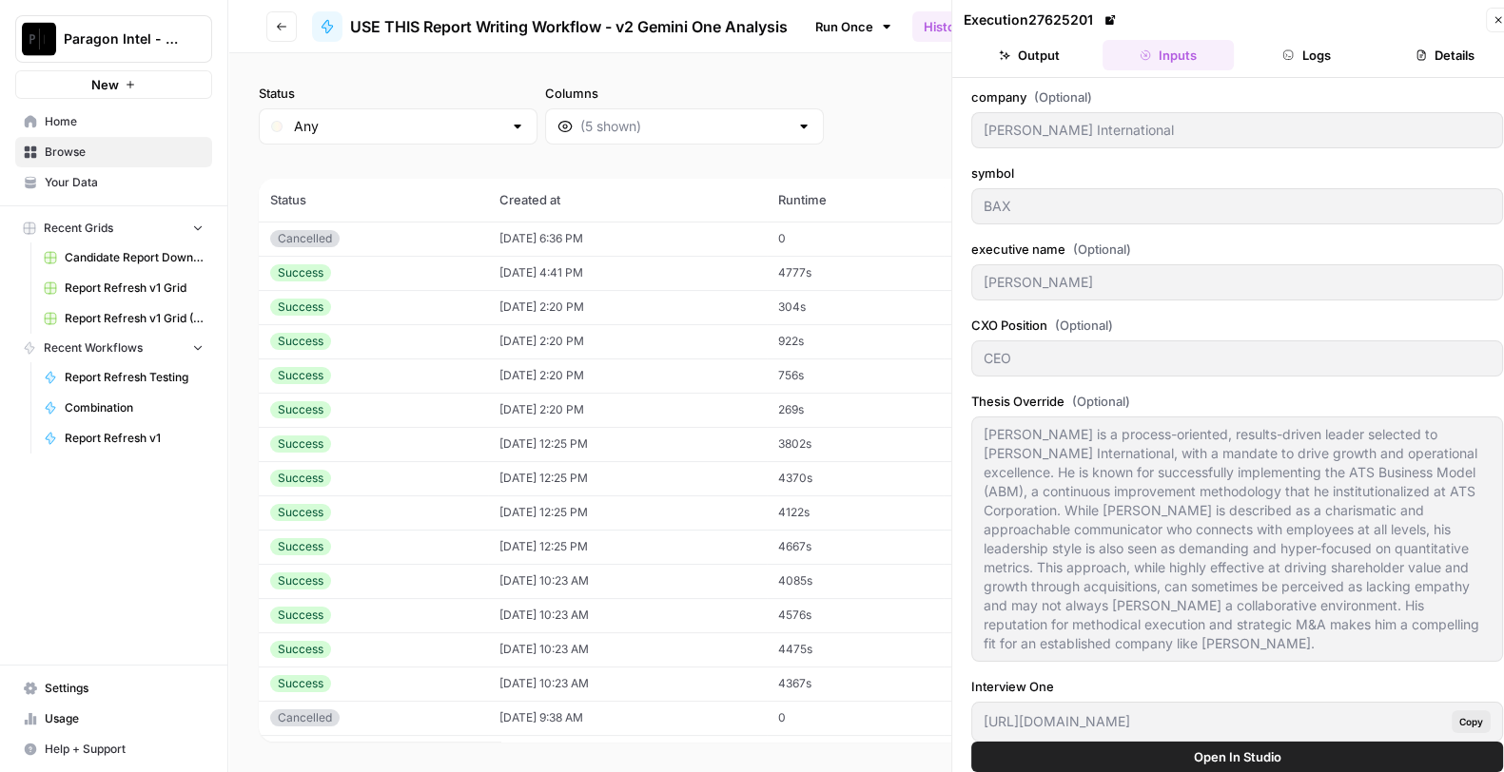
scroll to position [514, 0]
click at [817, 649] on td "4475s" at bounding box center [855, 649] width 177 height 34
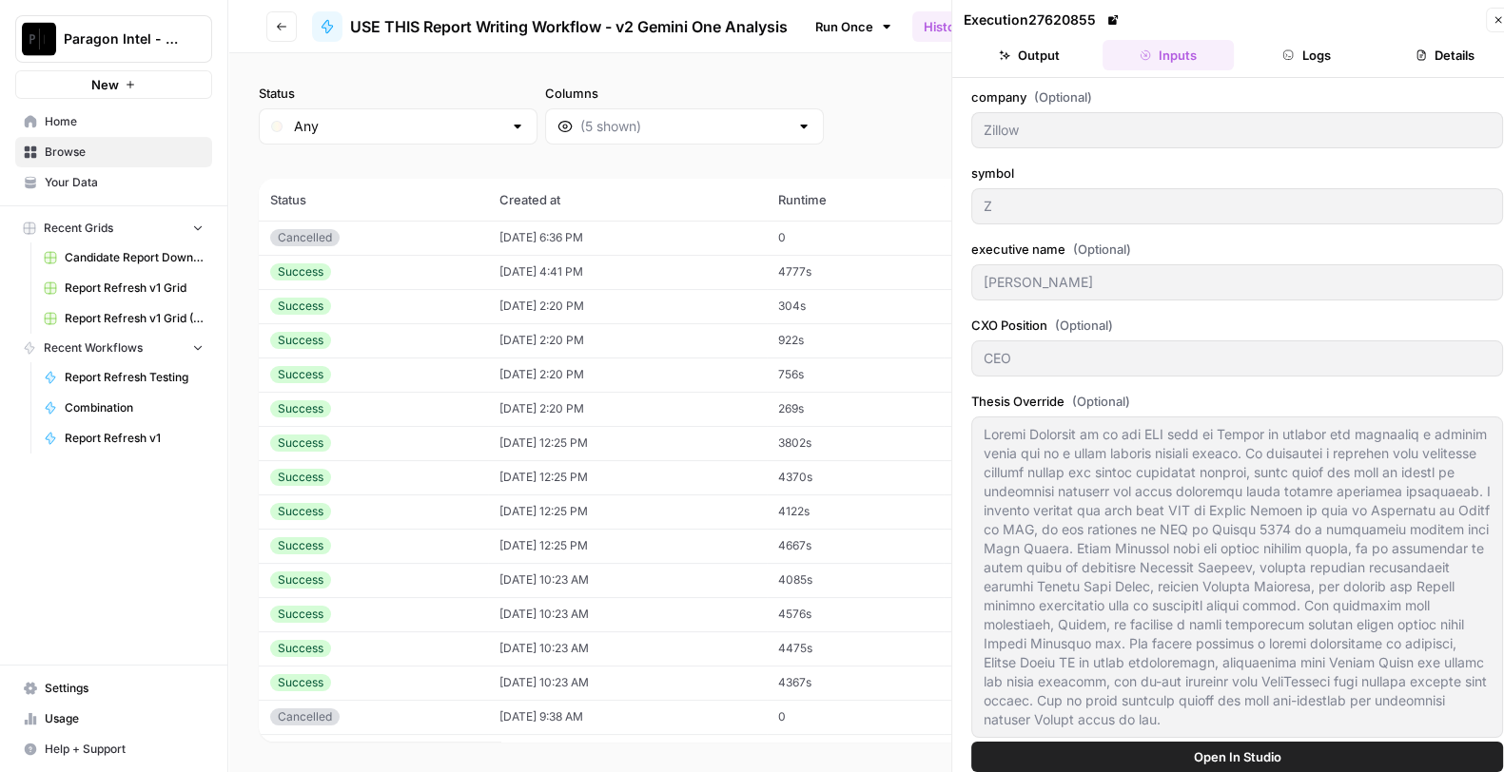
click at [808, 678] on td "4367s" at bounding box center [855, 683] width 177 height 34
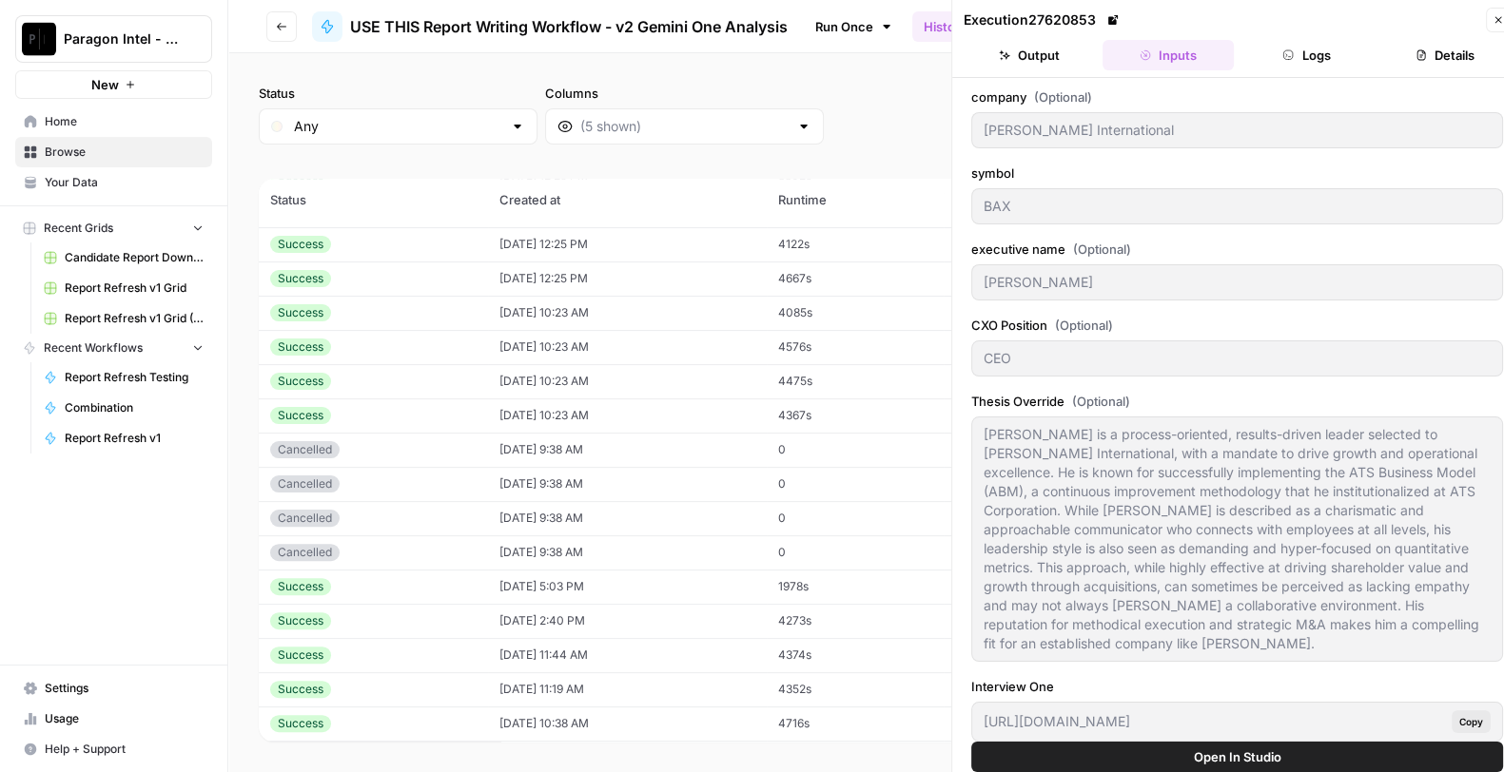
scroll to position [779, 0]
click at [832, 586] on td "1978s" at bounding box center [857, 589] width 177 height 34
click at [813, 624] on td "4273s" at bounding box center [857, 623] width 177 height 34
